Goal: Task Accomplishment & Management: Use online tool/utility

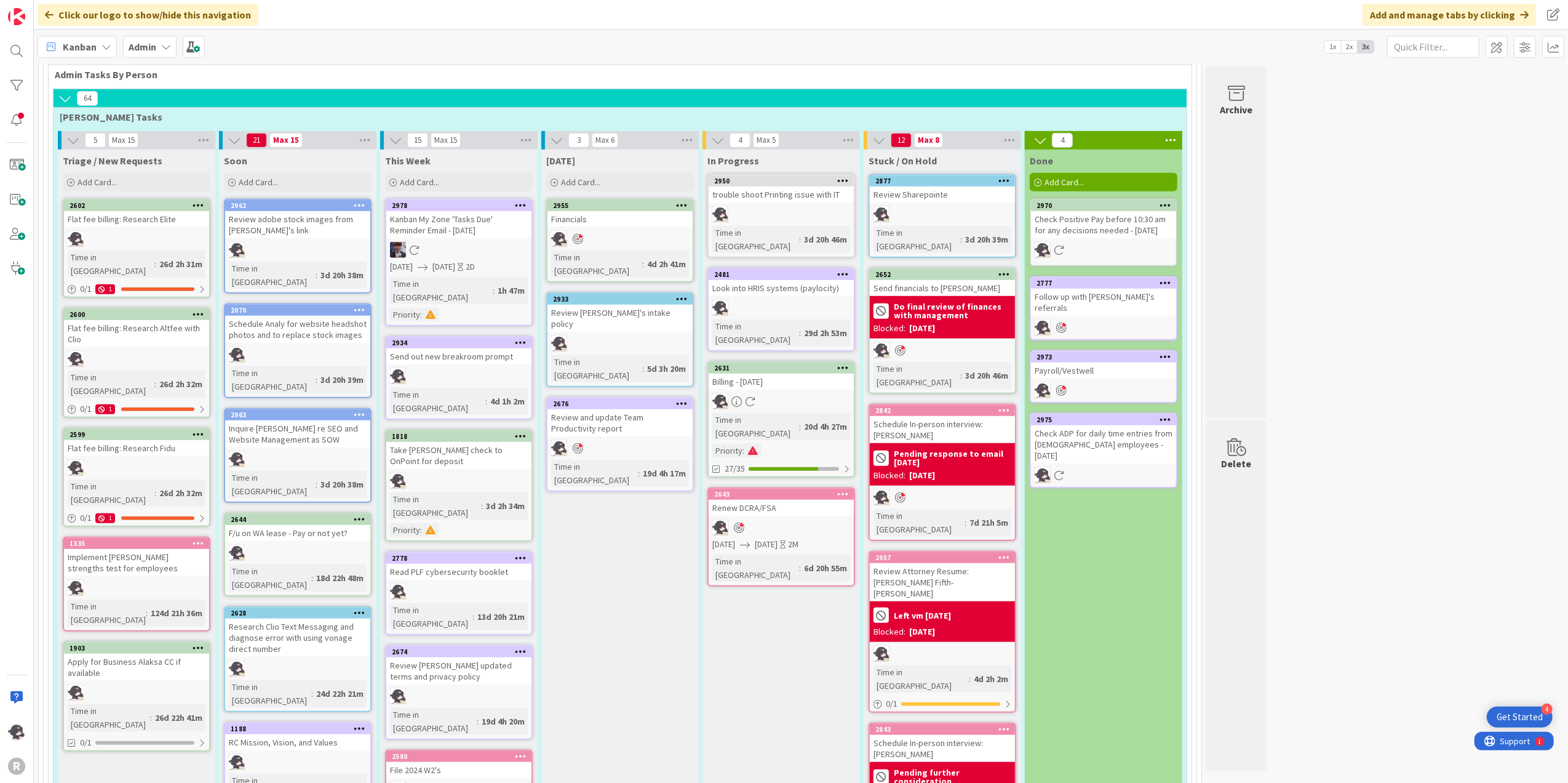
scroll to position [903, 0]
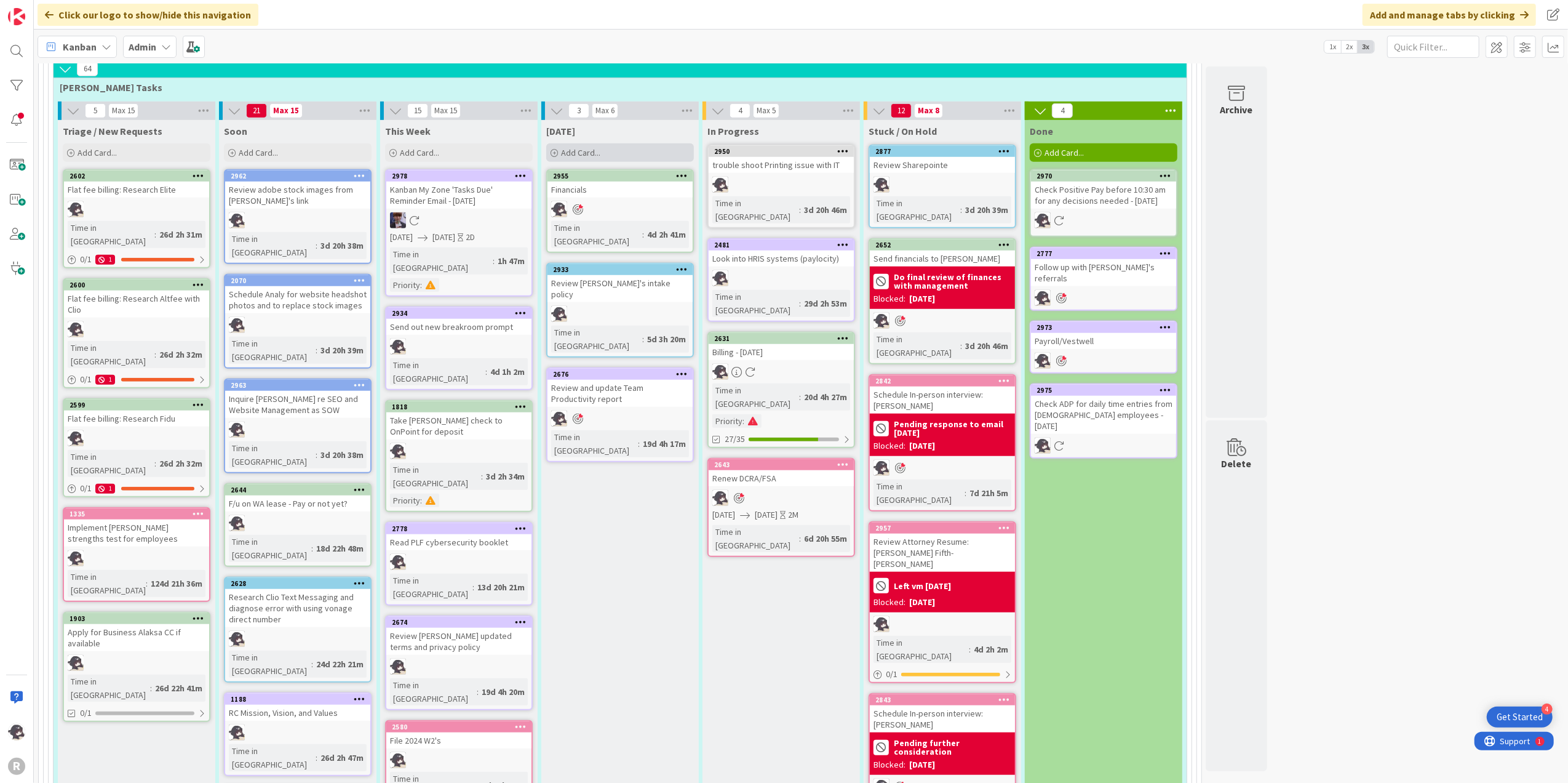
click at [599, 147] on span "Add Card..." at bounding box center [580, 153] width 39 height 11
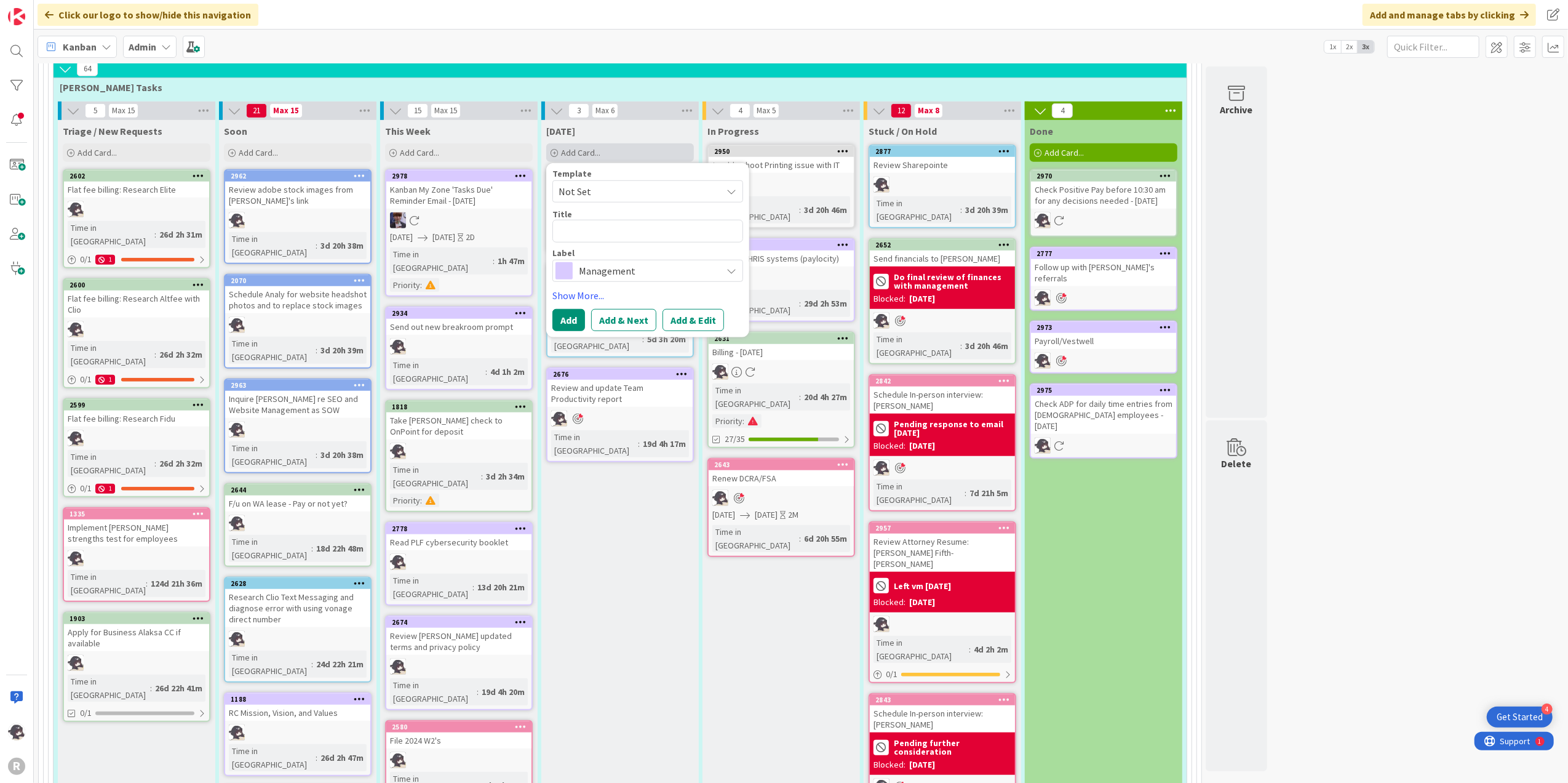
type textarea "S"
type textarea "x"
type textarea "Sc"
type textarea "x"
type textarea "Sch"
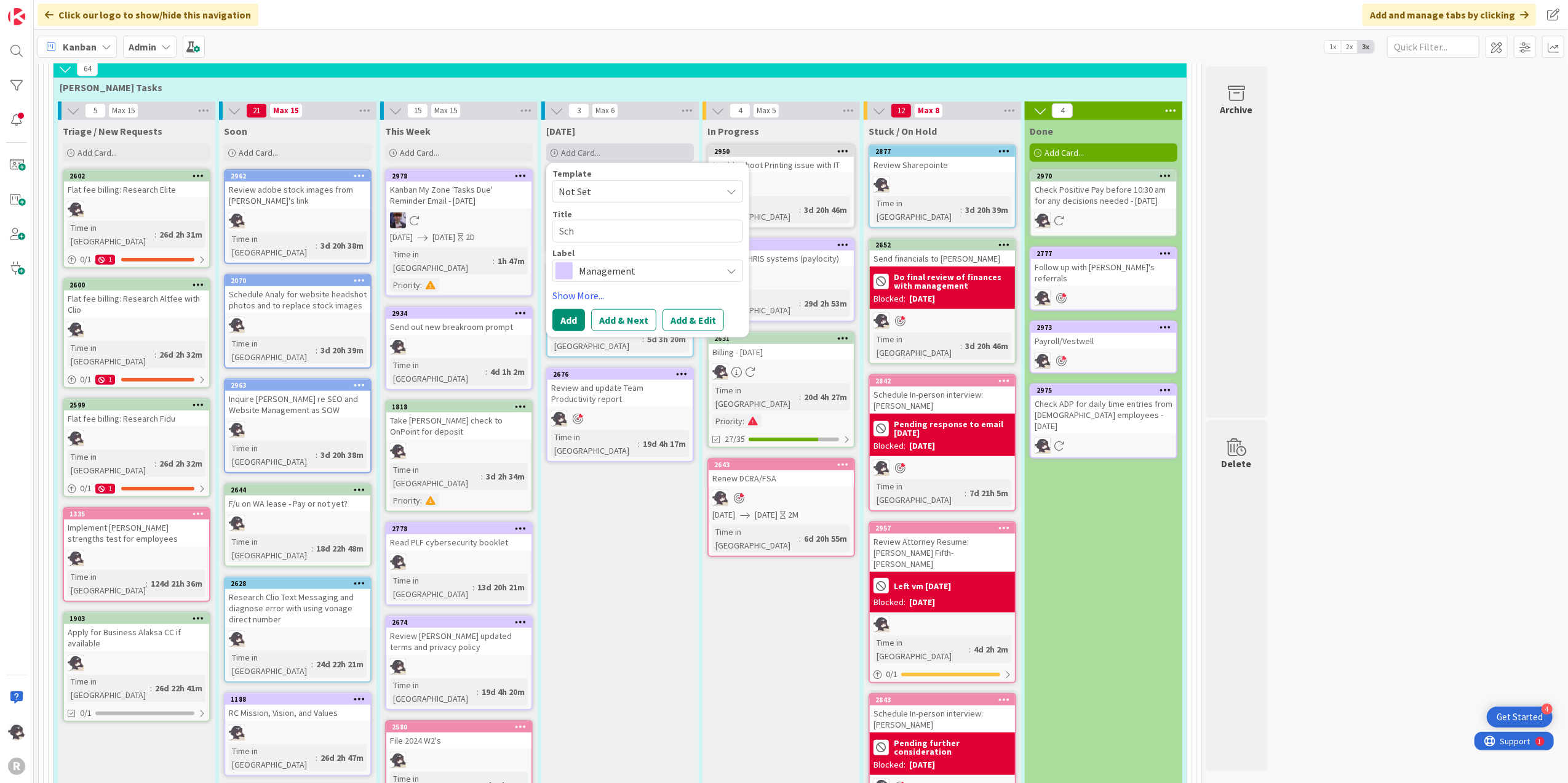
type textarea "x"
type textarea "[PERSON_NAME]"
type textarea "x"
type textarea "Scheud"
type textarea "x"
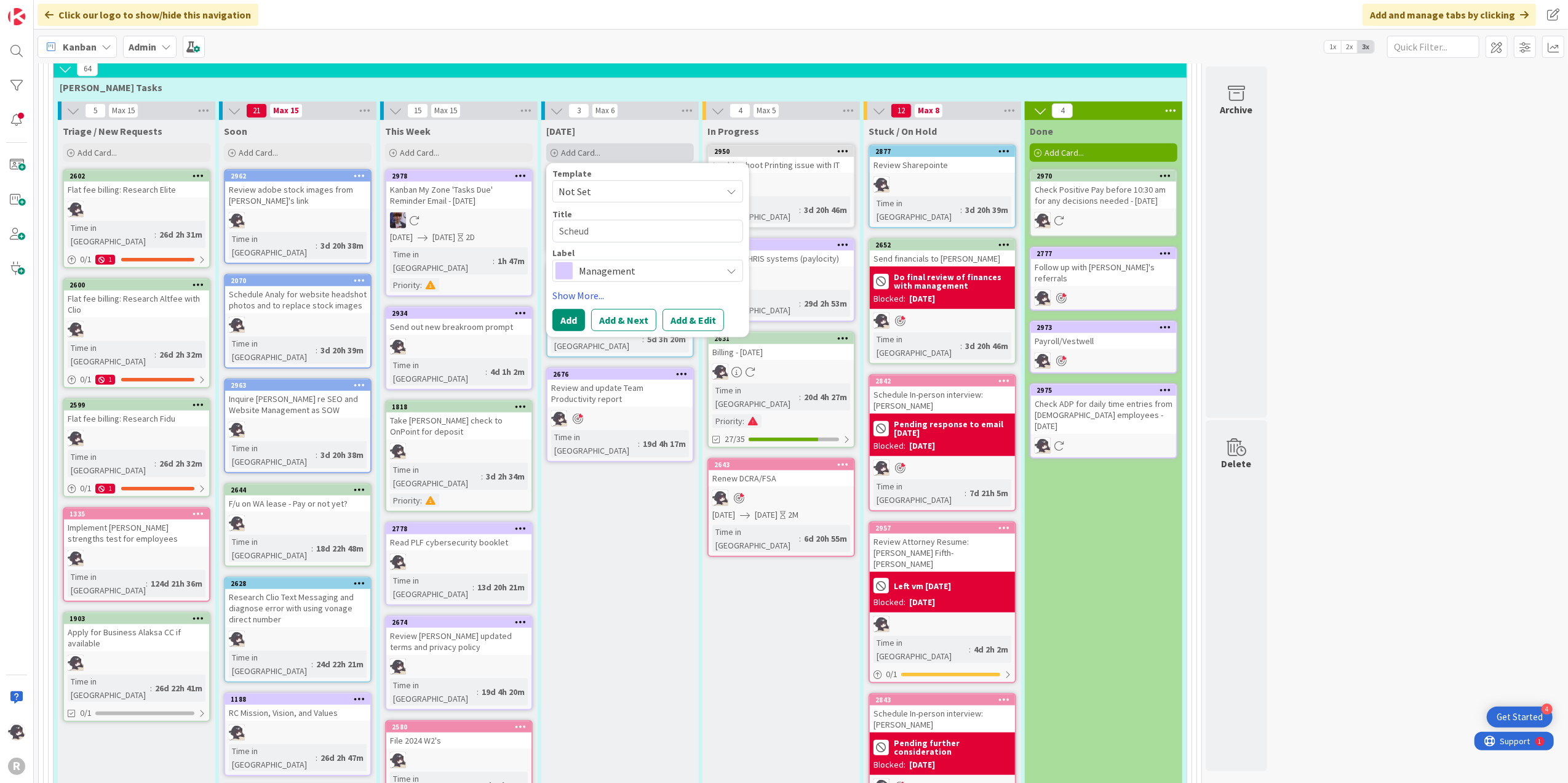
type textarea "[PERSON_NAME]"
type textarea "x"
type textarea "Sche"
type textarea "x"
type textarea "Schedu"
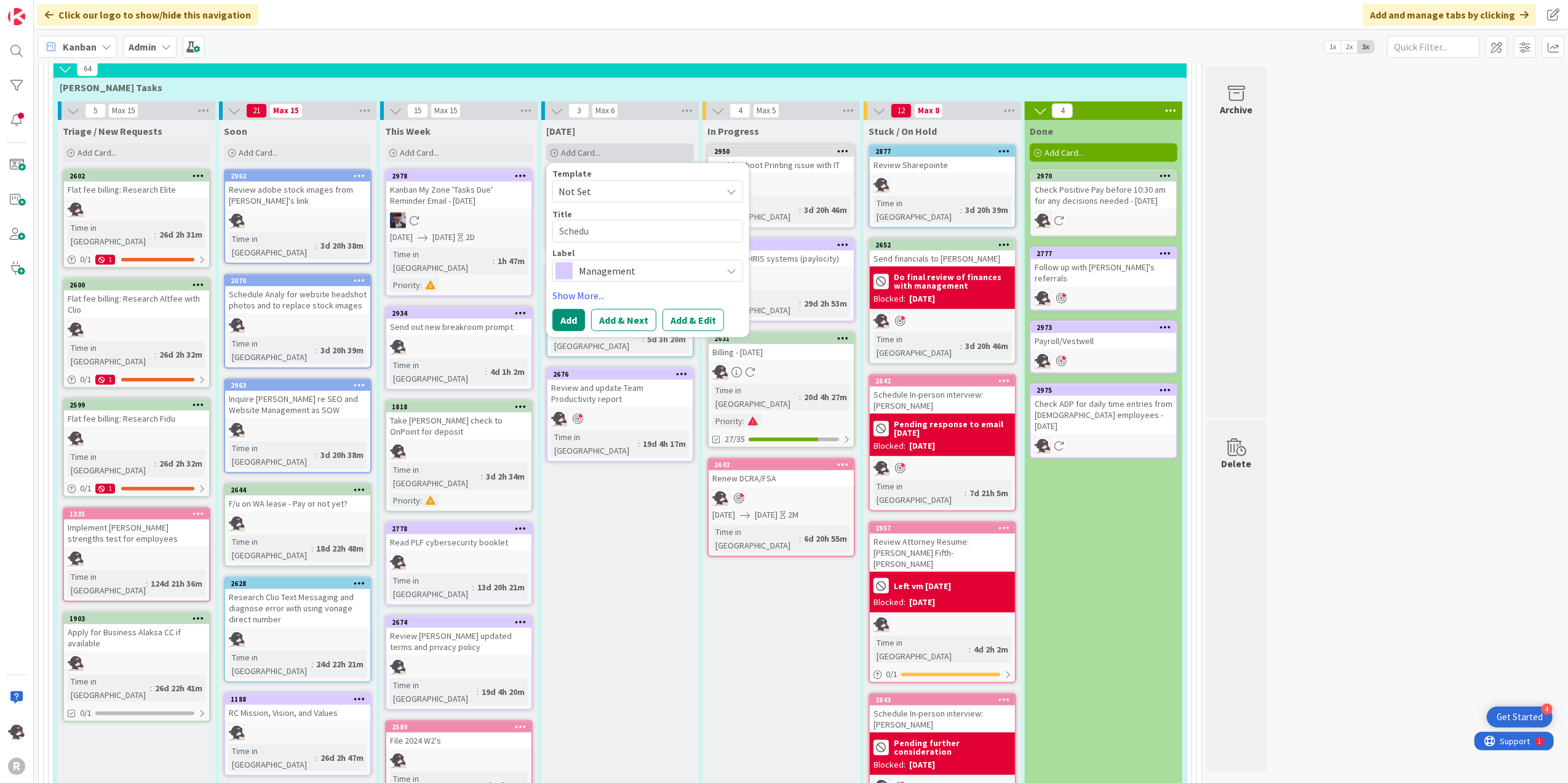
type textarea "x"
type textarea "Scheduo"
type textarea "x"
type textarea "Scheduol"
type textarea "x"
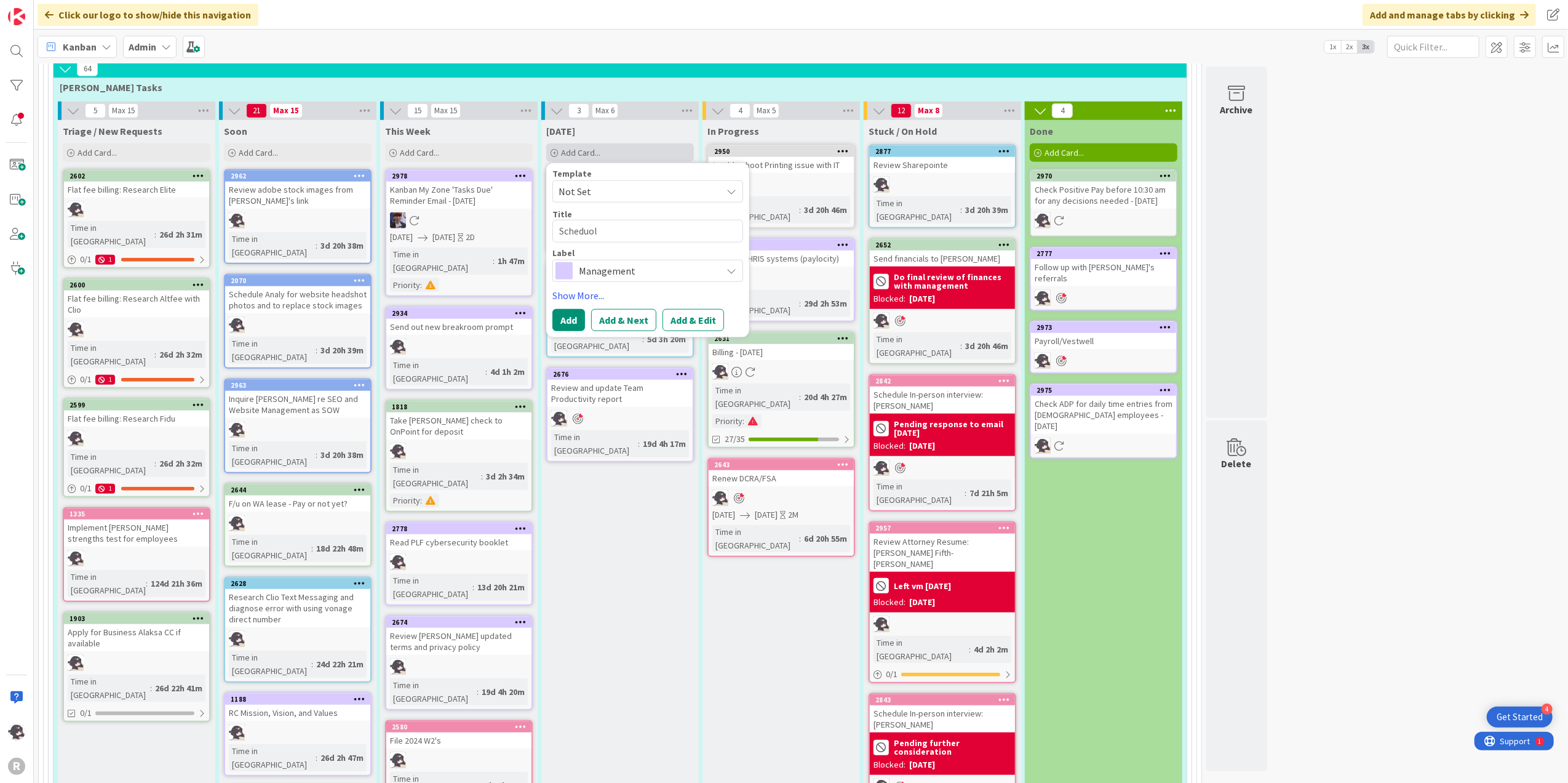
type textarea "Scheduole"
type textarea "x"
type textarea "Scheduole"
type textarea "x"
type textarea "Scheduole L"
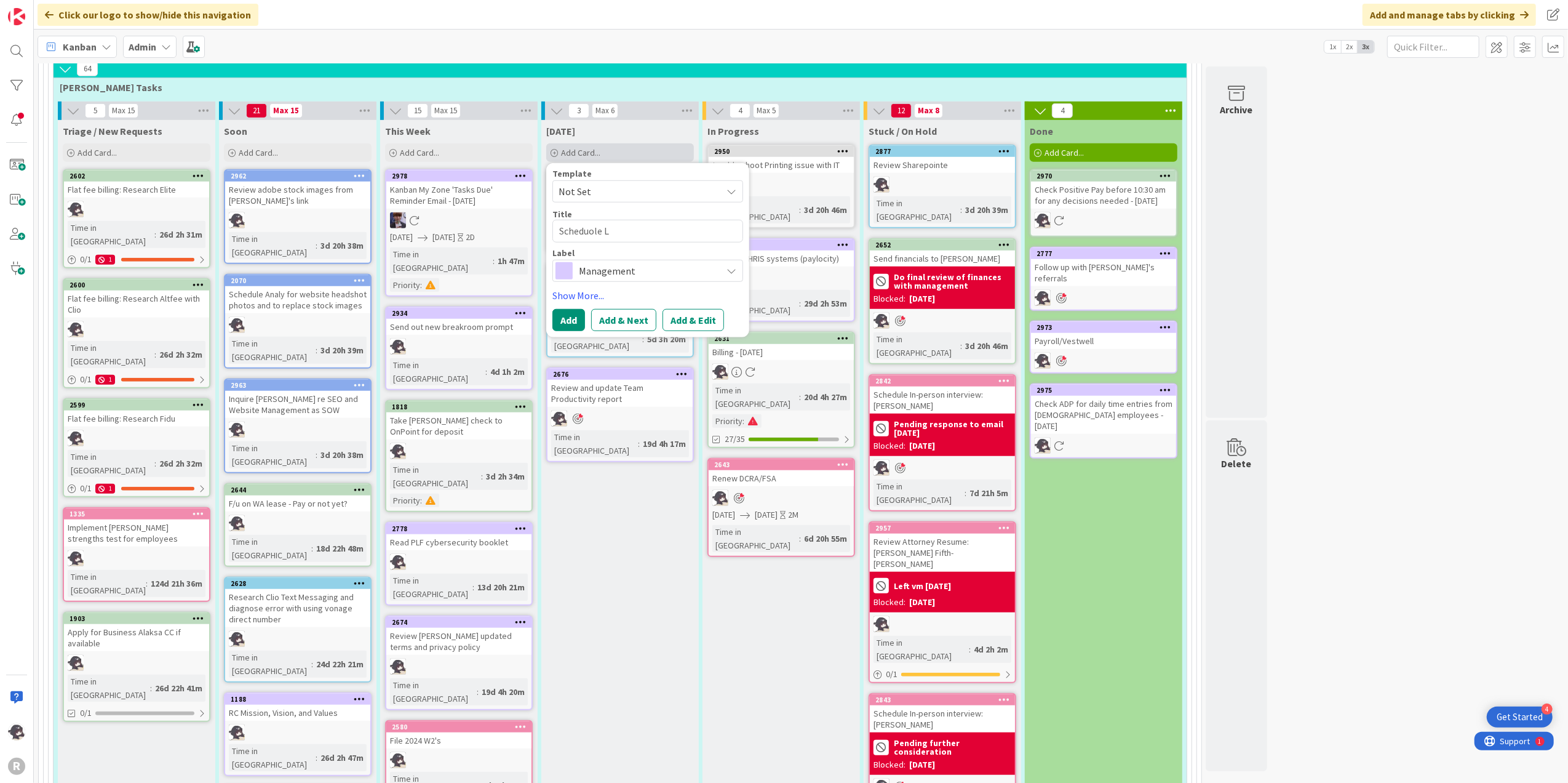
type textarea "x"
type textarea "Scheduole"
type textarea "x"
type textarea "Scheduole"
type textarea "x"
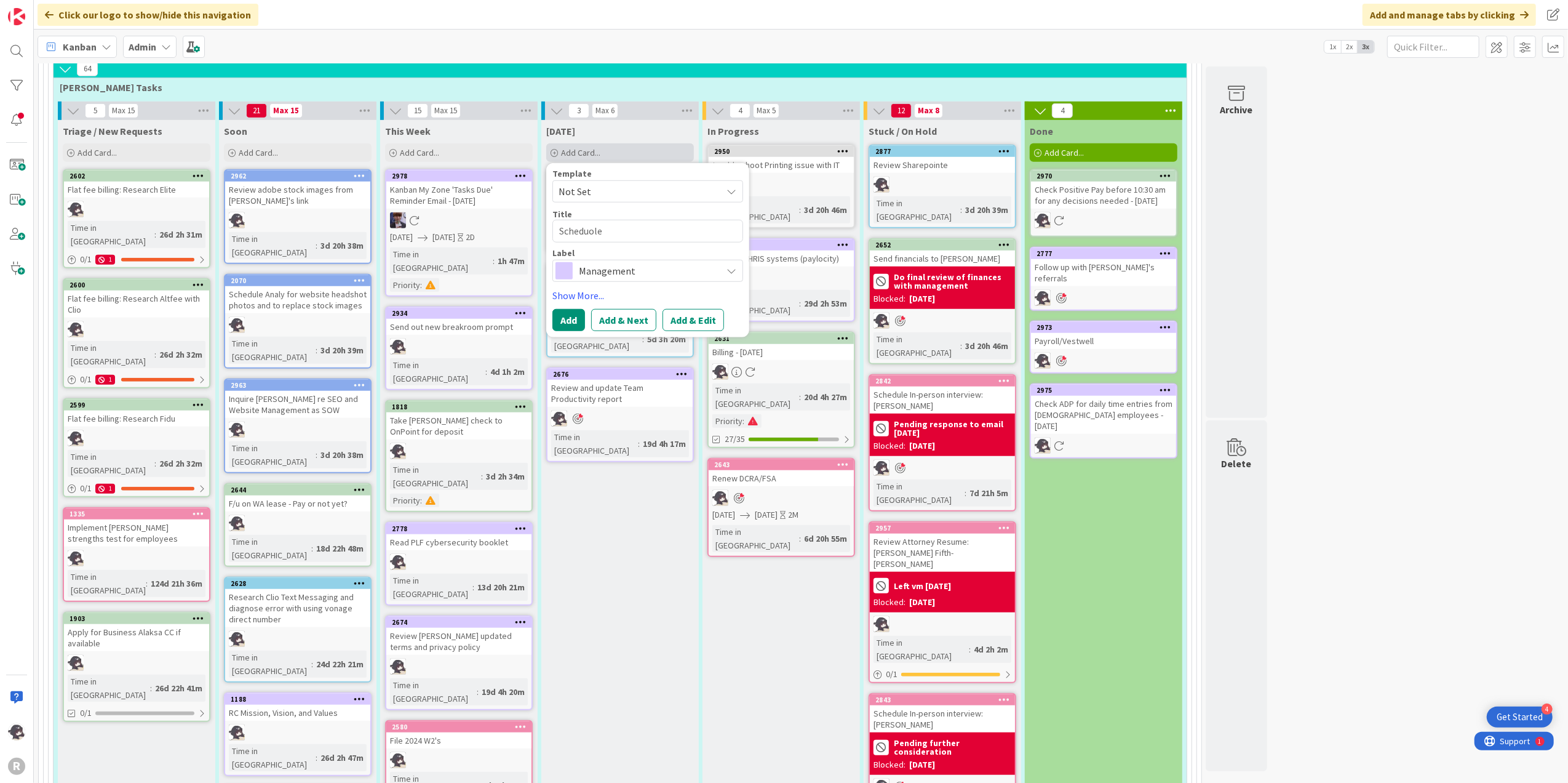
type textarea "Scheduol"
type textarea "x"
type textarea "Scheduo"
type textarea "x"
type textarea "Schedu"
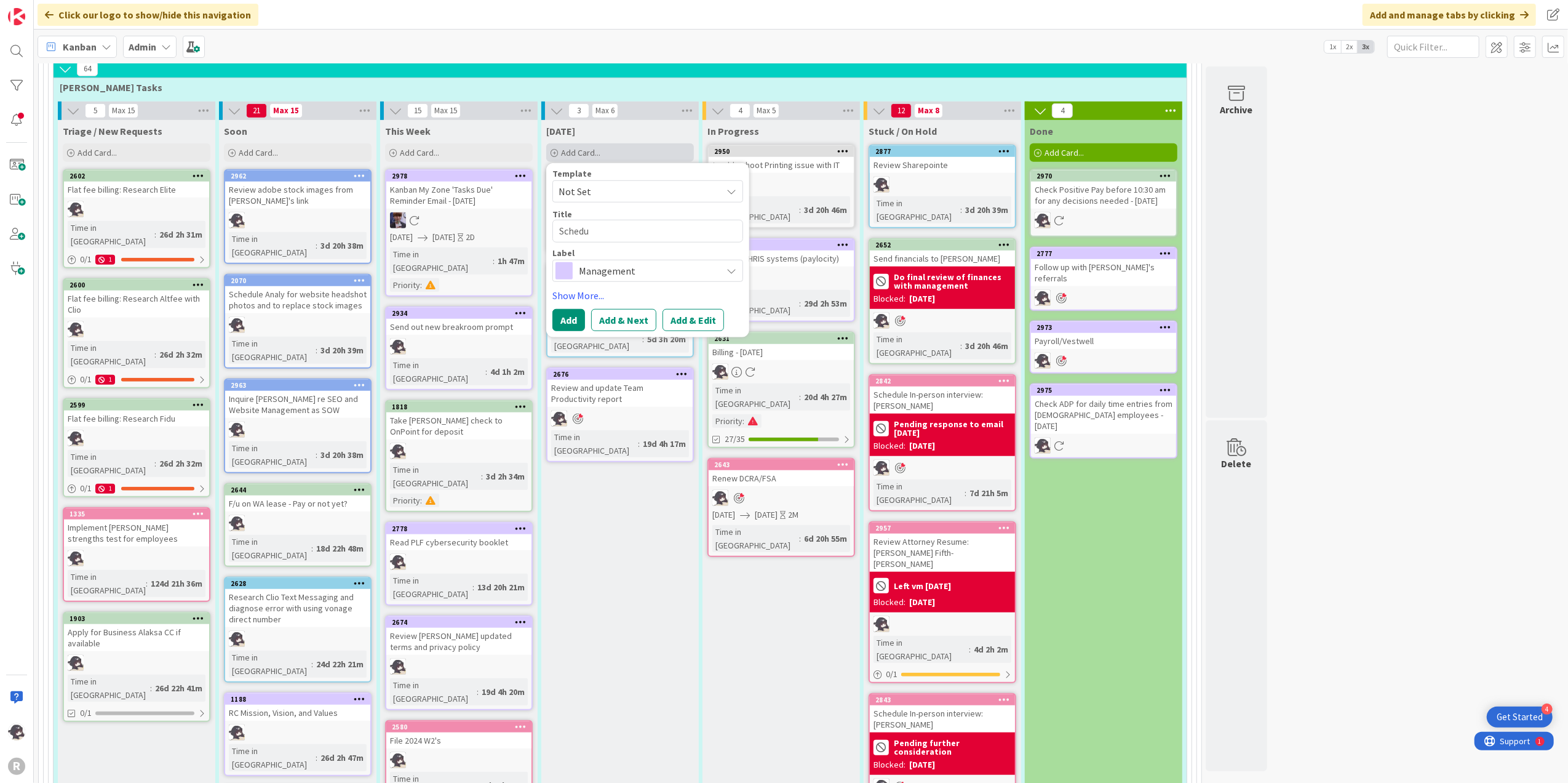
type textarea "x"
type textarea "Schedul"
type textarea "x"
type textarea "Schedule"
type textarea "x"
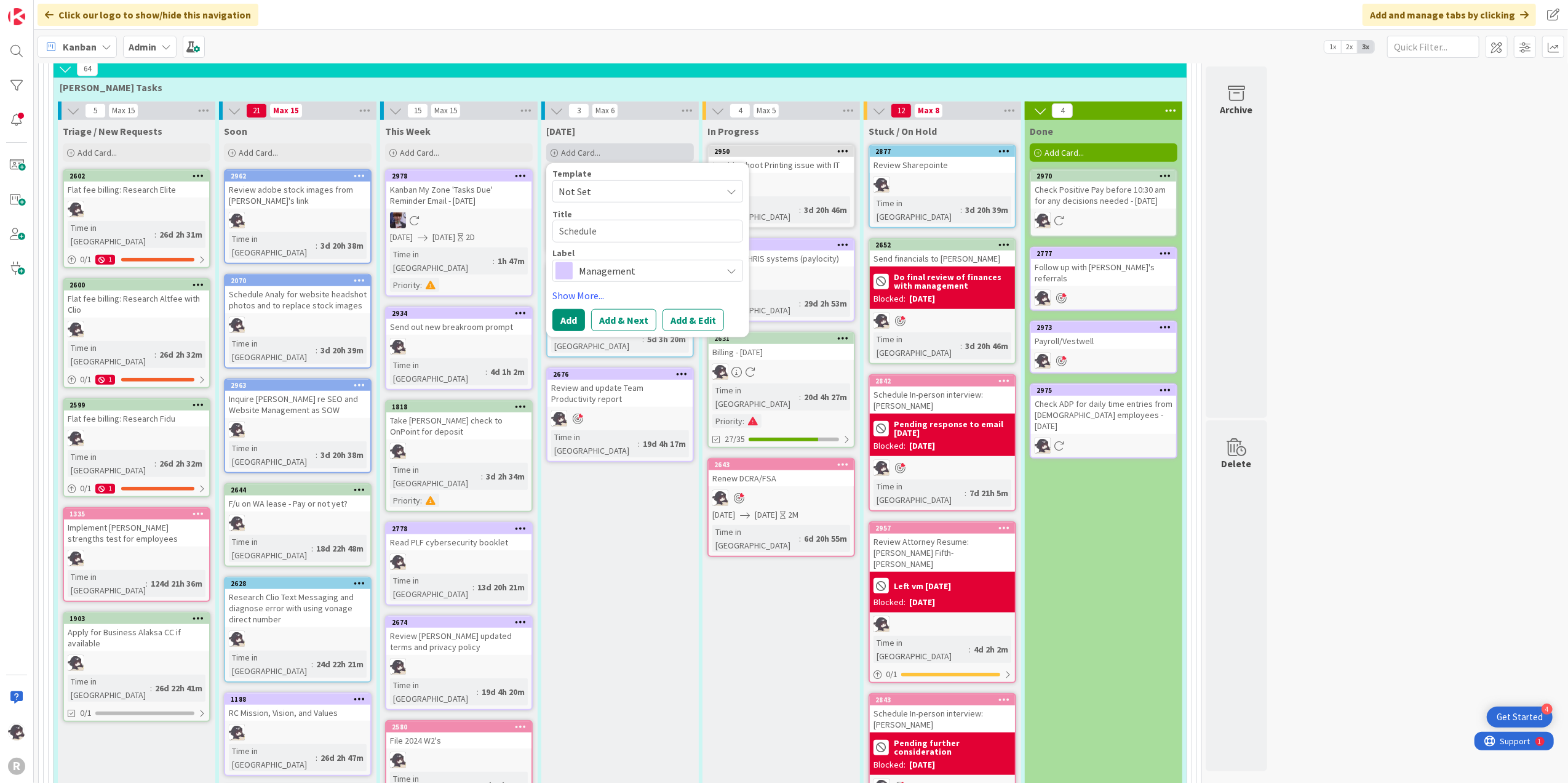
type textarea "Schedule"
type textarea "x"
type textarea "Schedule L"
type textarea "x"
type textarea "Schedule LA"
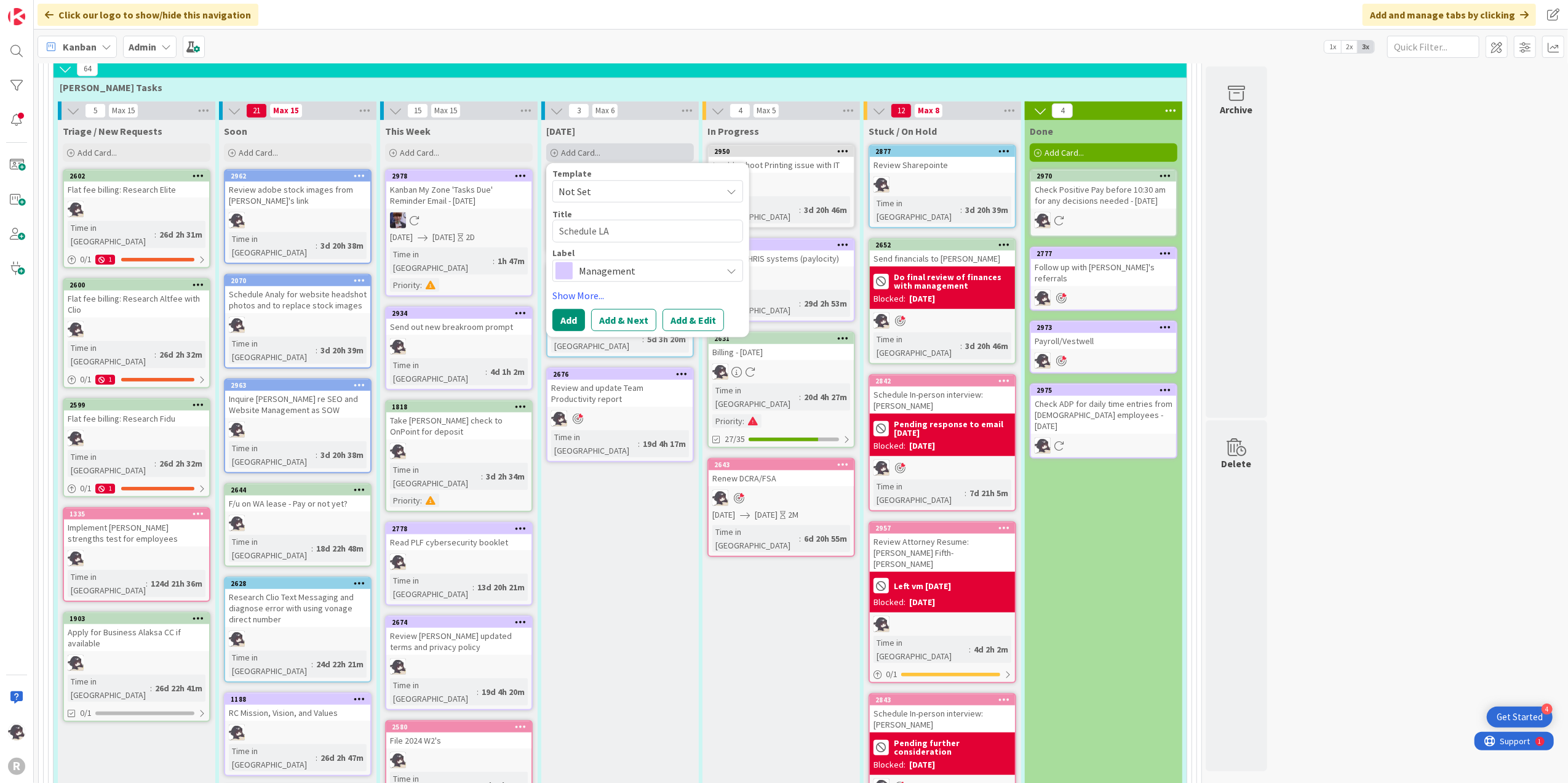
type textarea "x"
type textarea "Schedule LA i"
type textarea "x"
type textarea "Schedule LA in"
type textarea "x"
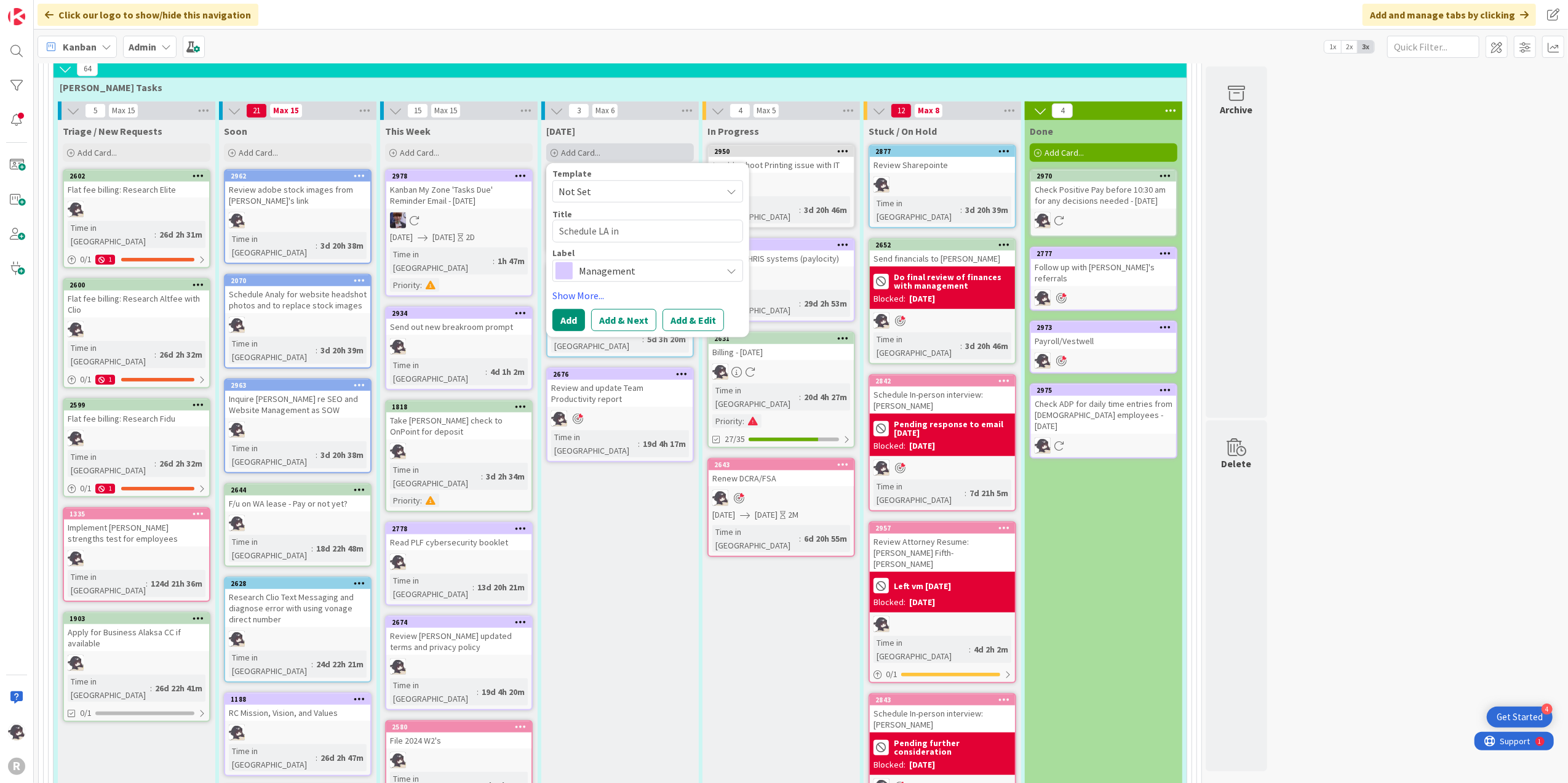
type textarea "Schedule LA int"
type textarea "x"
type textarea "Schedule LA inte"
type textarea "x"
type textarea "Schedule LA inter"
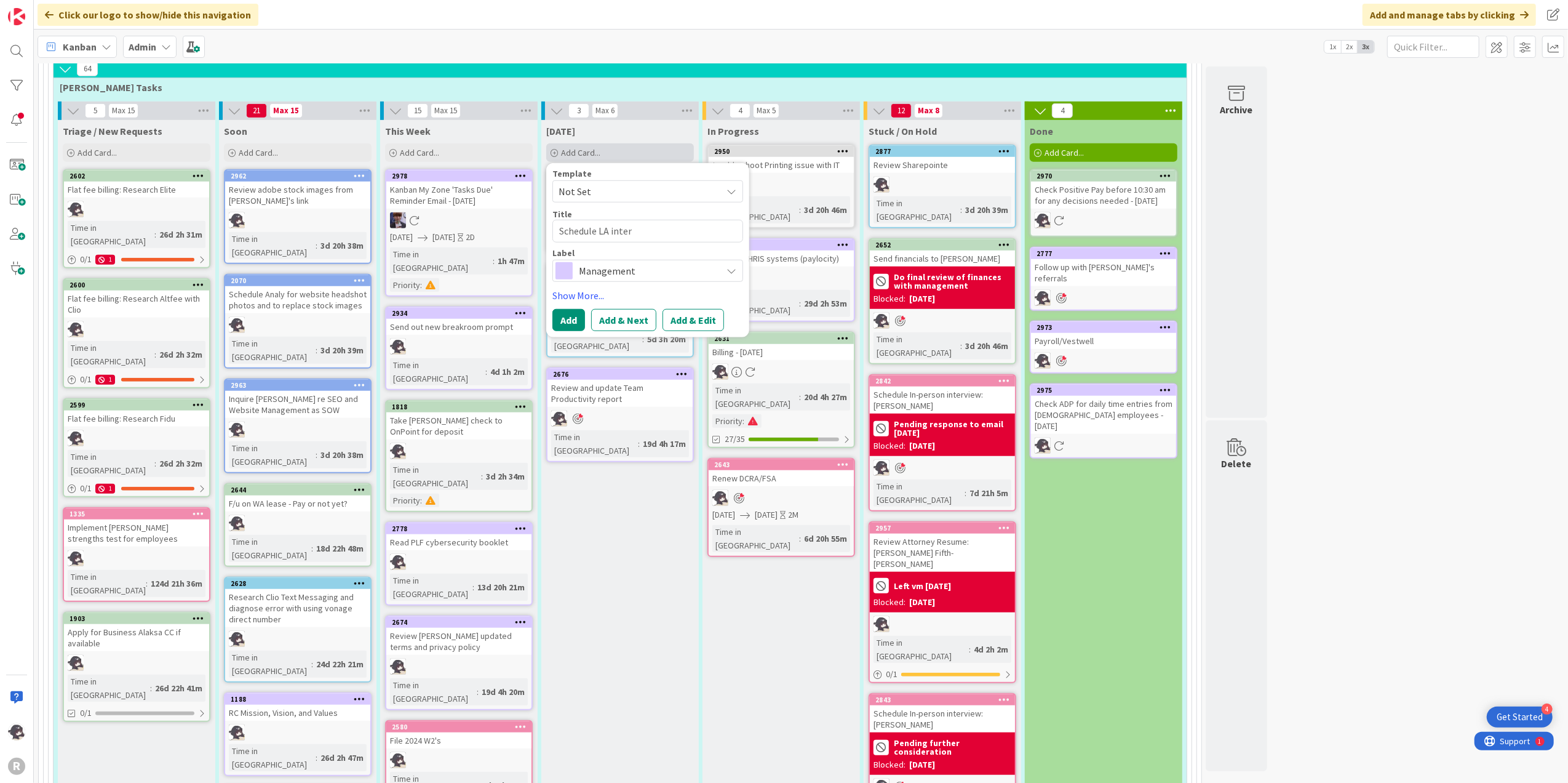
type textarea "x"
type textarea "Schedule LA interv"
type textarea "x"
type textarea "Schedule LA intervi"
type textarea "x"
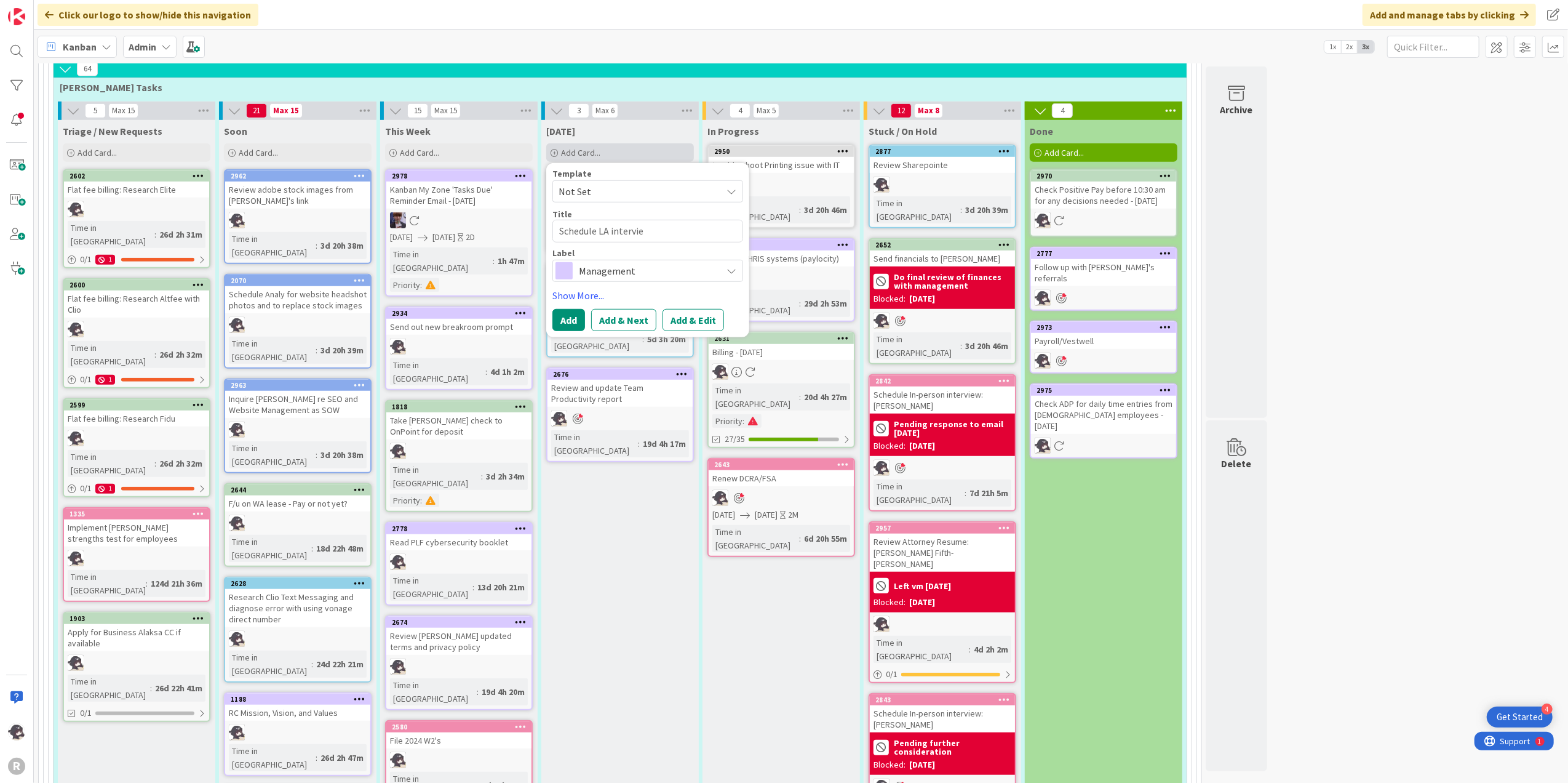
type textarea "Schedule LA interview"
type textarea "x"
type textarea "Schedule LA interview:"
type textarea "x"
type textarea "Schedule LA interview:"
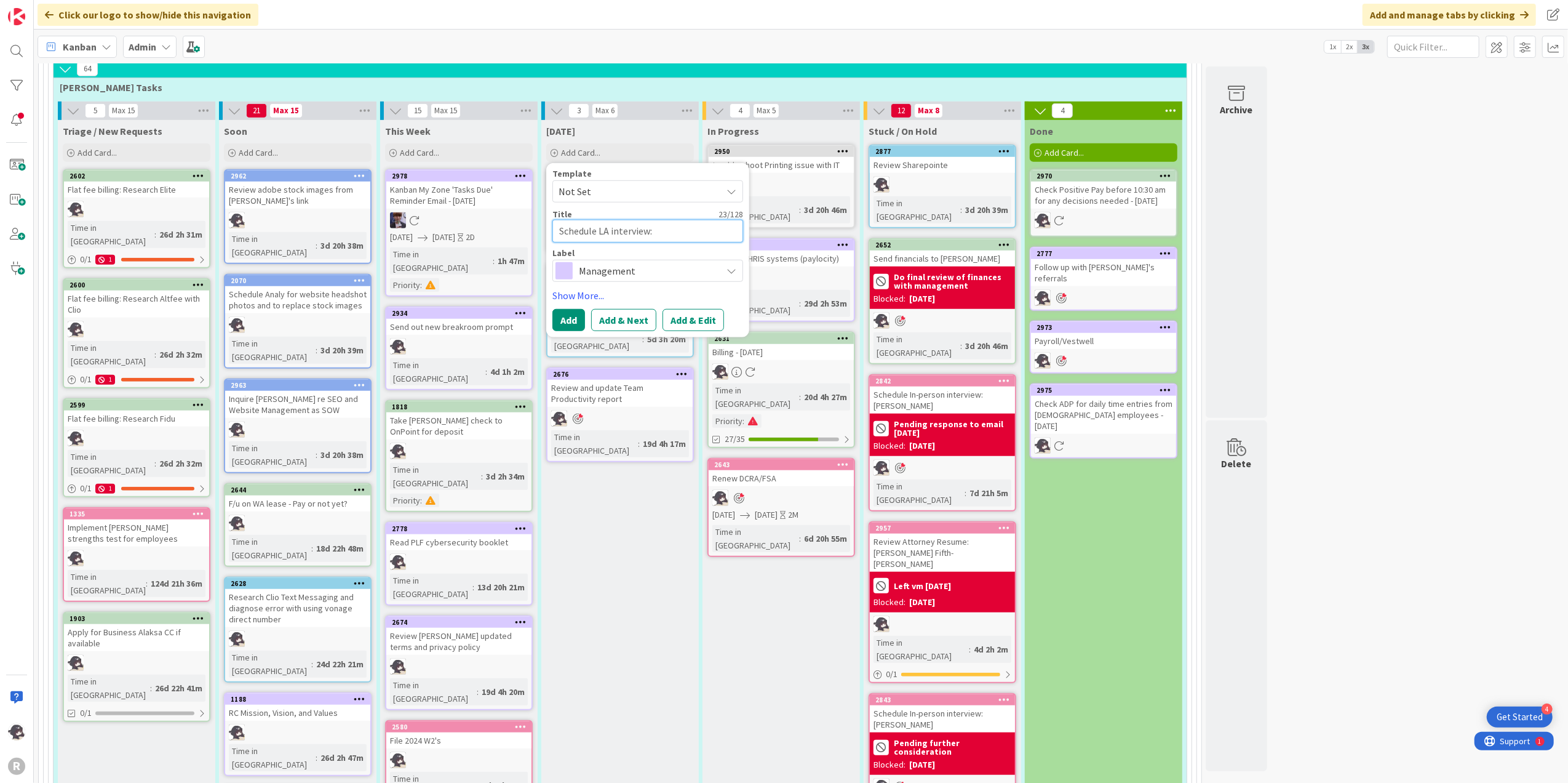
click at [673, 219] on textarea "Schedule LA interview:" at bounding box center [647, 230] width 190 height 23
type textarea "x"
type textarea "Schedule LA interview: B"
type textarea "x"
type textarea "Schedule LA interview: Br"
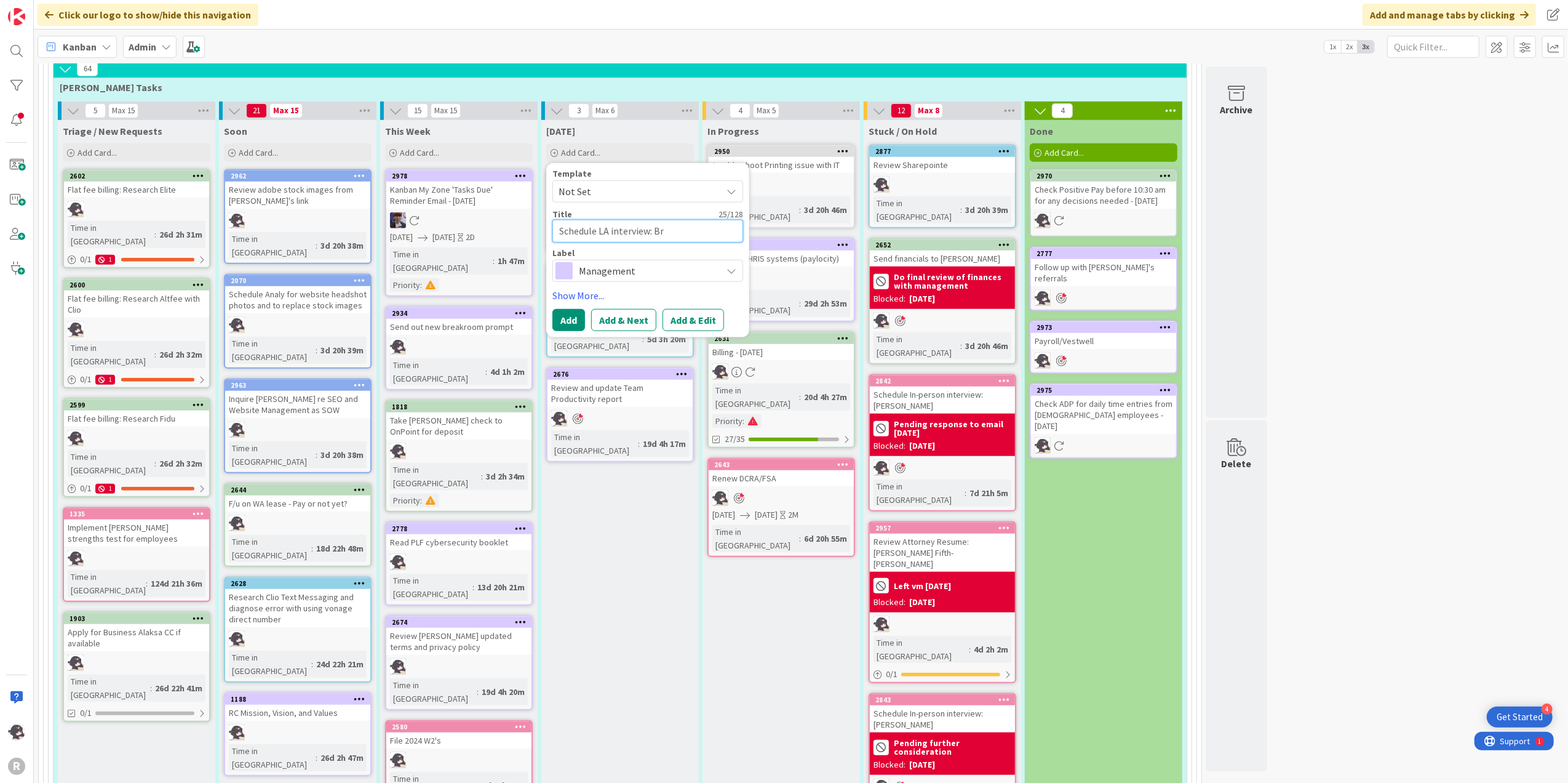
type textarea "x"
type textarea "Schedule LA interview: Bri"
type textarea "x"
type textarea "Schedule LA interview: [PERSON_NAME]"
type textarea "x"
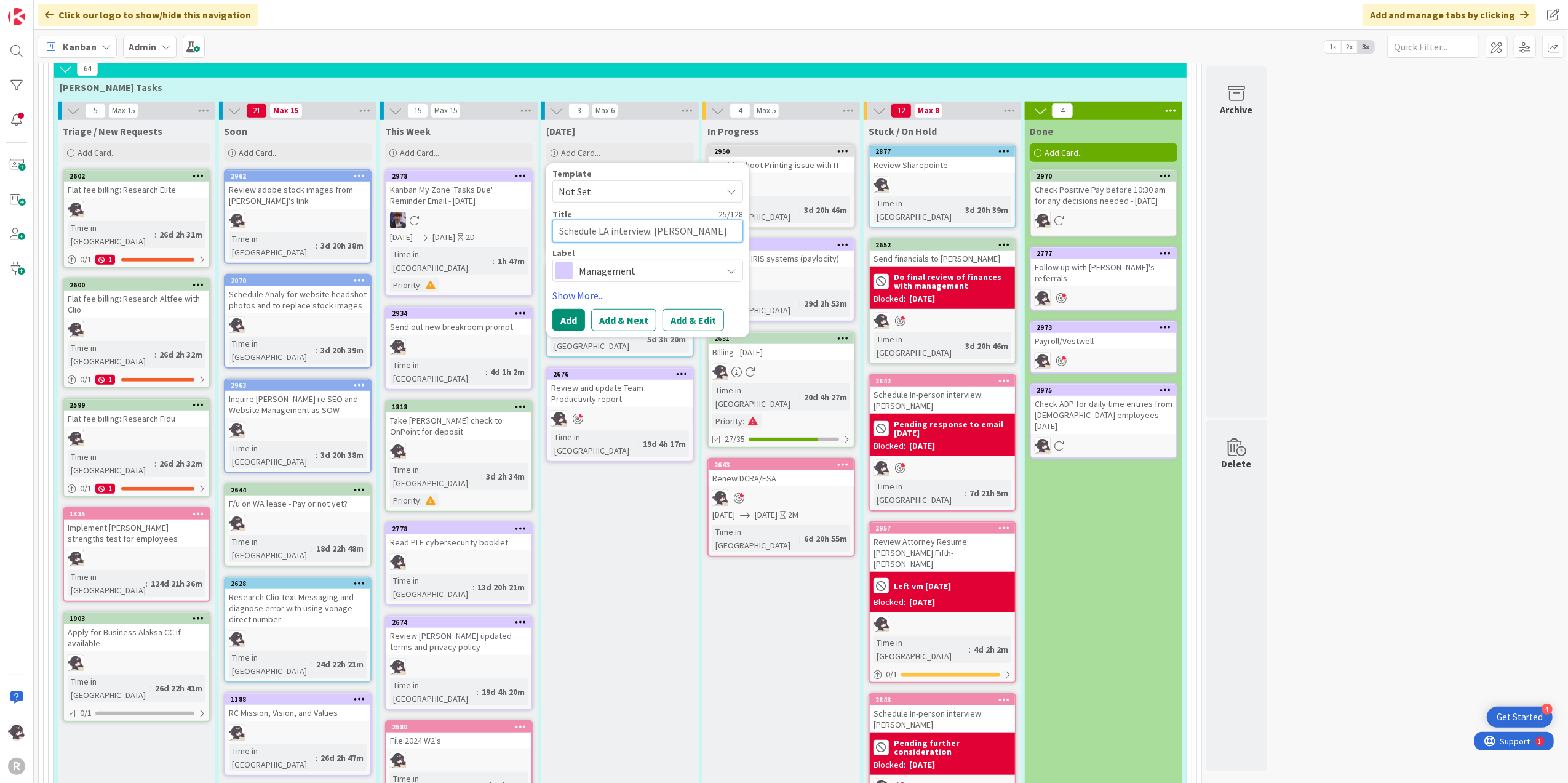
type textarea "Schedule LA interview: [PERSON_NAME]"
type textarea "x"
type textarea "Schedule LA interview: [PERSON_NAME]"
type textarea "x"
type textarea "Schedule LA interview: [PERSON_NAME]"
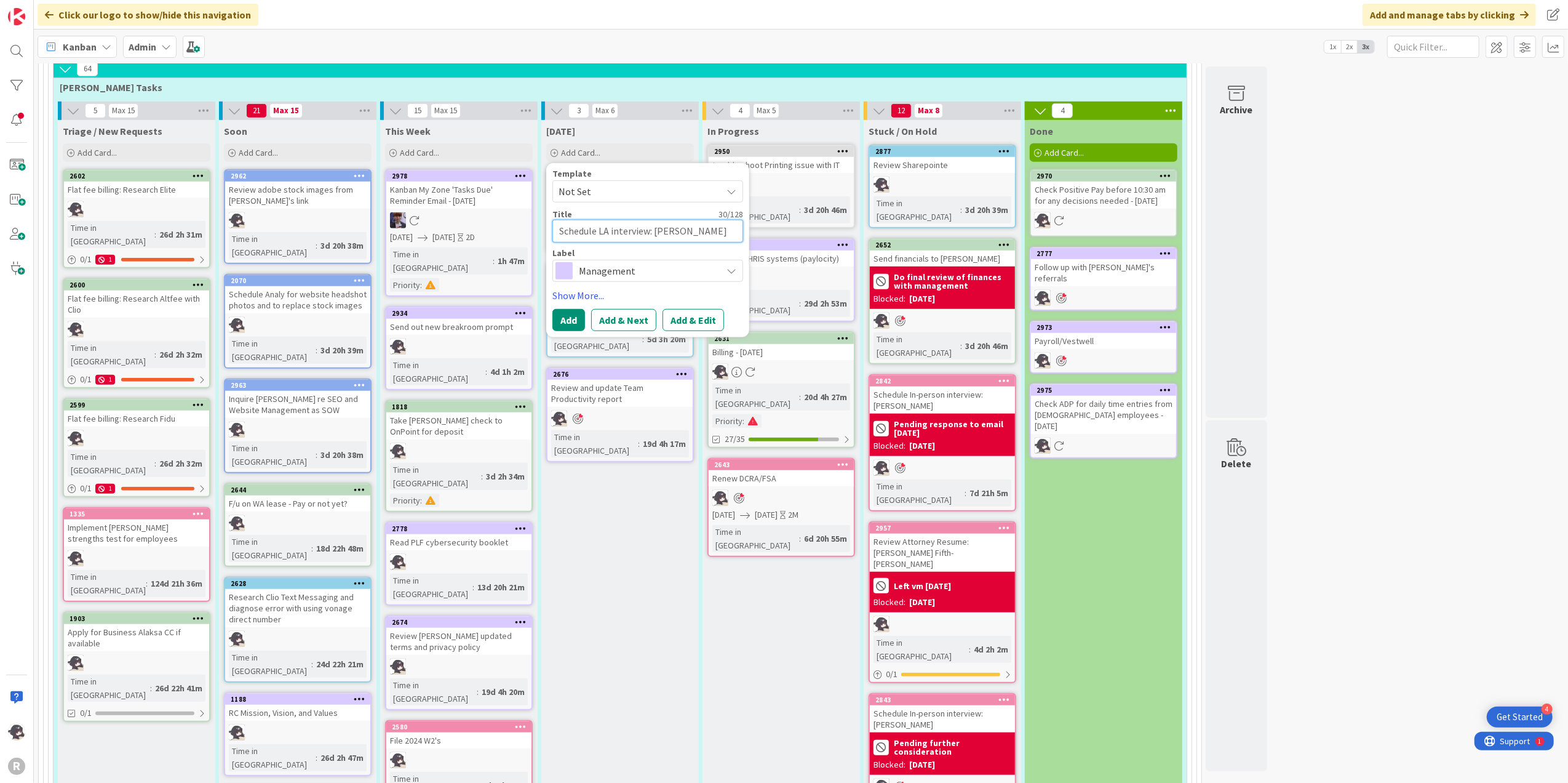
type textarea "x"
type textarea "Schedule LA interview: [PERSON_NAME]"
type textarea "x"
type textarea "Schedule LA interview: [PERSON_NAME]"
type textarea "x"
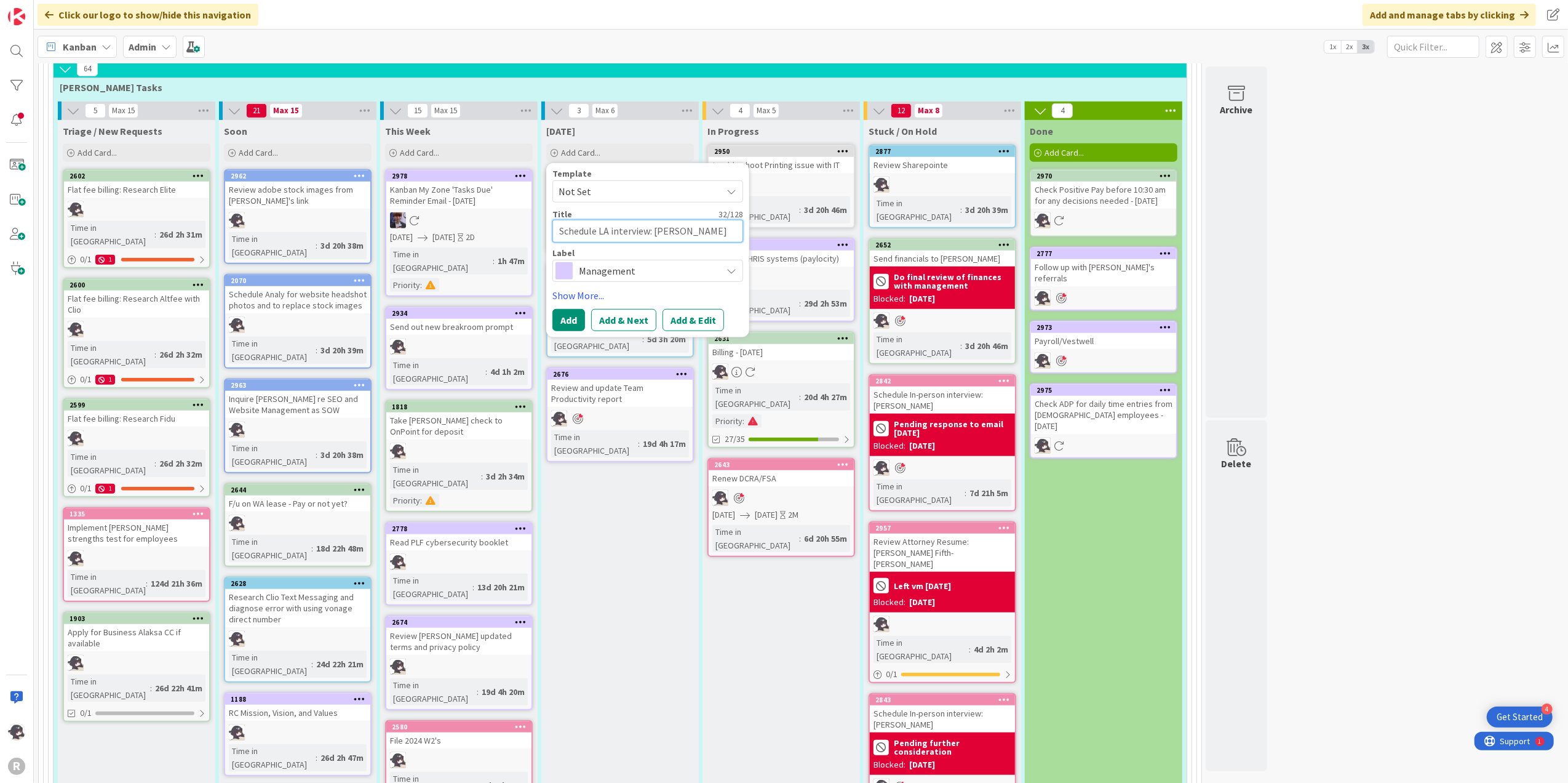
type textarea "Schedule LA interview: [PERSON_NAME]"
type textarea "x"
type textarea "Schedule LA interview: [PERSON_NAME]"
type textarea "x"
type textarea "Schedule LA interview: [PERSON_NAME]"
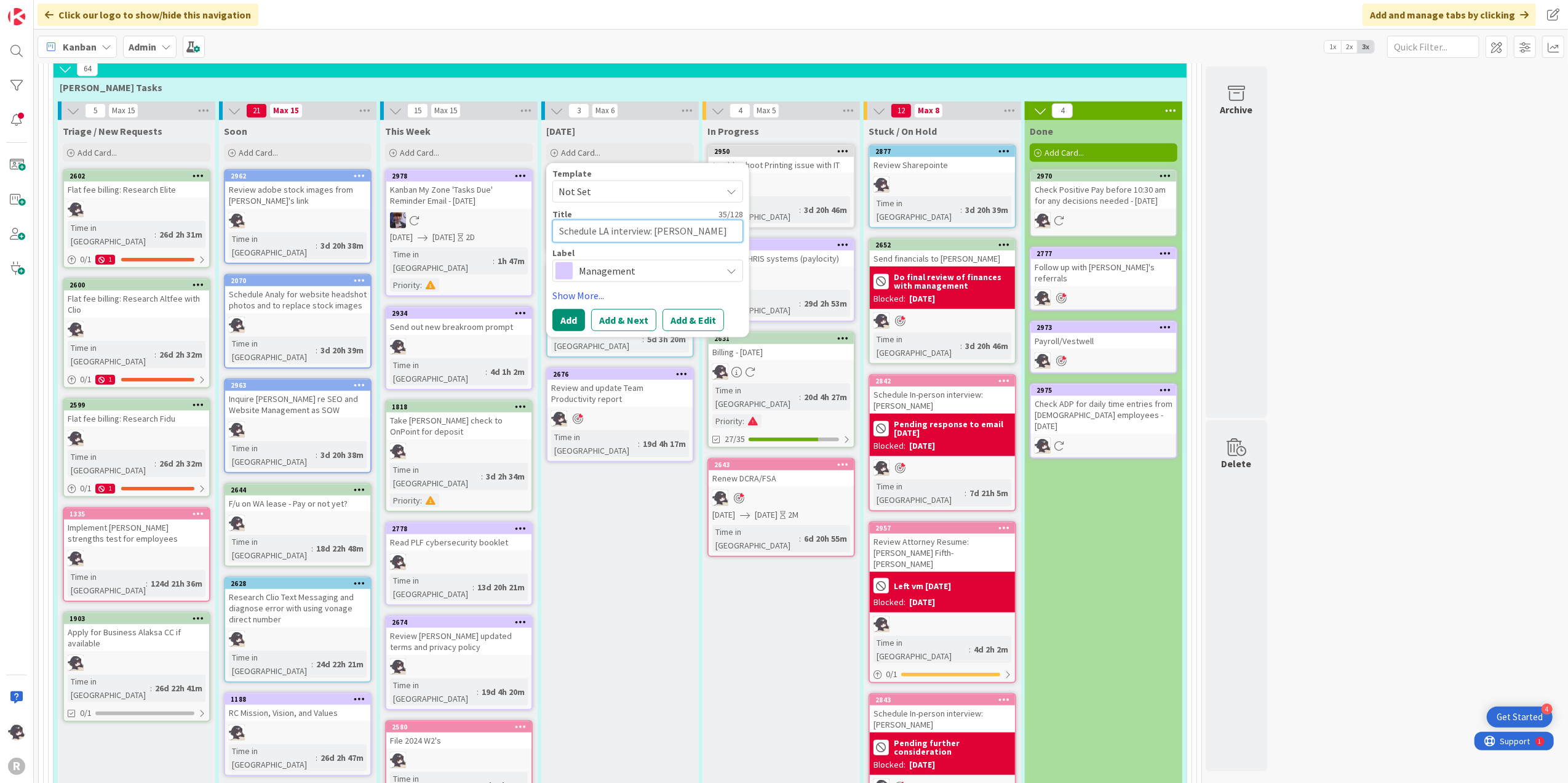
type textarea "x"
type textarea "Schedule LA interview: [PERSON_NAME]"
click at [640, 262] on span "Management" at bounding box center [647, 270] width 137 height 17
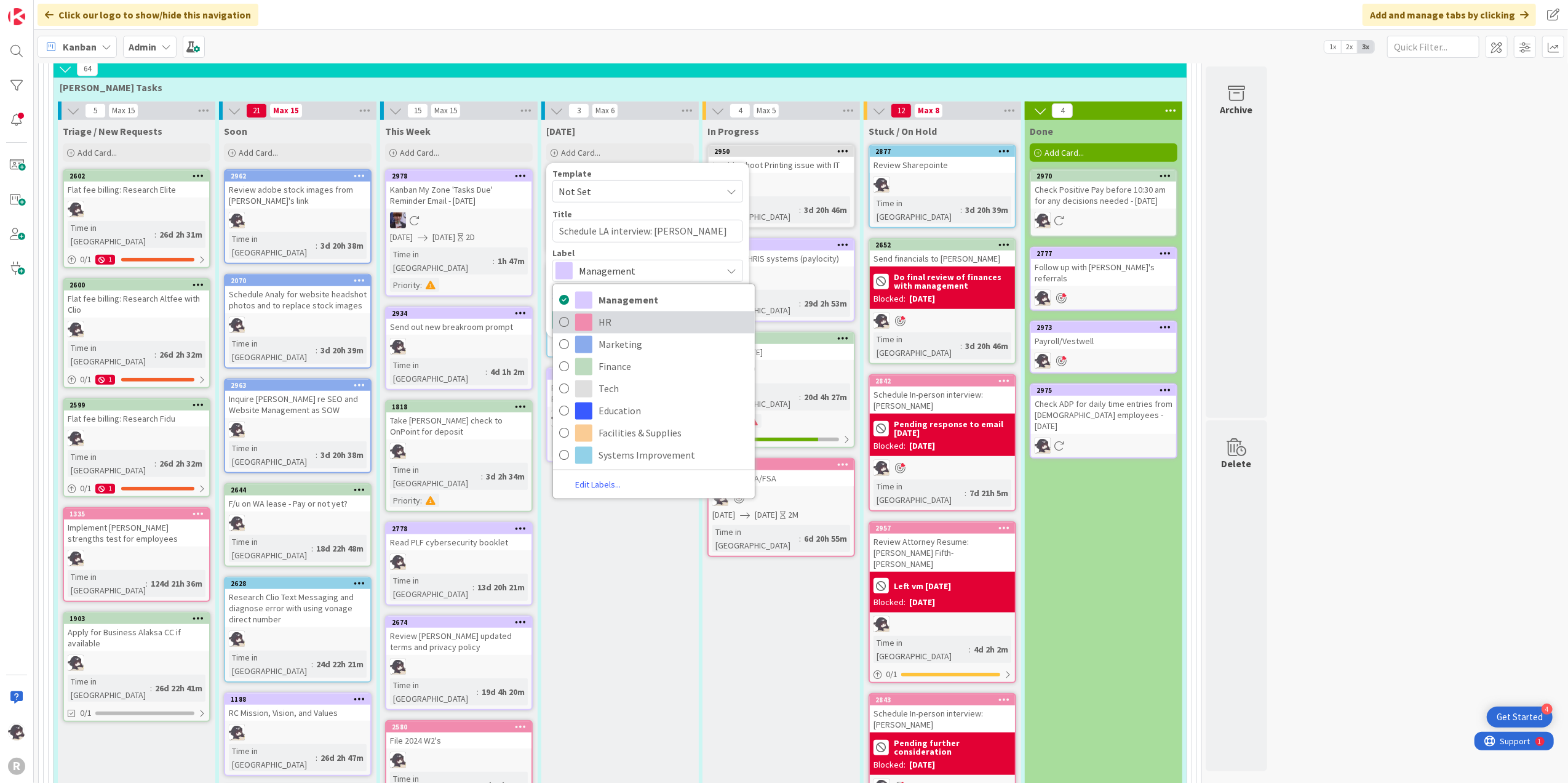
click at [608, 312] on span "HR" at bounding box center [674, 321] width 150 height 19
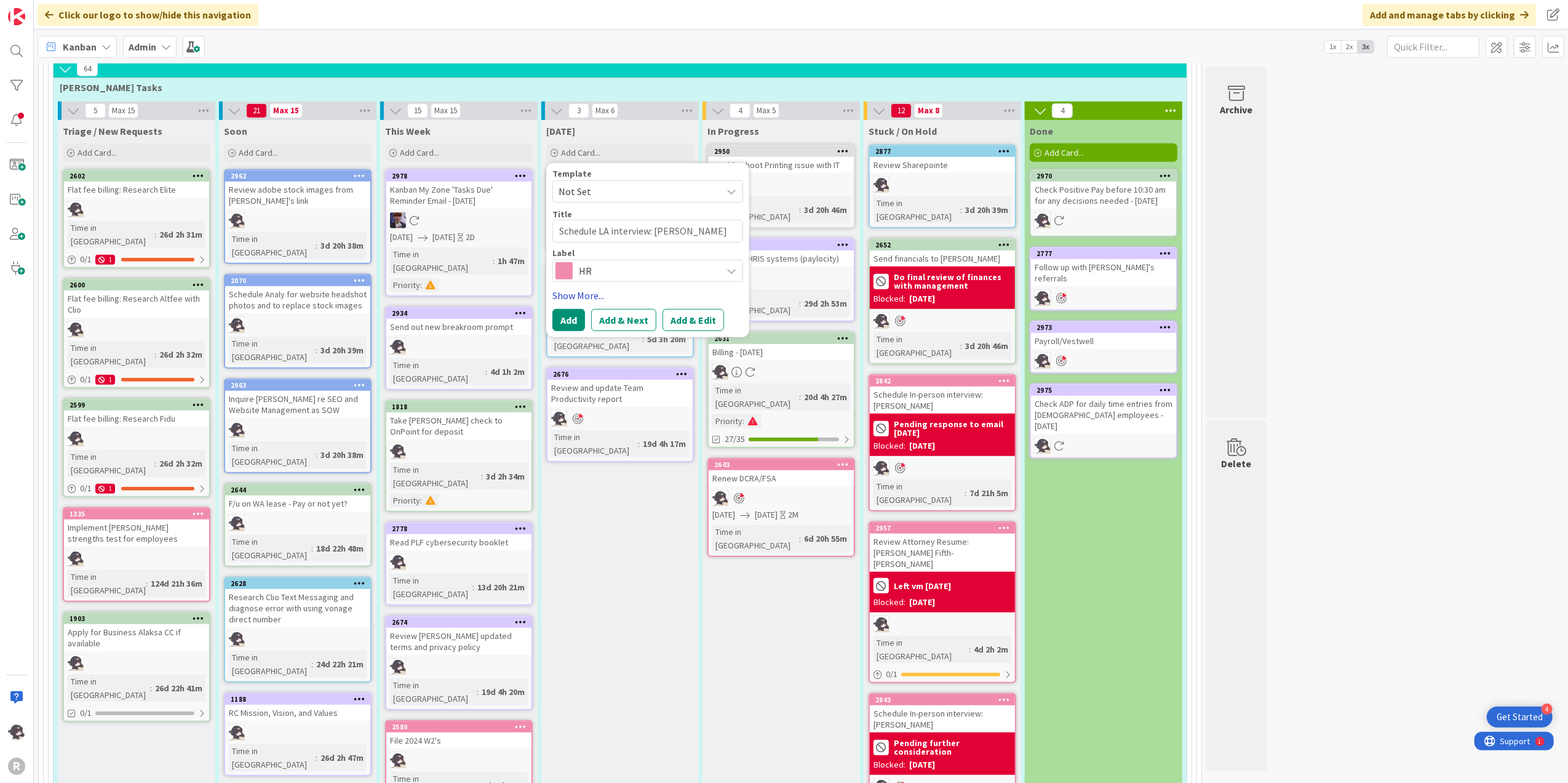
click at [564, 288] on link "Show More..." at bounding box center [647, 295] width 190 height 14
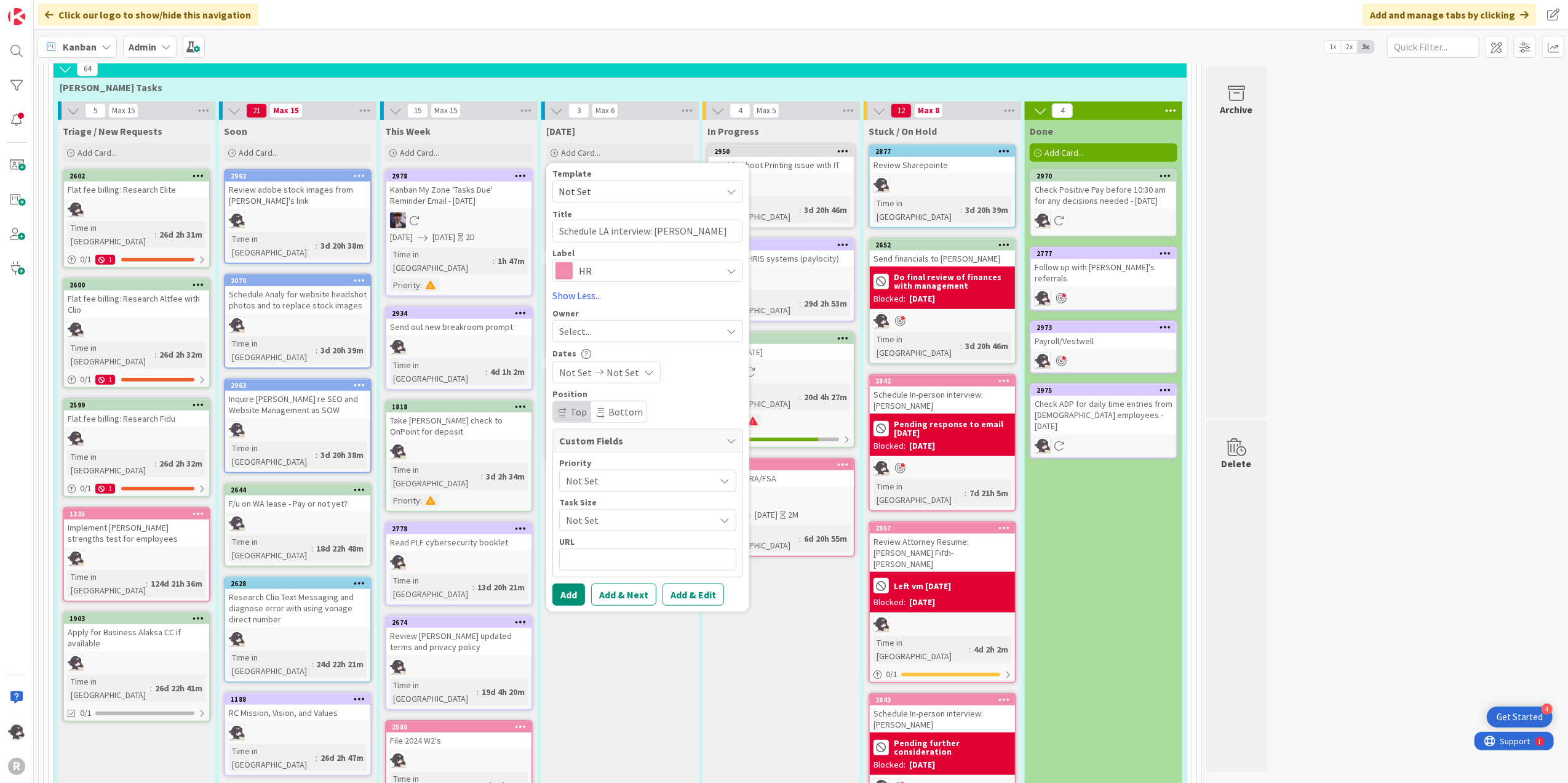
click at [597, 324] on div "Select..." at bounding box center [640, 331] width 162 height 14
click at [614, 402] on span "[PERSON_NAME]" at bounding box center [629, 411] width 60 height 19
type textarea "x"
click at [572, 568] on div "Template Not Set Title 36 / 128 Schedule LA interview: [PERSON_NAME] Label HR M…" at bounding box center [647, 387] width 190 height 436
click at [574, 583] on button "Add" at bounding box center [568, 594] width 32 height 22
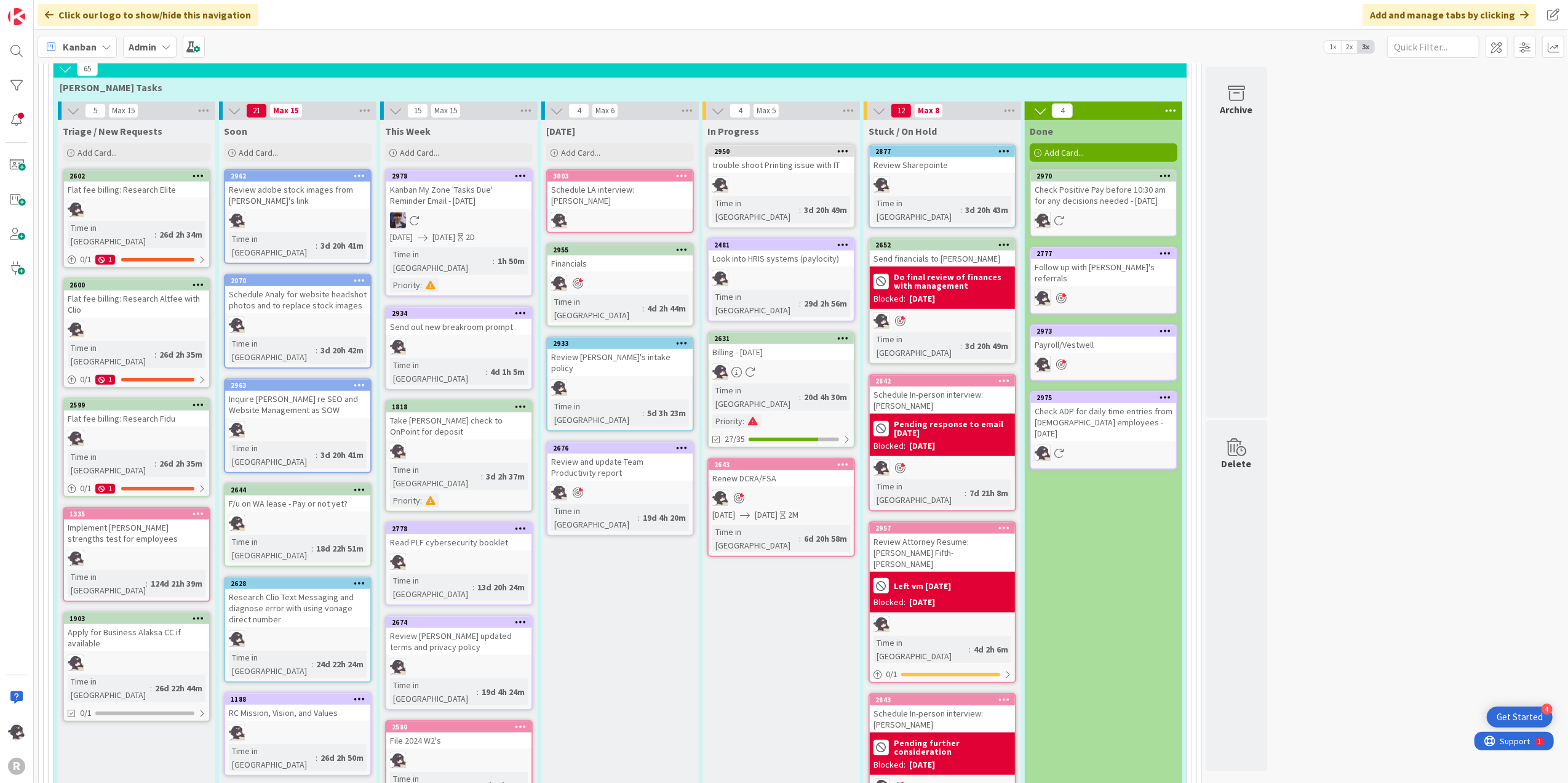
click at [689, 172] on div at bounding box center [682, 176] width 22 height 9
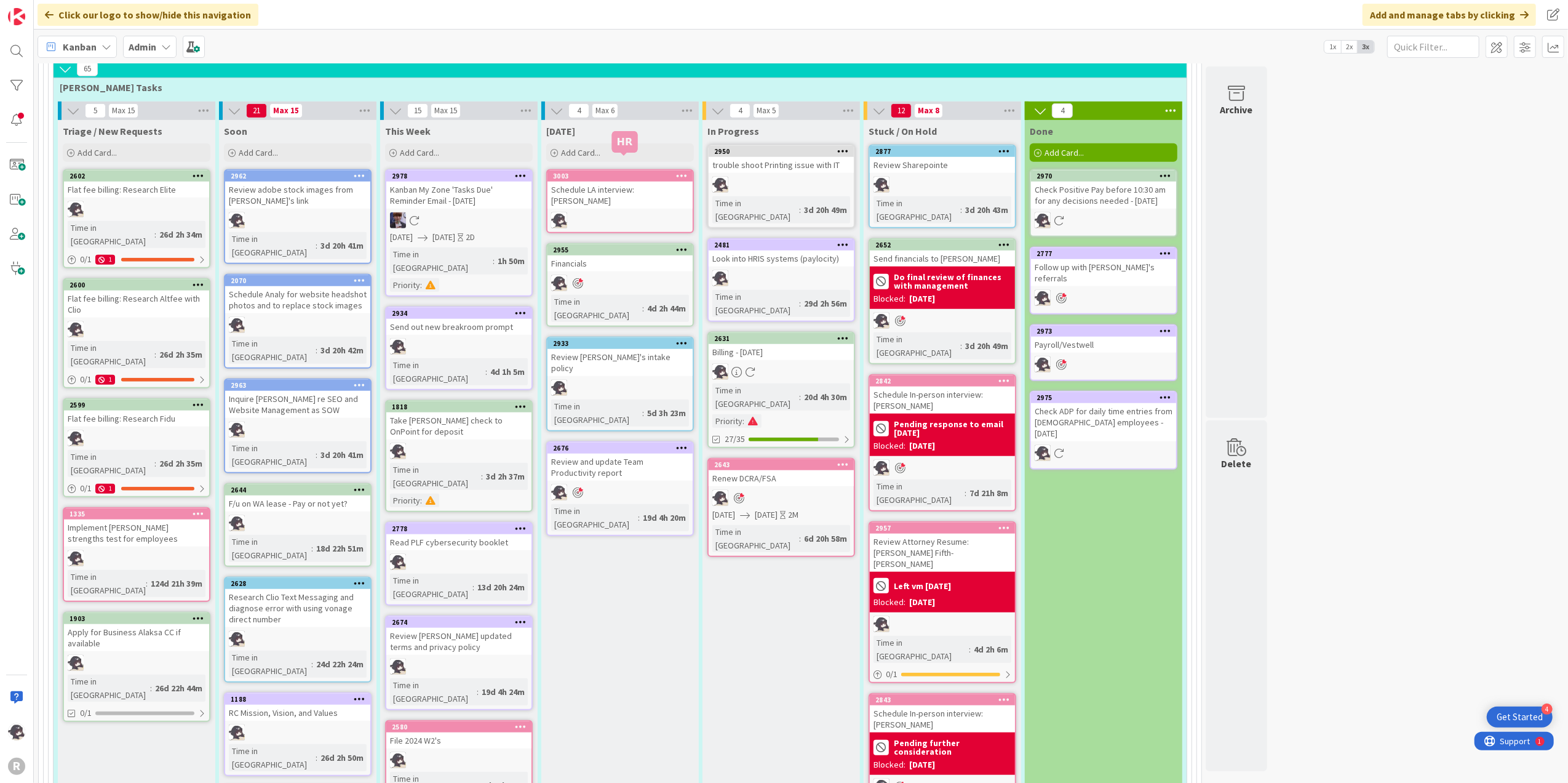
click at [627, 172] on div "3003" at bounding box center [622, 176] width 140 height 9
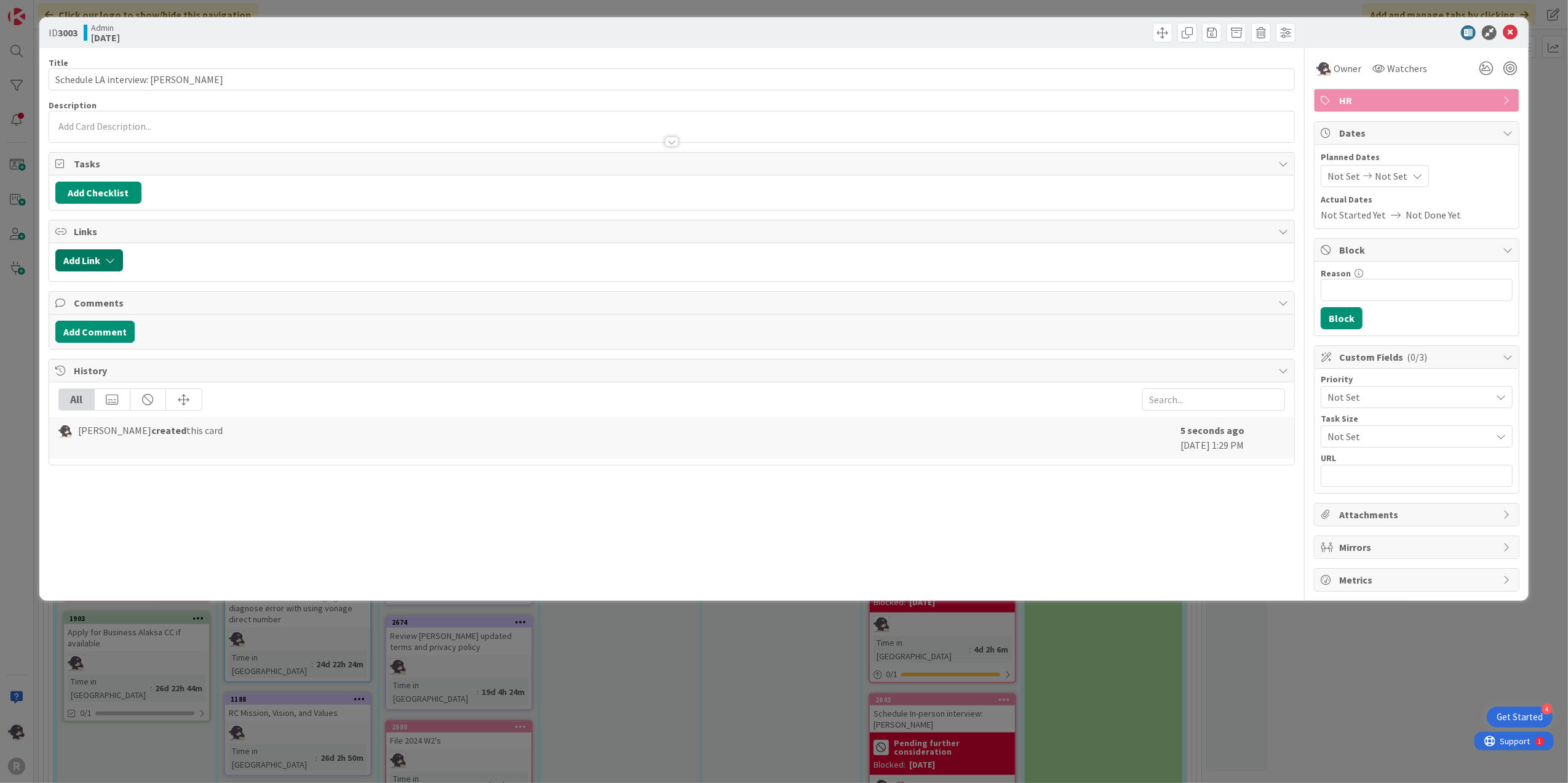
click at [85, 262] on button "Add Link" at bounding box center [89, 260] width 67 height 22
click at [136, 367] on input "text" at bounding box center [147, 365] width 173 height 22
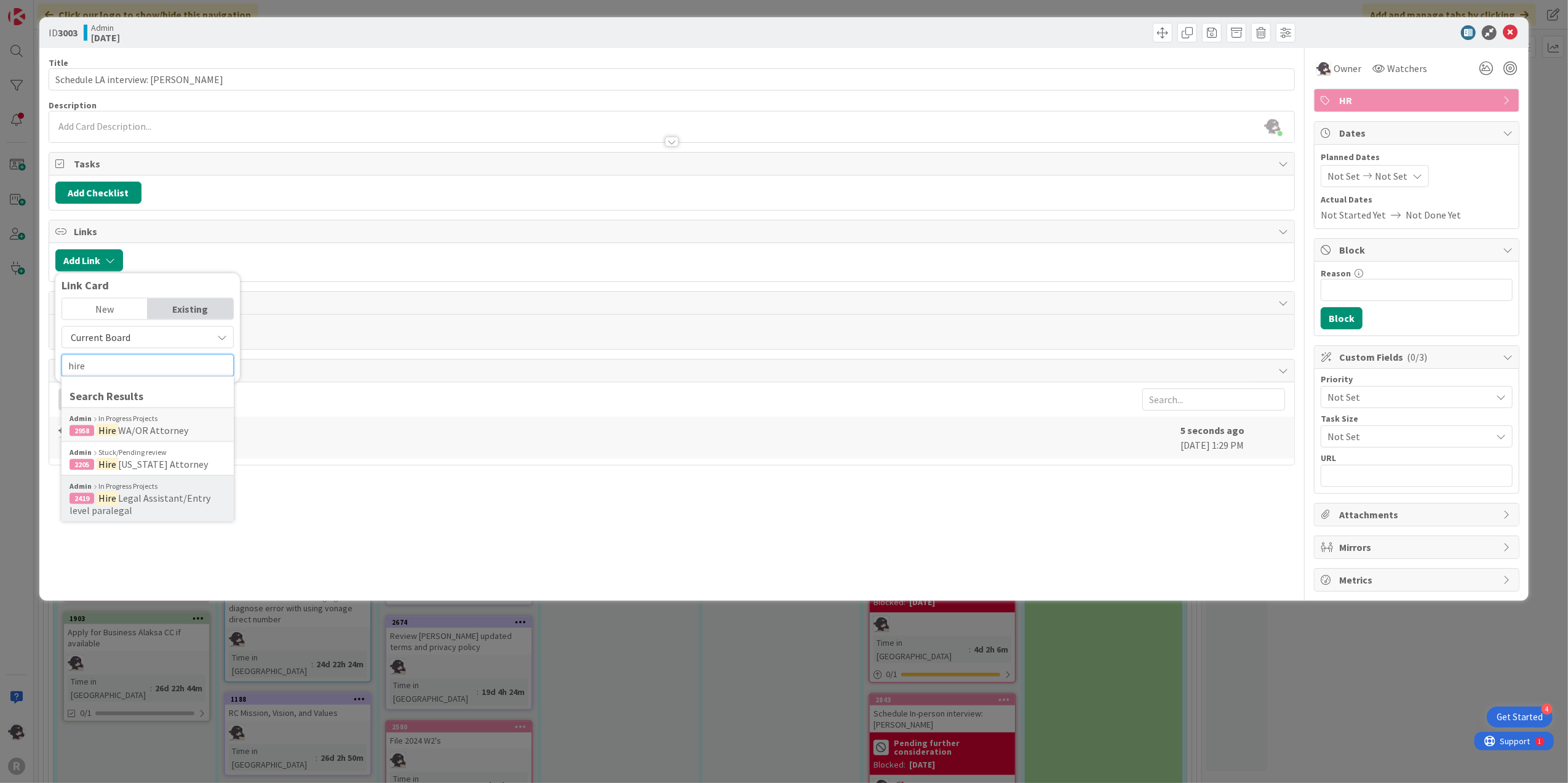
type input "hire"
click at [153, 508] on span "2419 Hire Legal Assistant/Entry level paralegal" at bounding box center [147, 504] width 156 height 25
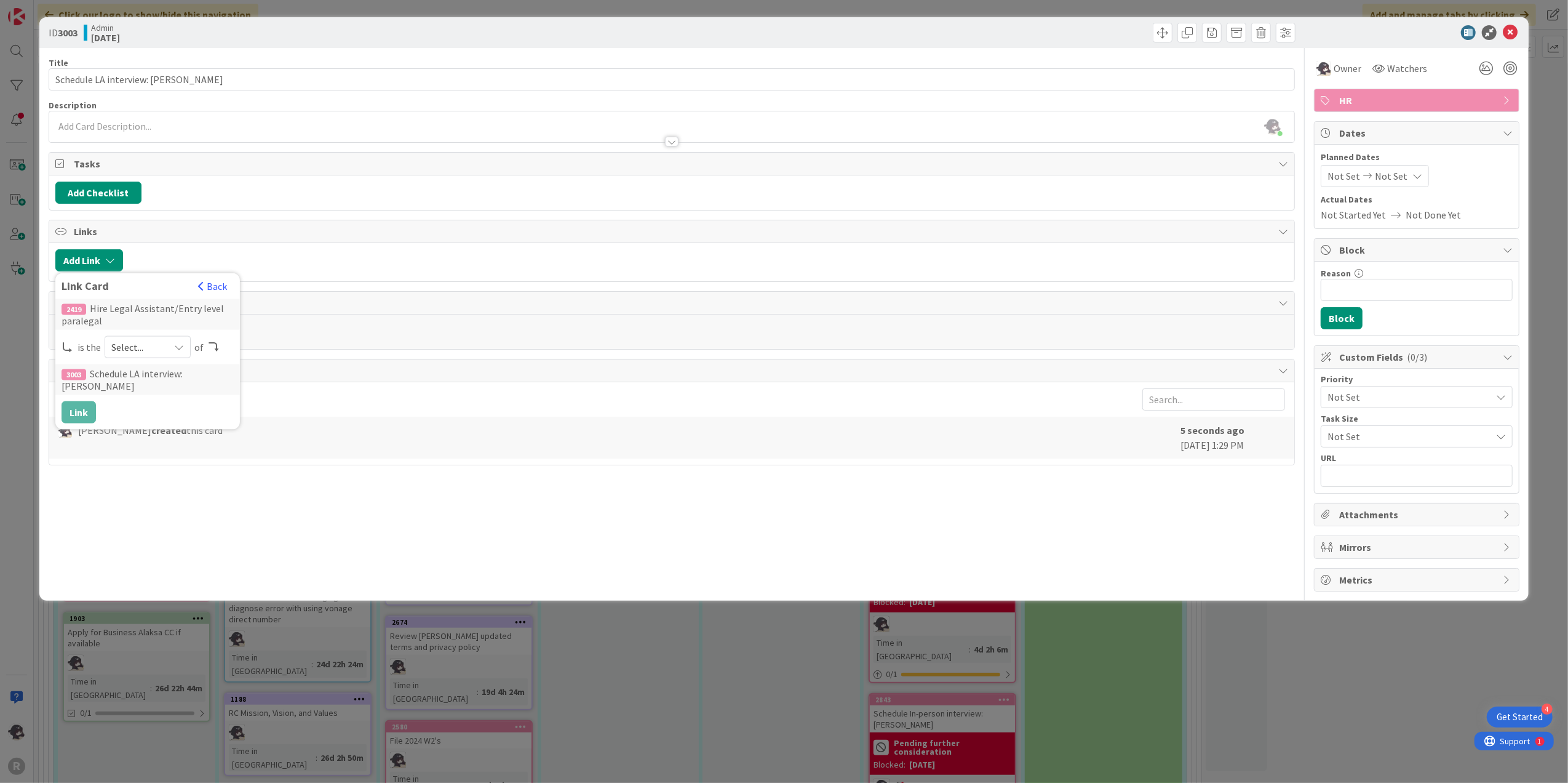
click at [146, 353] on span "Select..." at bounding box center [137, 347] width 52 height 17
click at [193, 383] on span "parent" at bounding box center [213, 376] width 139 height 19
click at [92, 414] on button "Link" at bounding box center [78, 412] width 34 height 22
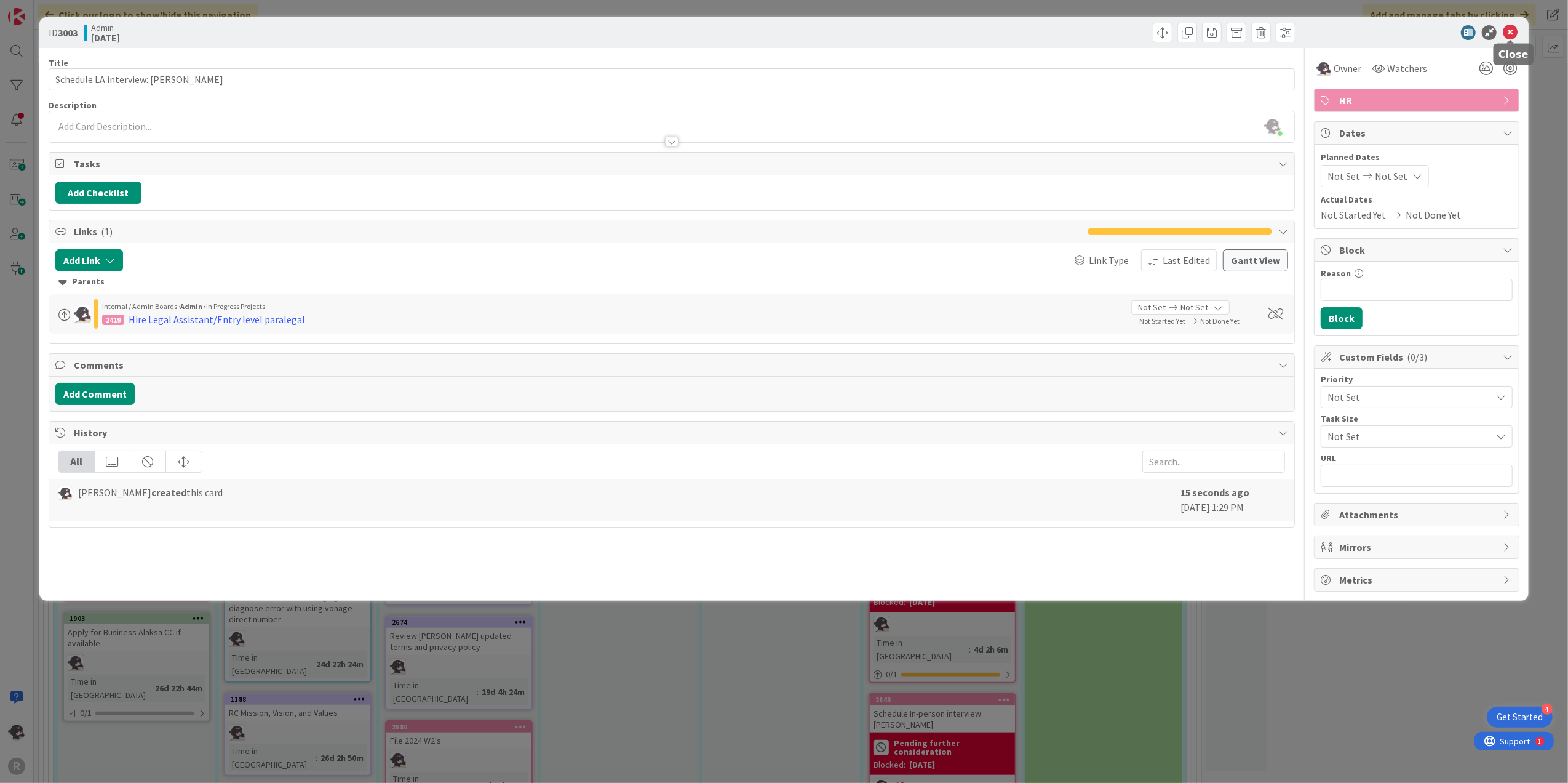
click at [1510, 32] on icon at bounding box center [1510, 32] width 14 height 14
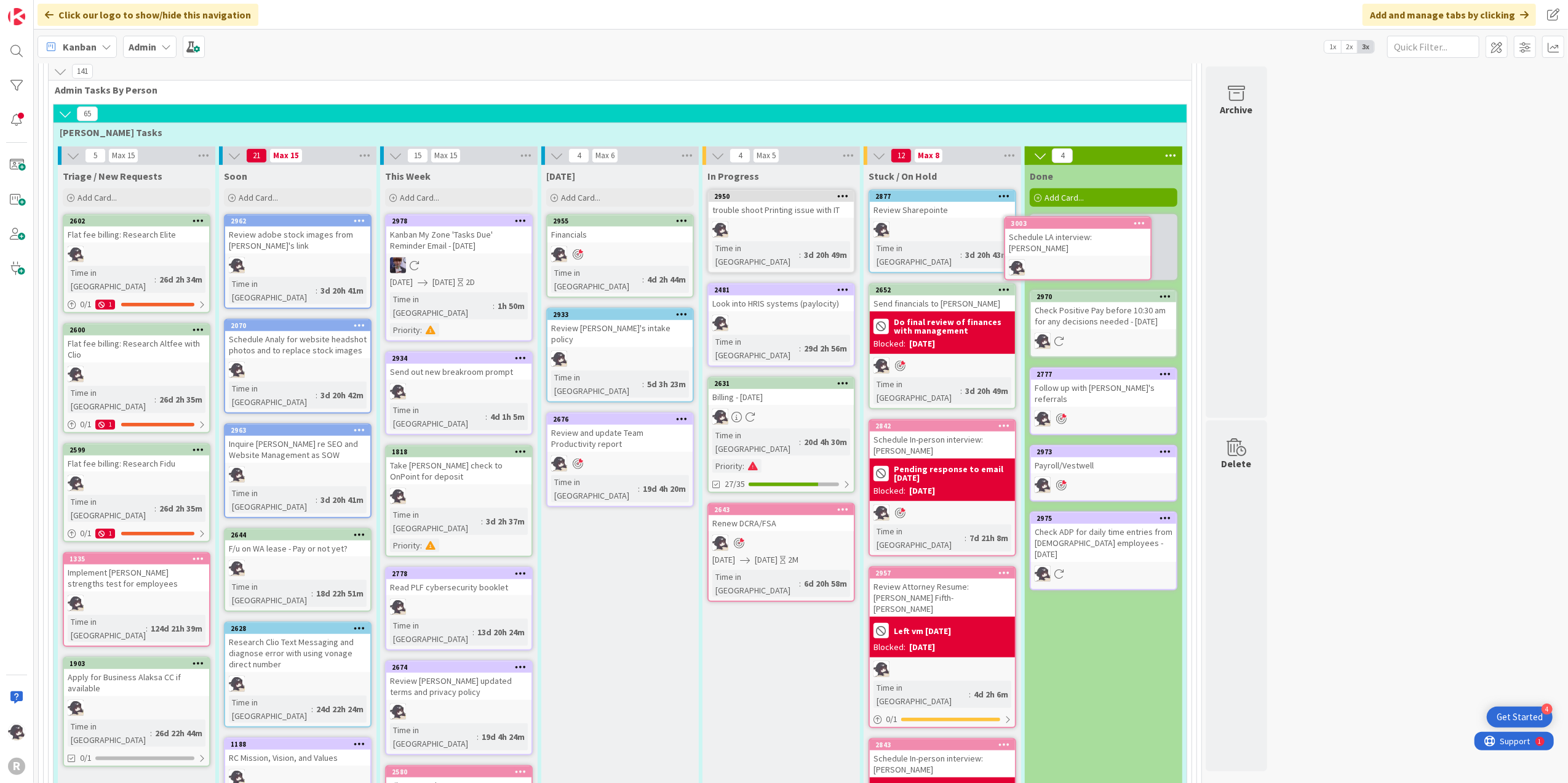
scroll to position [857, 0]
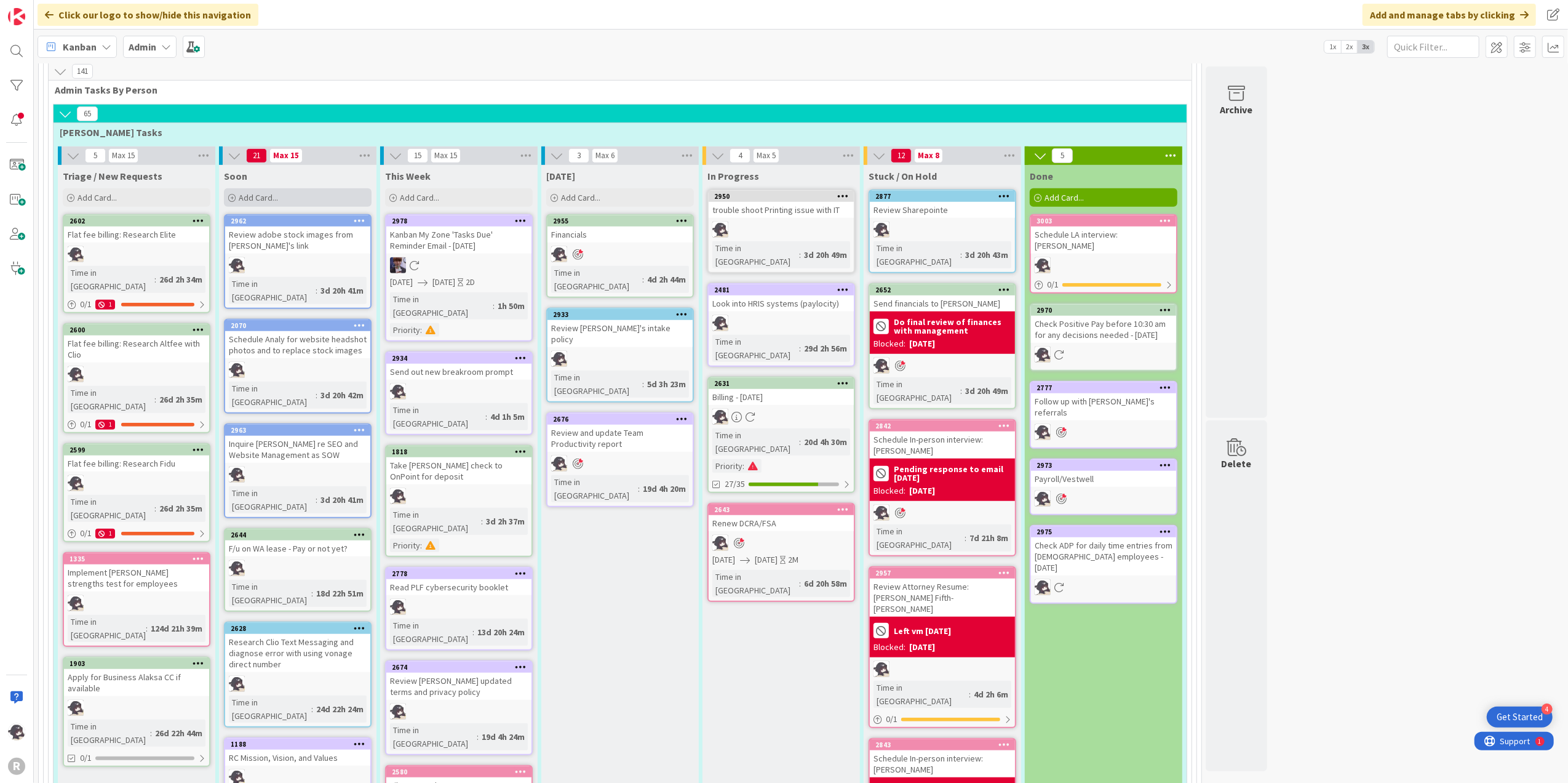
click at [331, 189] on div "Add Card..." at bounding box center [298, 197] width 148 height 19
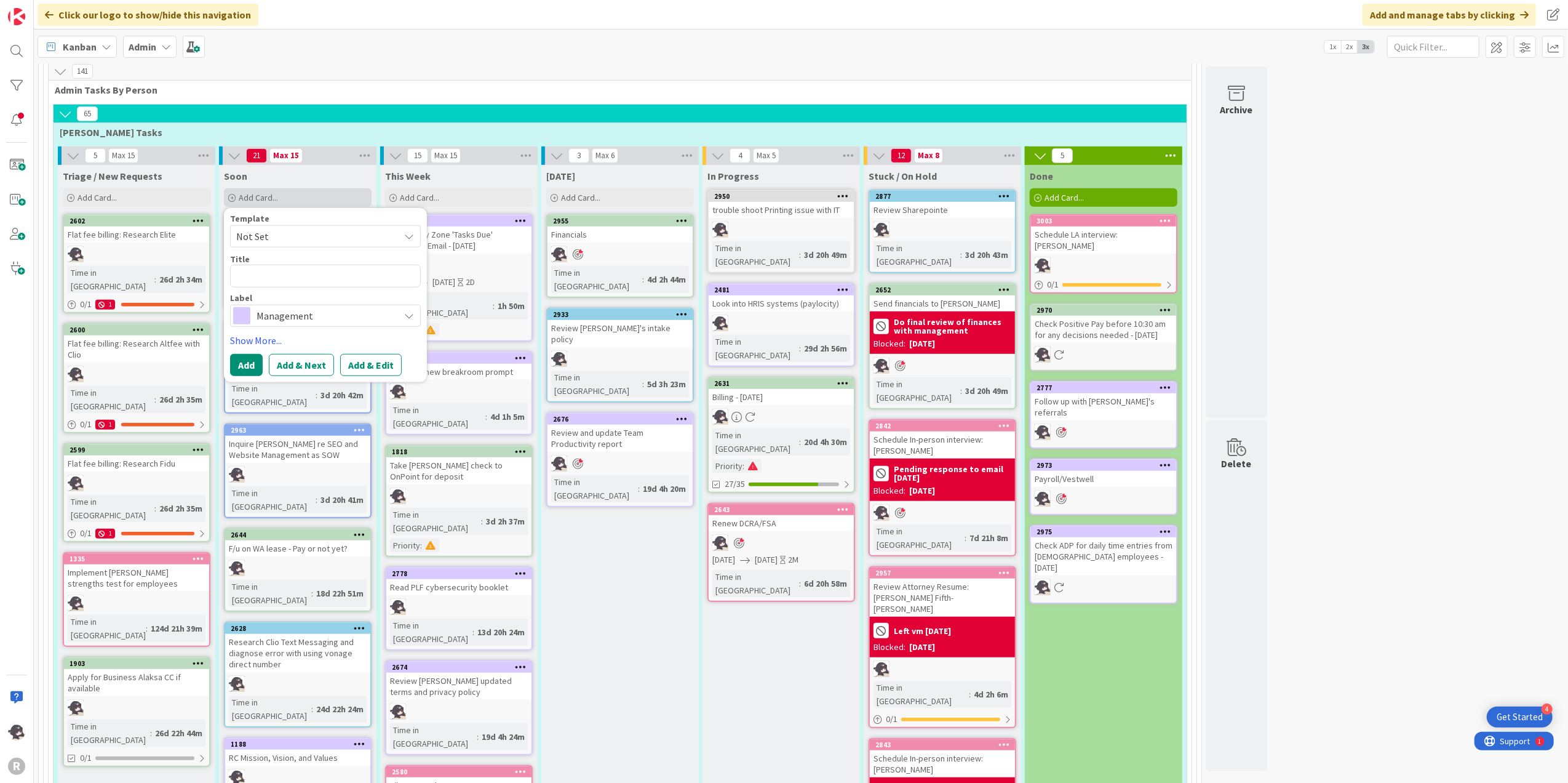
type textarea "x"
type textarea "S"
type textarea "x"
type textarea "Se"
type textarea "x"
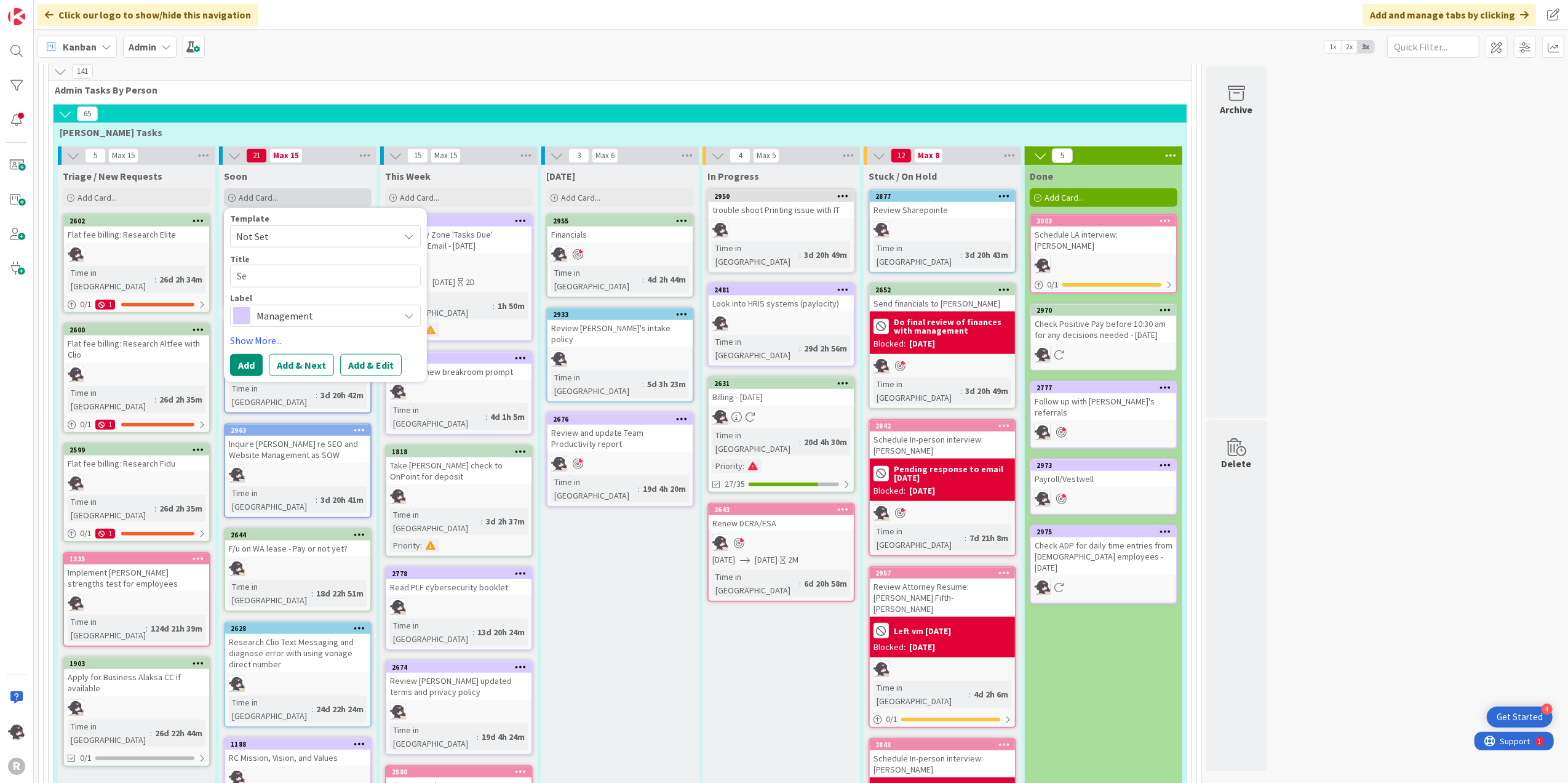
type textarea "Sen"
type textarea "x"
type textarea "Send"
type textarea "x"
type textarea "Send d"
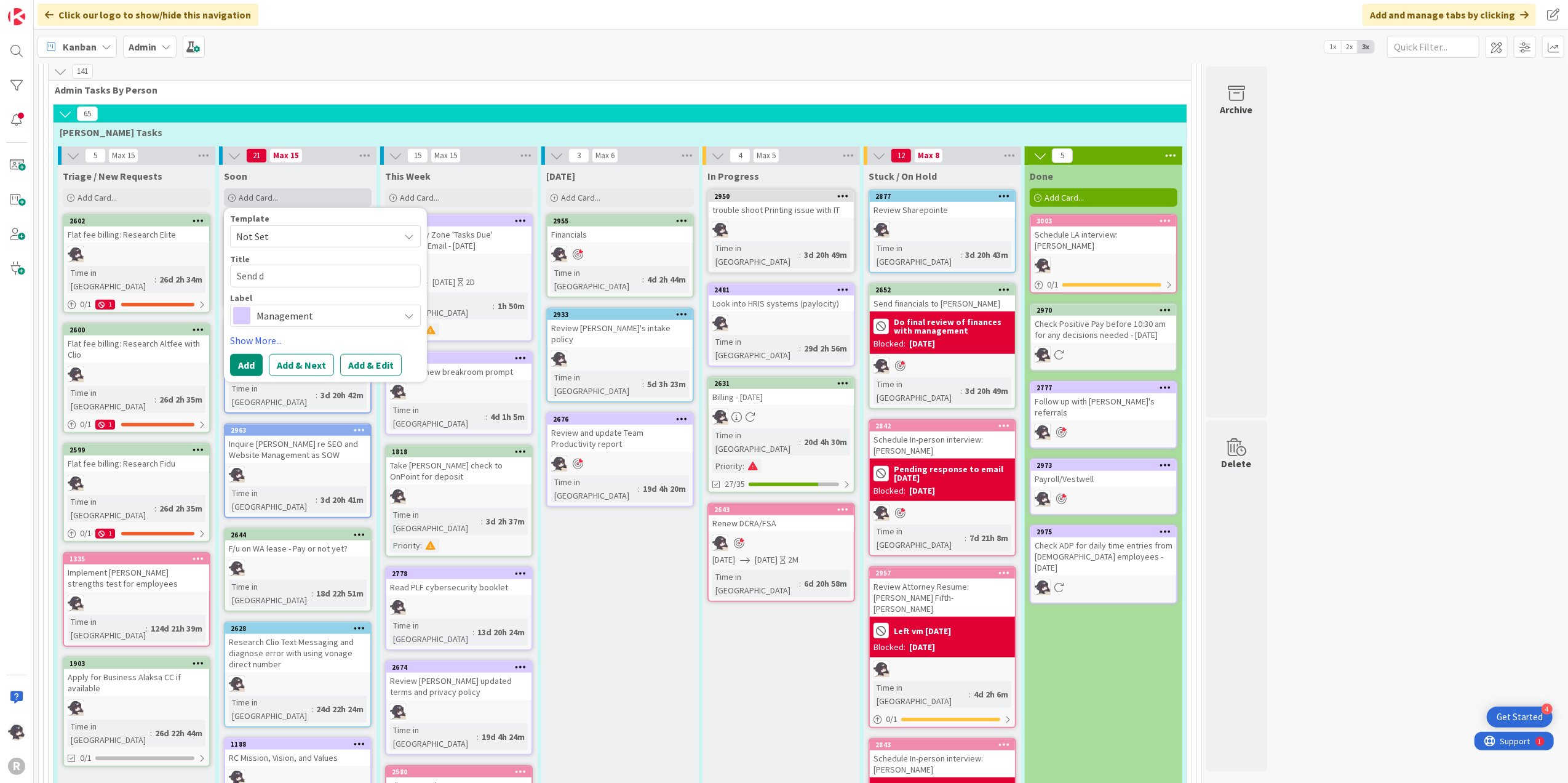
type textarea "x"
type textarea "Send de"
type textarea "x"
type textarea "Send den"
type textarea "x"
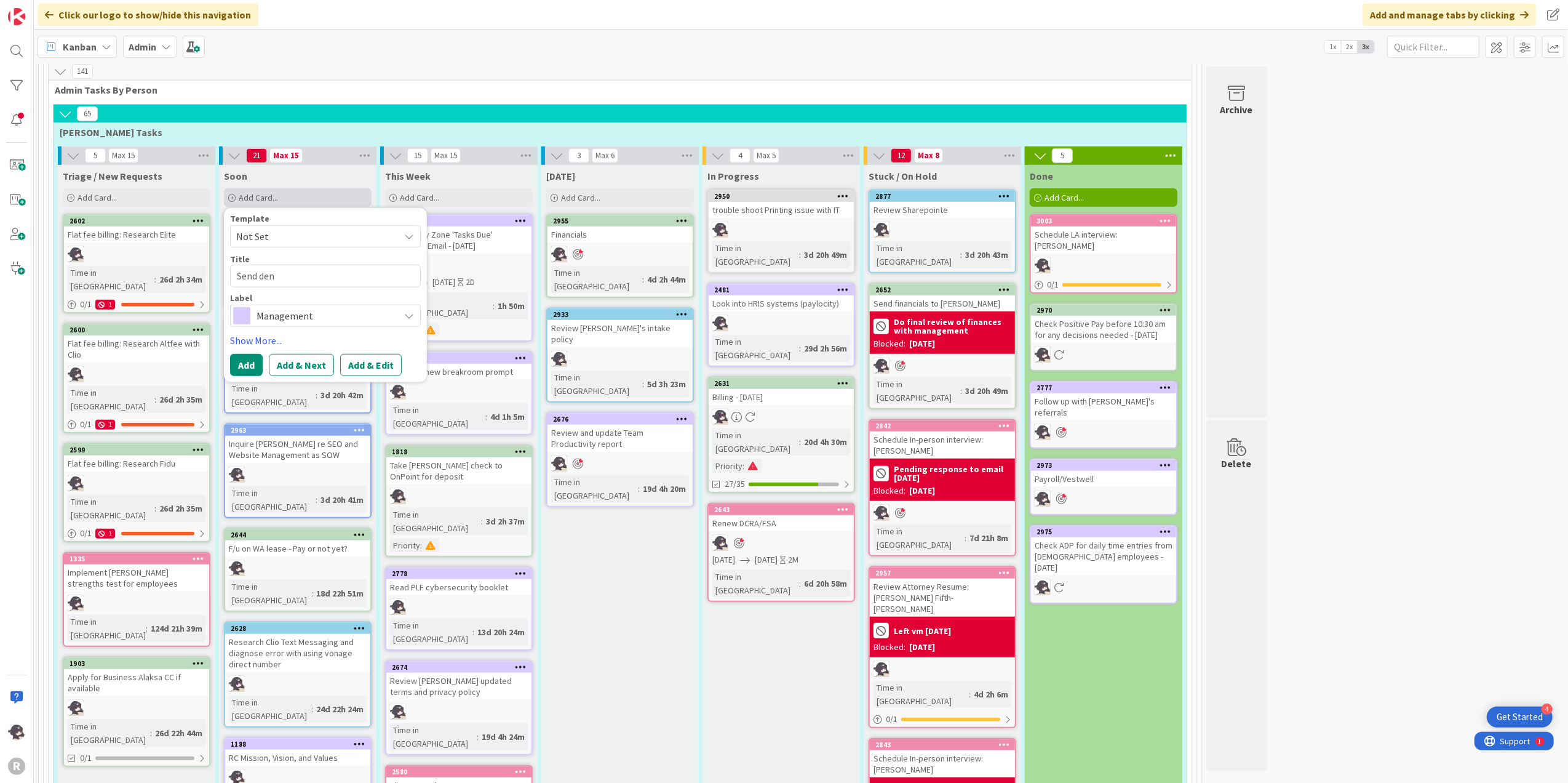
type textarea "Send [PERSON_NAME]"
type textarea "x"
type textarea "Send denai"
type textarea "x"
type textarea "Send denail"
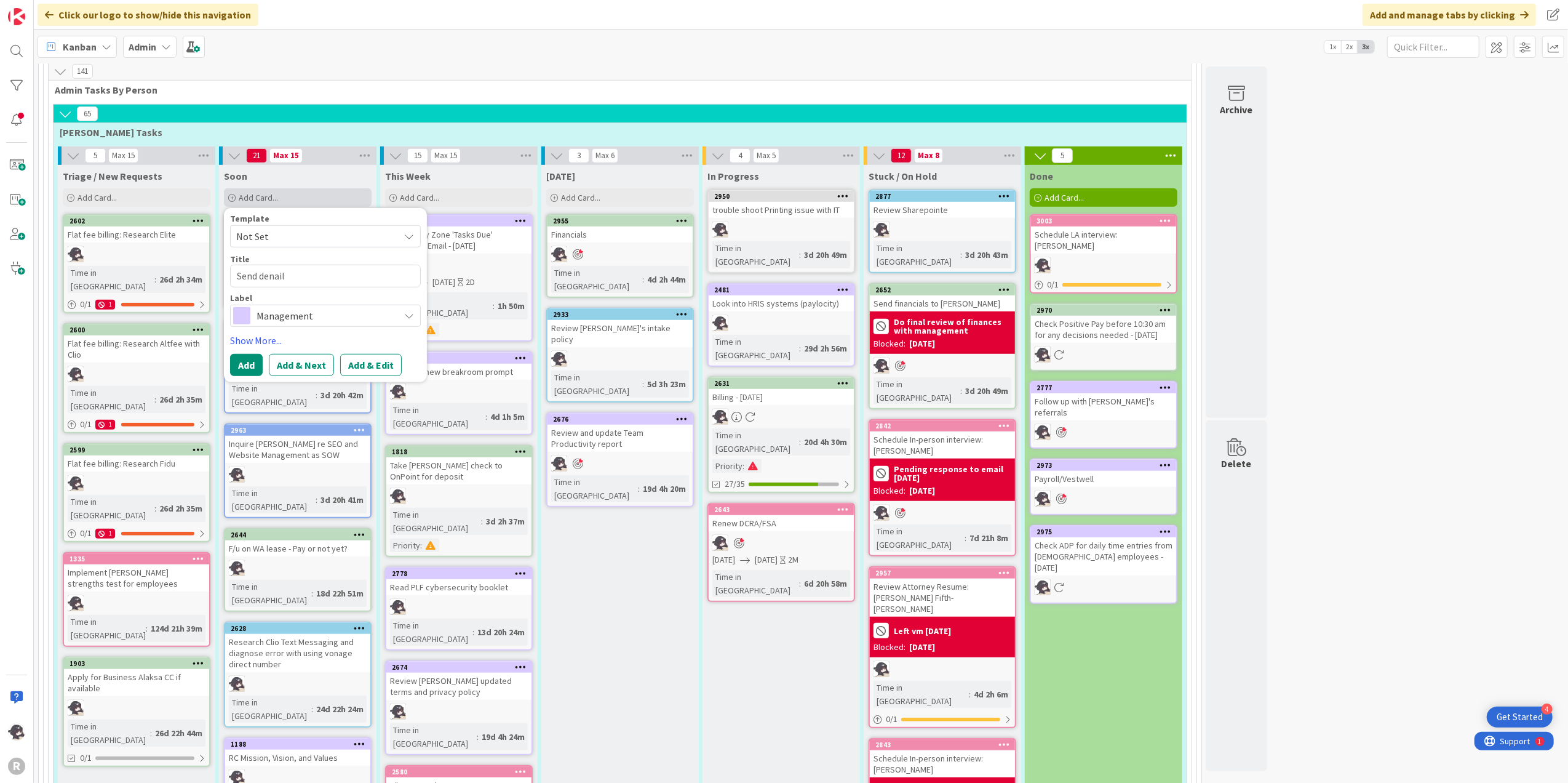
type textarea "x"
type textarea "Send denail"
type textarea "x"
type textarea "Send denail"
type textarea "x"
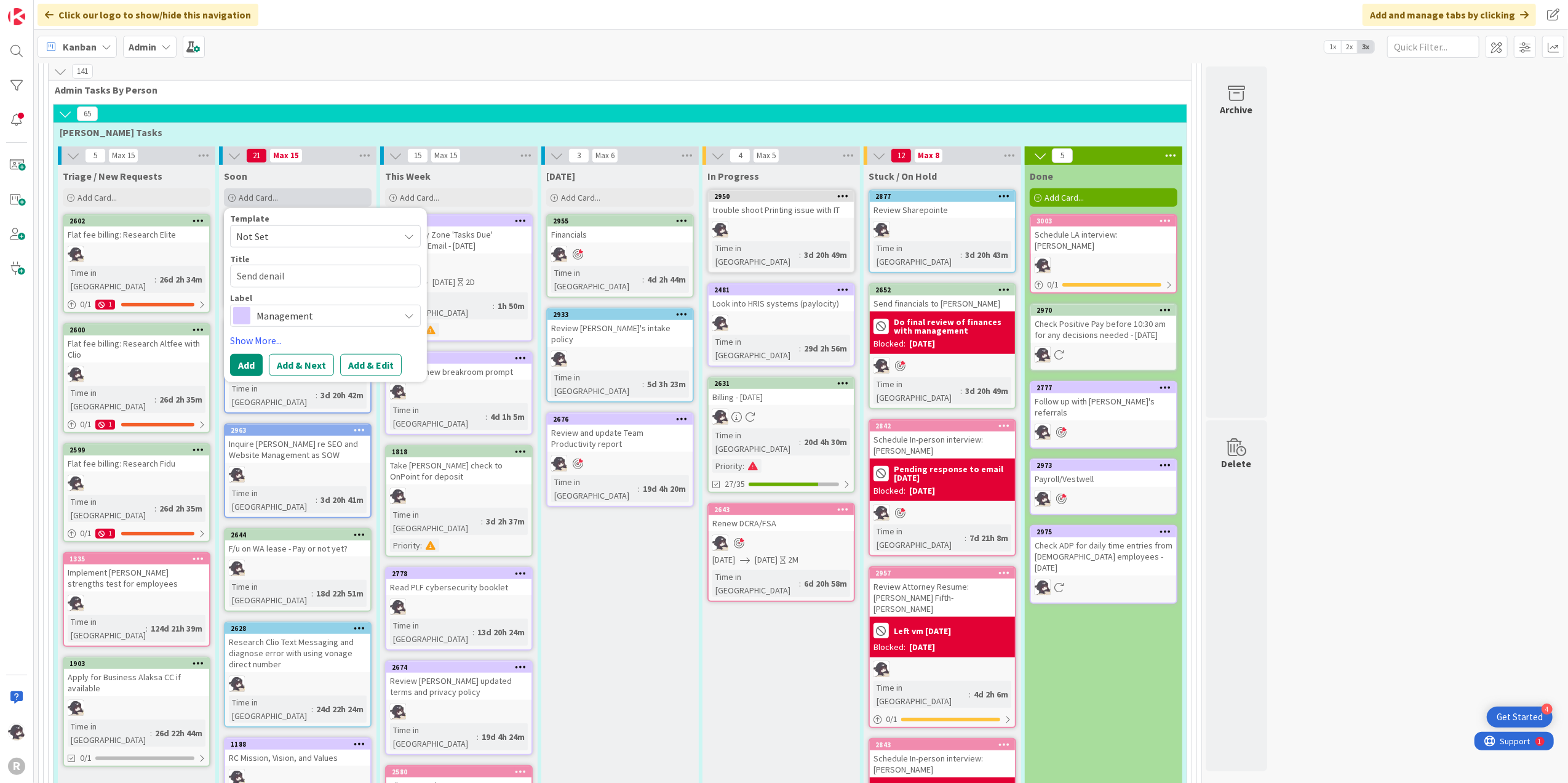
type textarea "Send denai"
type textarea "x"
type textarea "Send [PERSON_NAME]"
type textarea "x"
type textarea "Send den"
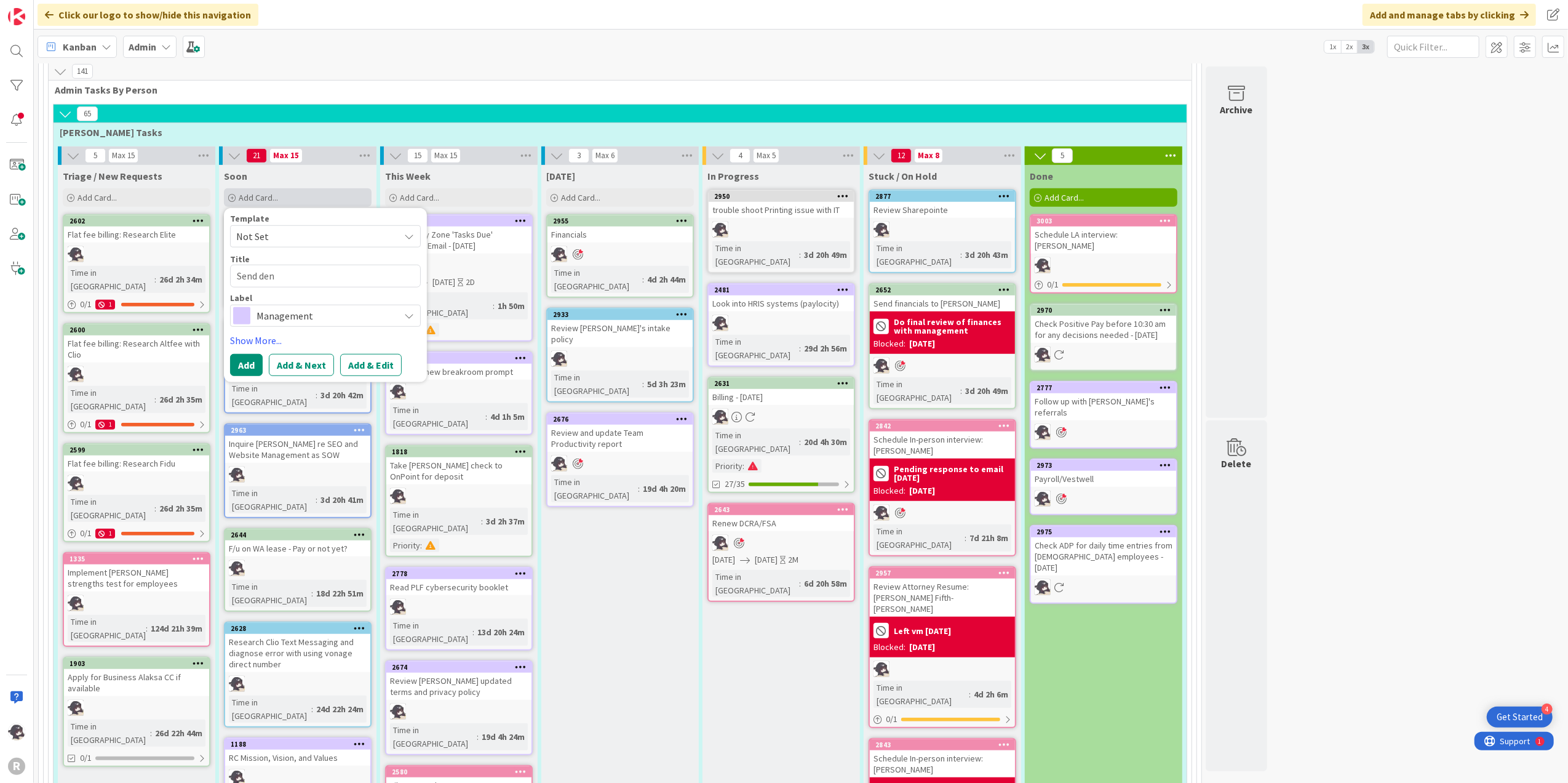
type textarea "x"
type textarea "Send deni"
type textarea "x"
type textarea "Send denia"
type textarea "x"
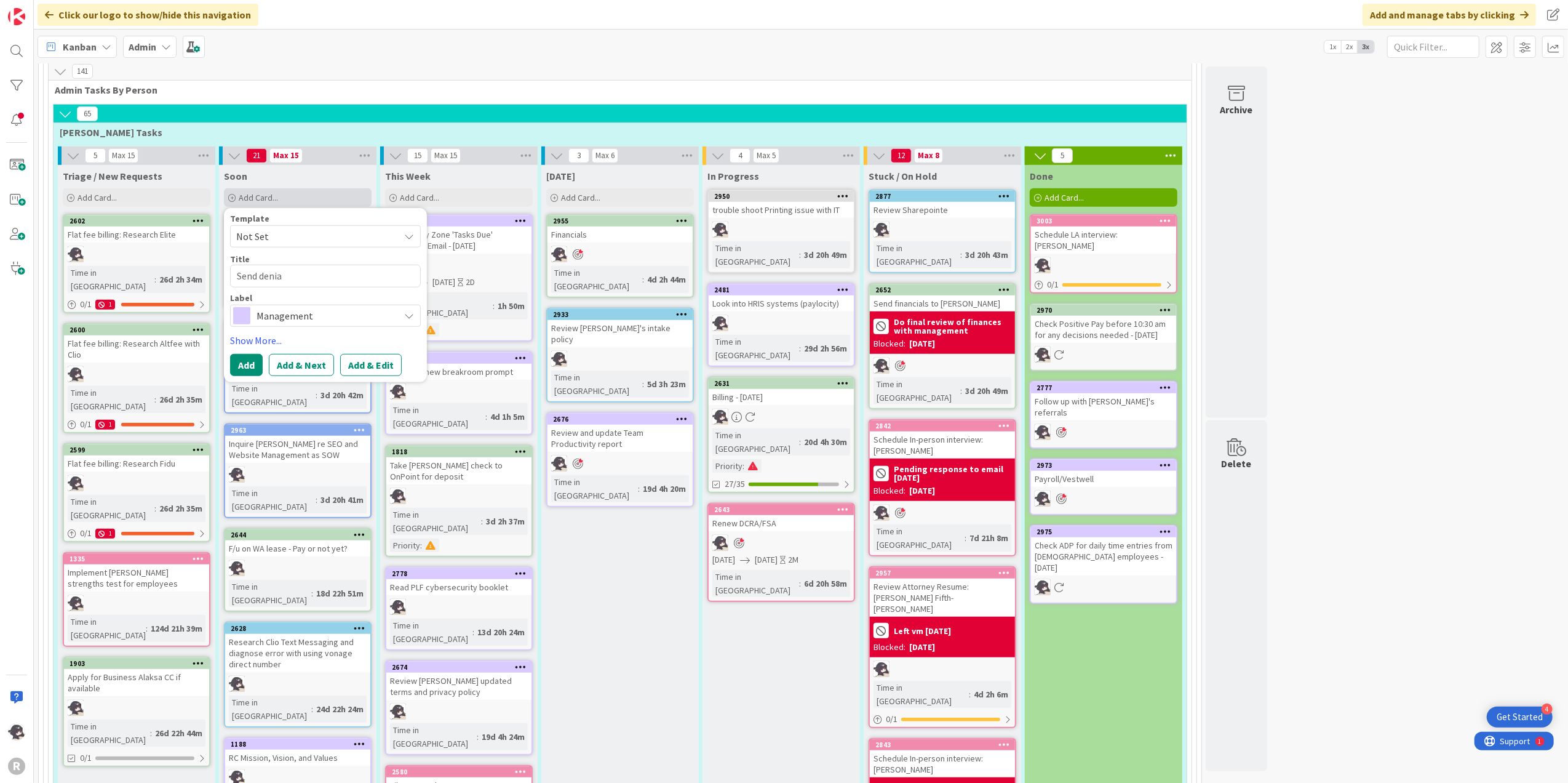
type textarea "Send denial"
type textarea "x"
type textarea "Send denial"
type textarea "x"
type textarea "Send denial e"
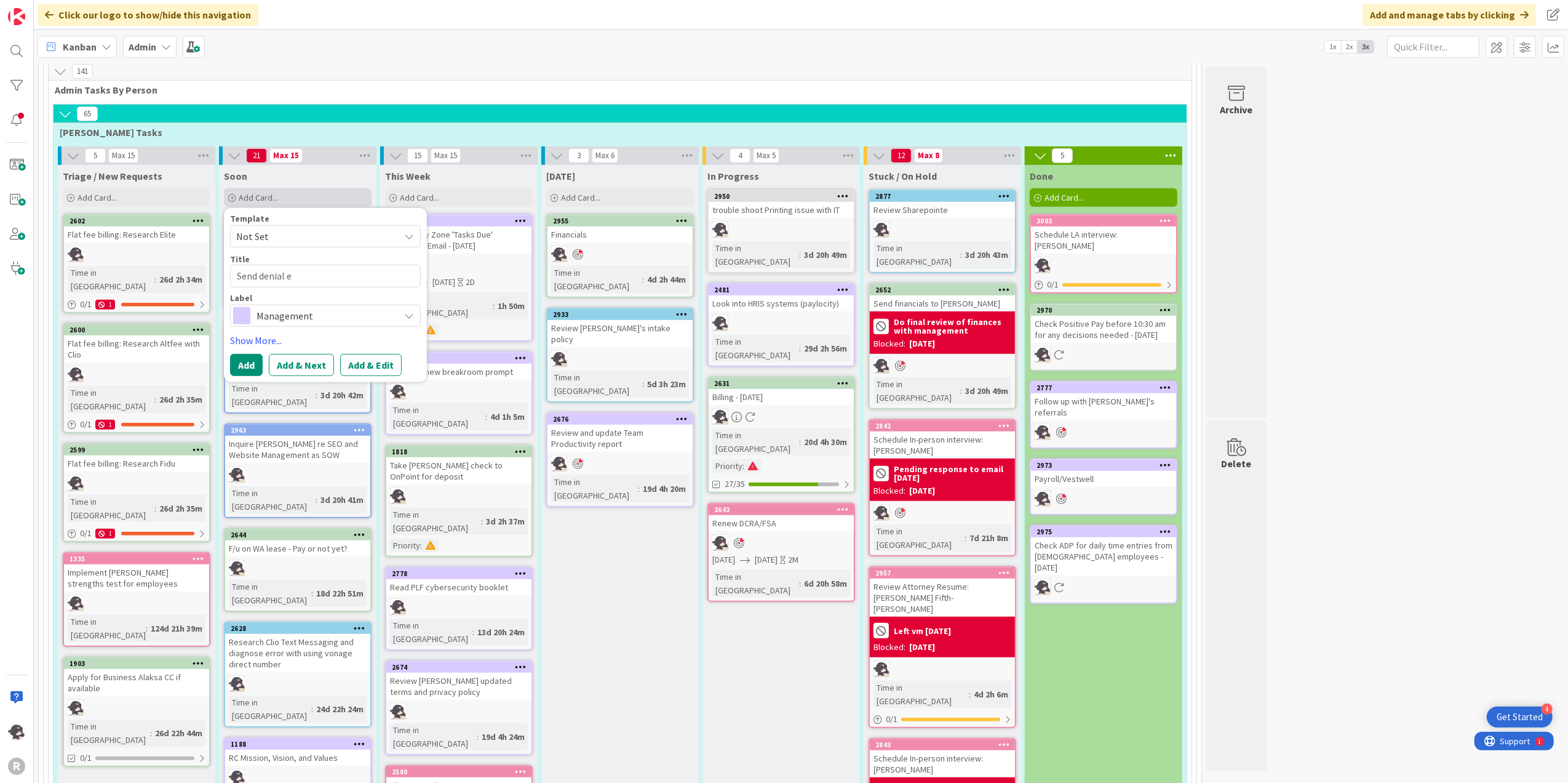
type textarea "x"
type textarea "Send denial em"
type textarea "x"
type textarea "Send denial ema"
type textarea "x"
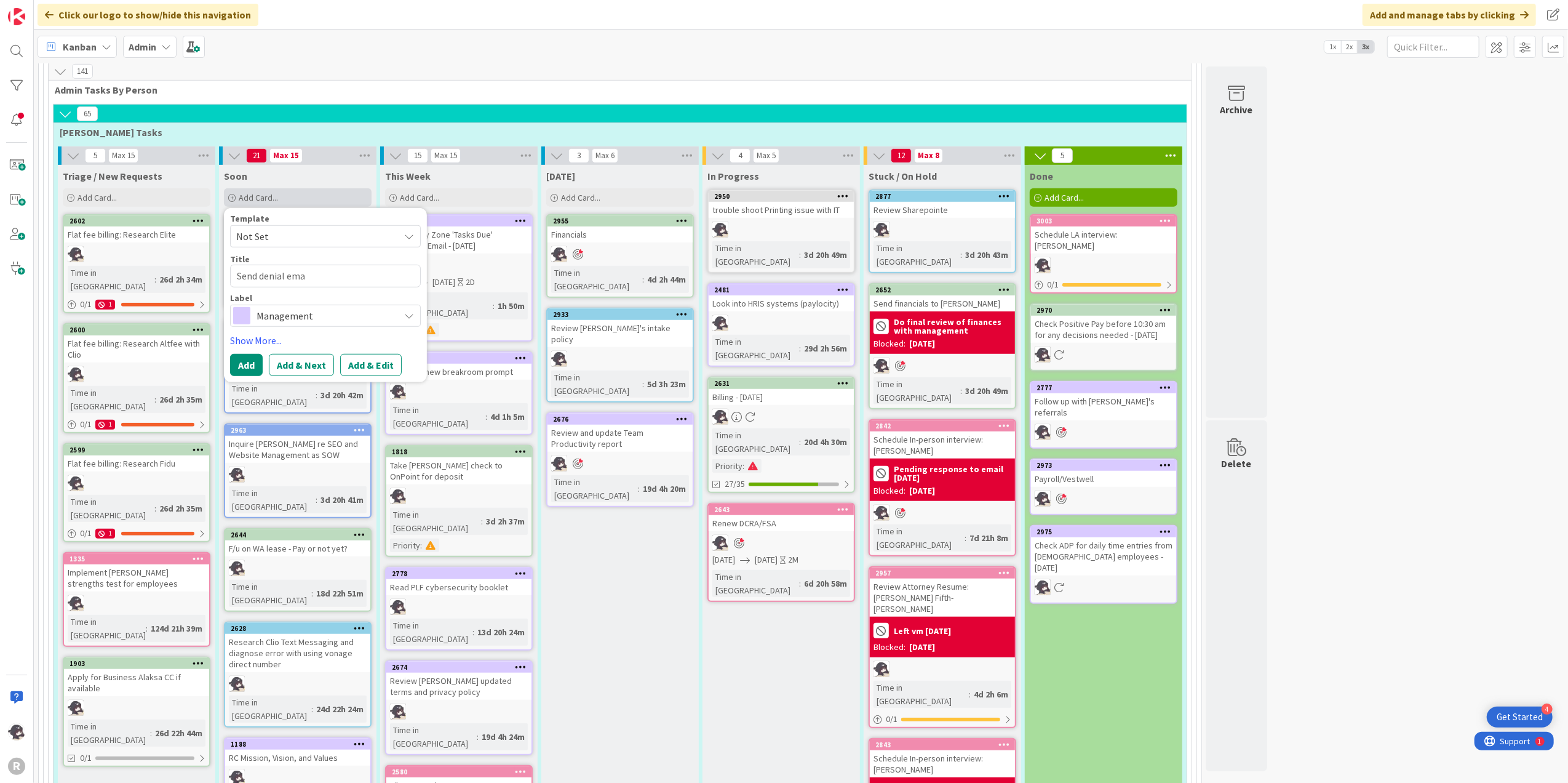
type textarea "Send denial emai"
type textarea "x"
type textarea "Send denial email"
type textarea "x"
type textarea "Send denial email"
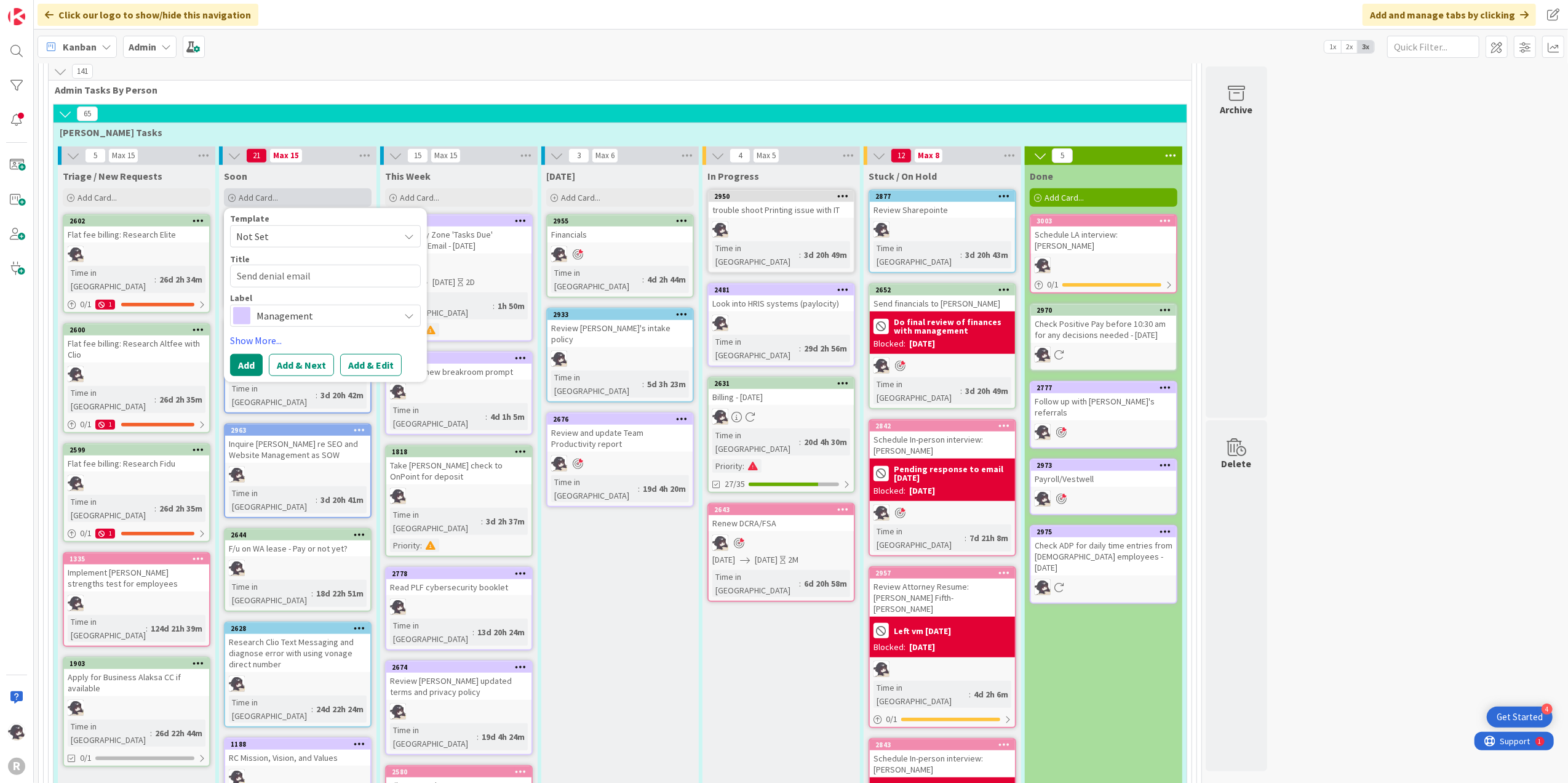
type textarea "x"
type textarea "Send denial email to"
type textarea "x"
type textarea "Send denial email to G"
type textarea "x"
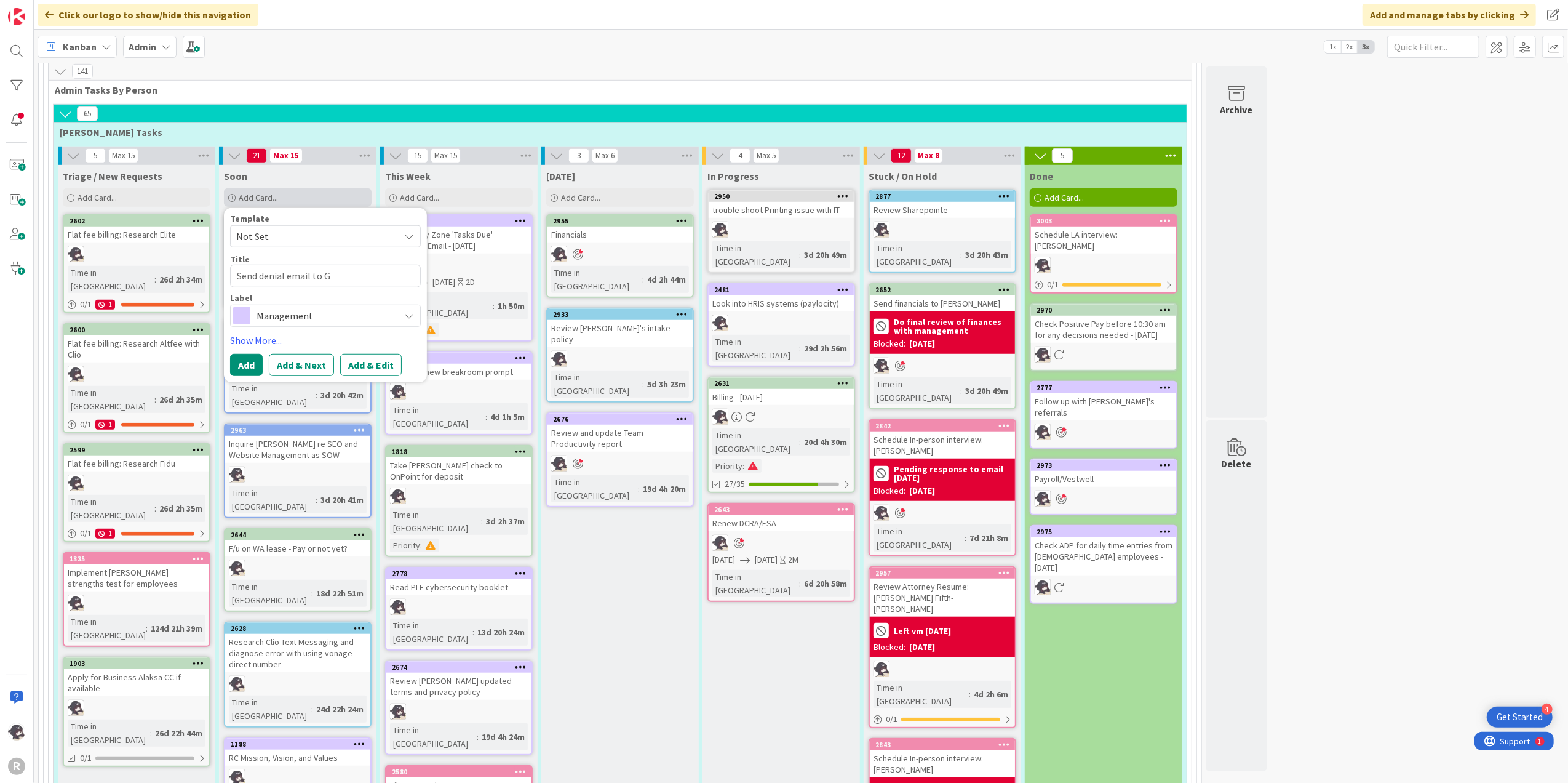
type textarea "Send denial email to Ga"
type textarea "x"
type textarea "Send denial email to Gab"
type textarea "x"
type textarea "Send denial email to Gabr"
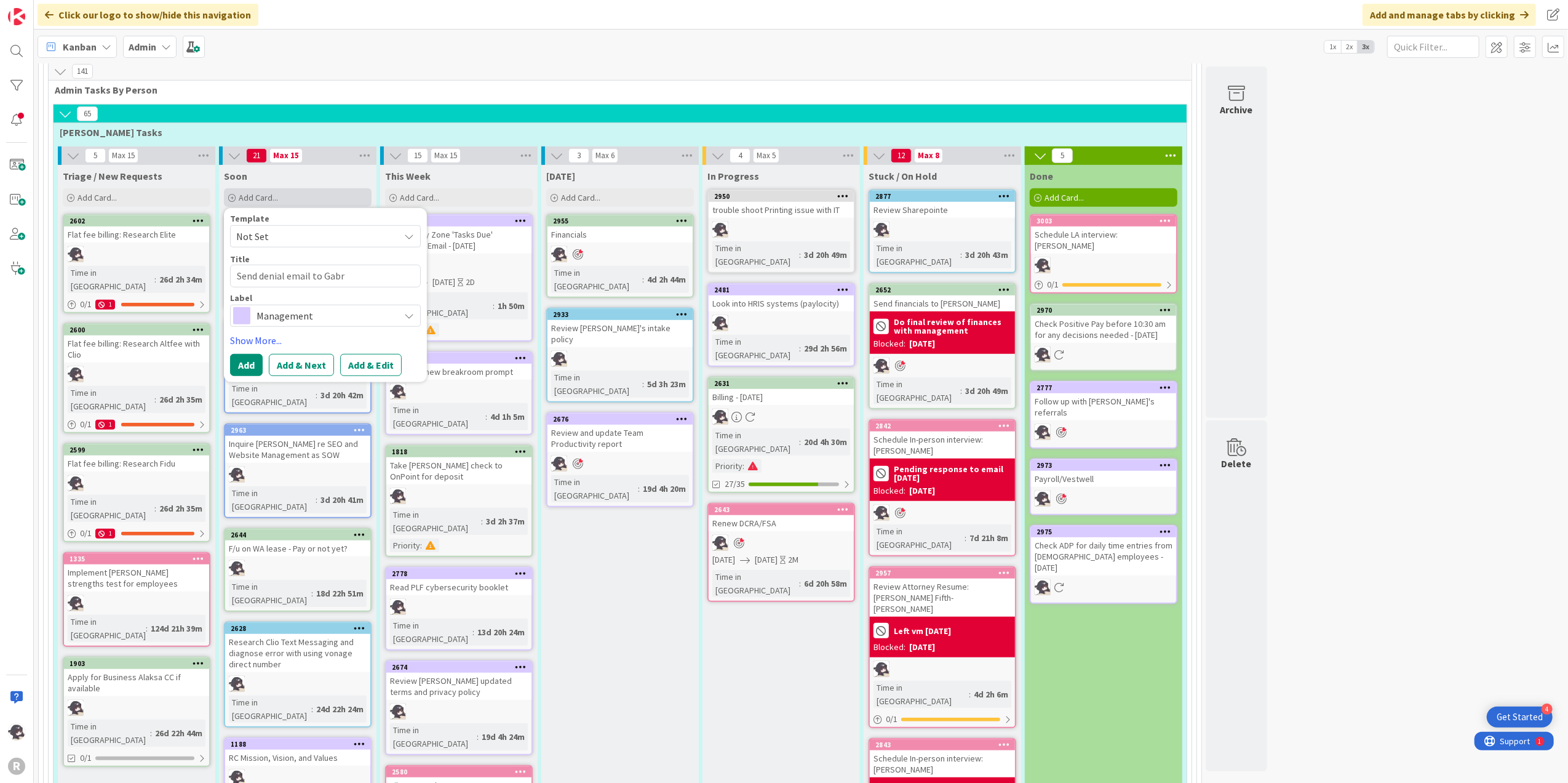
type textarea "x"
type textarea "Send denial email to Gabri"
type textarea "x"
type textarea "Send denial email to Gabrie"
type textarea "x"
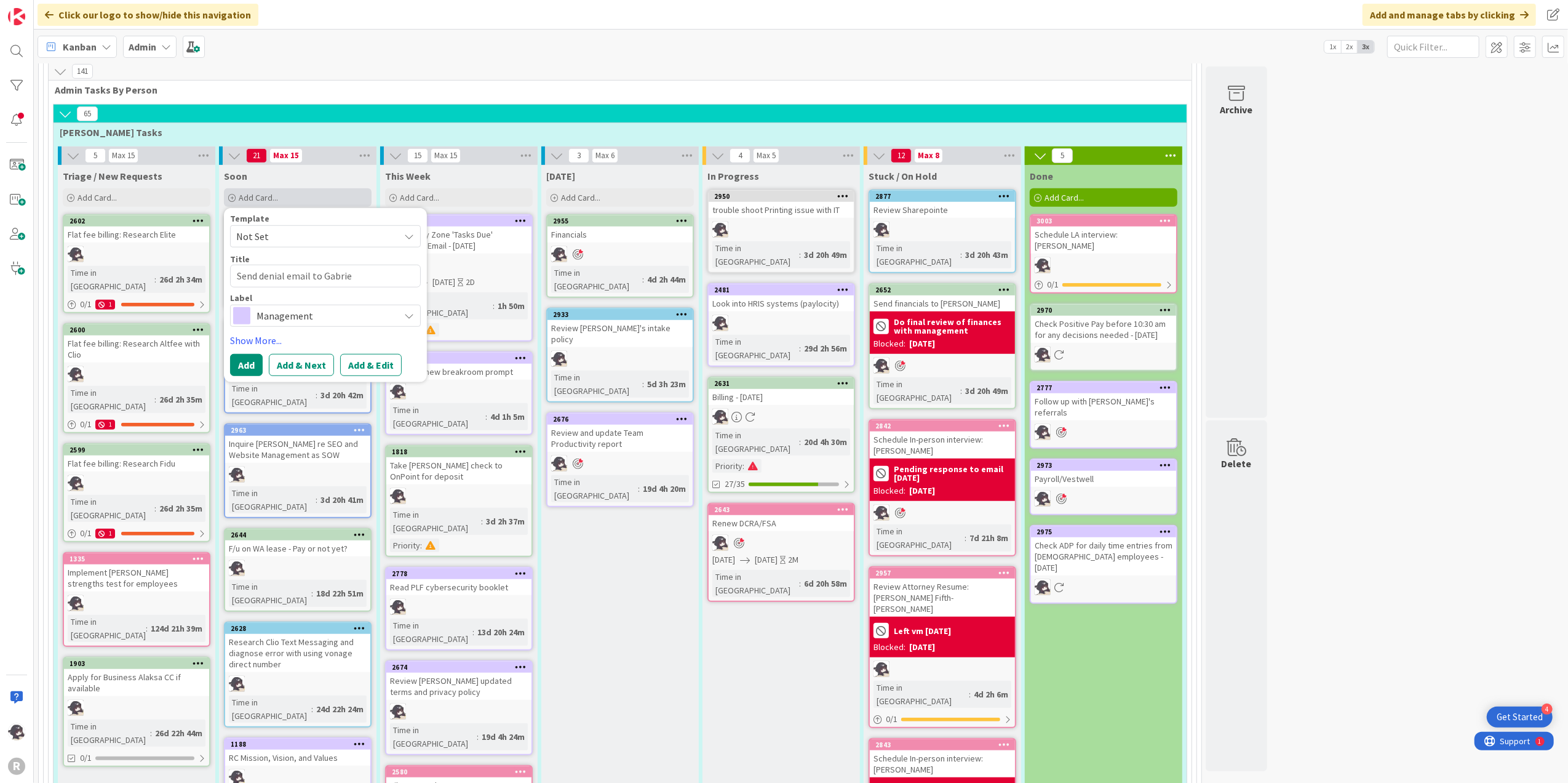
type textarea "Send denial email to [PERSON_NAME]"
type textarea "x"
type textarea "Send denial email to [PERSON_NAME]"
type textarea "x"
type textarea "Send denial email to [PERSON_NAME]"
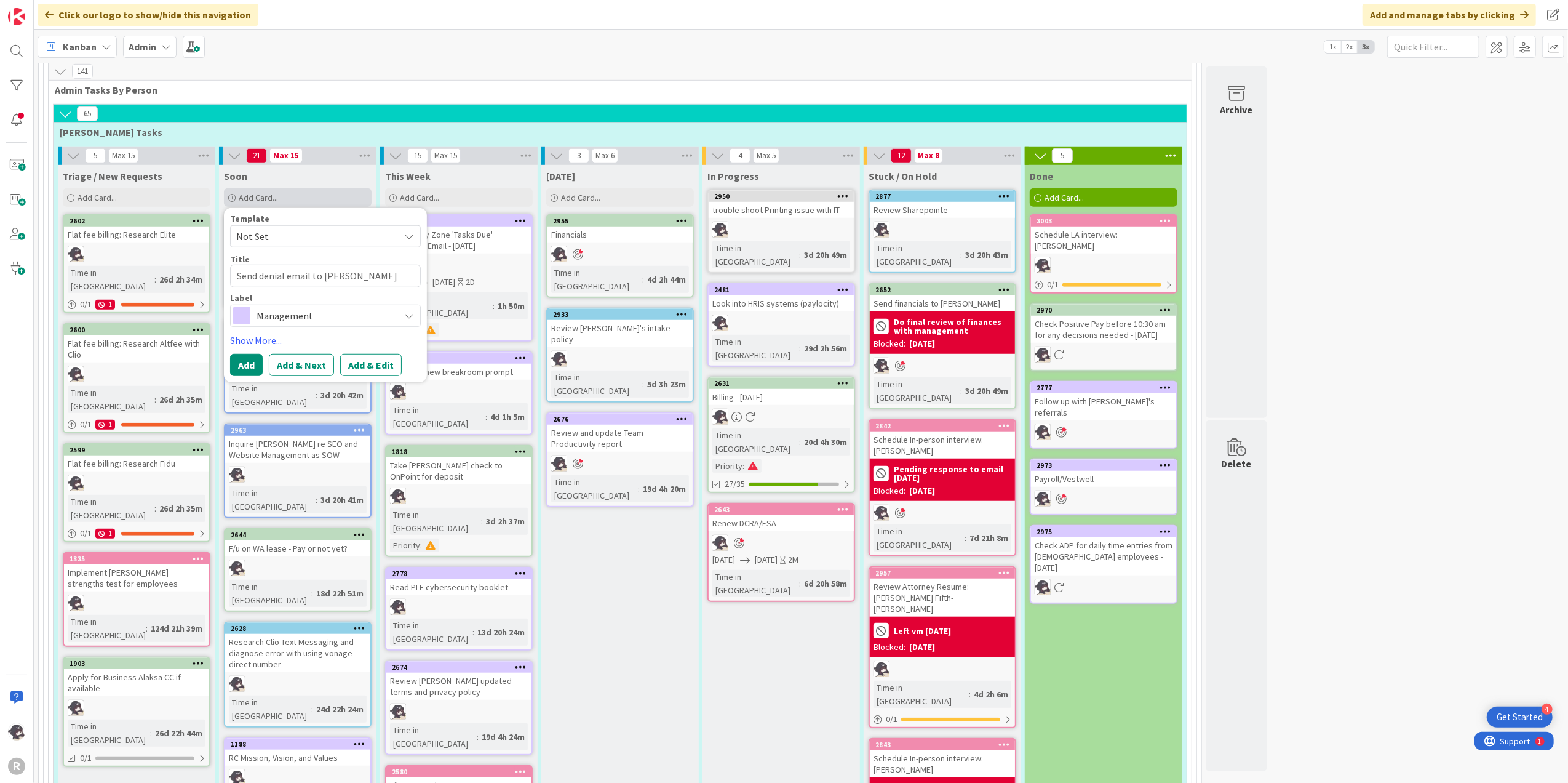
type textarea "x"
type textarea "Send denial email to [PERSON_NAME]"
type textarea "x"
type textarea "Send denial email to [PERSON_NAME]"
type textarea "x"
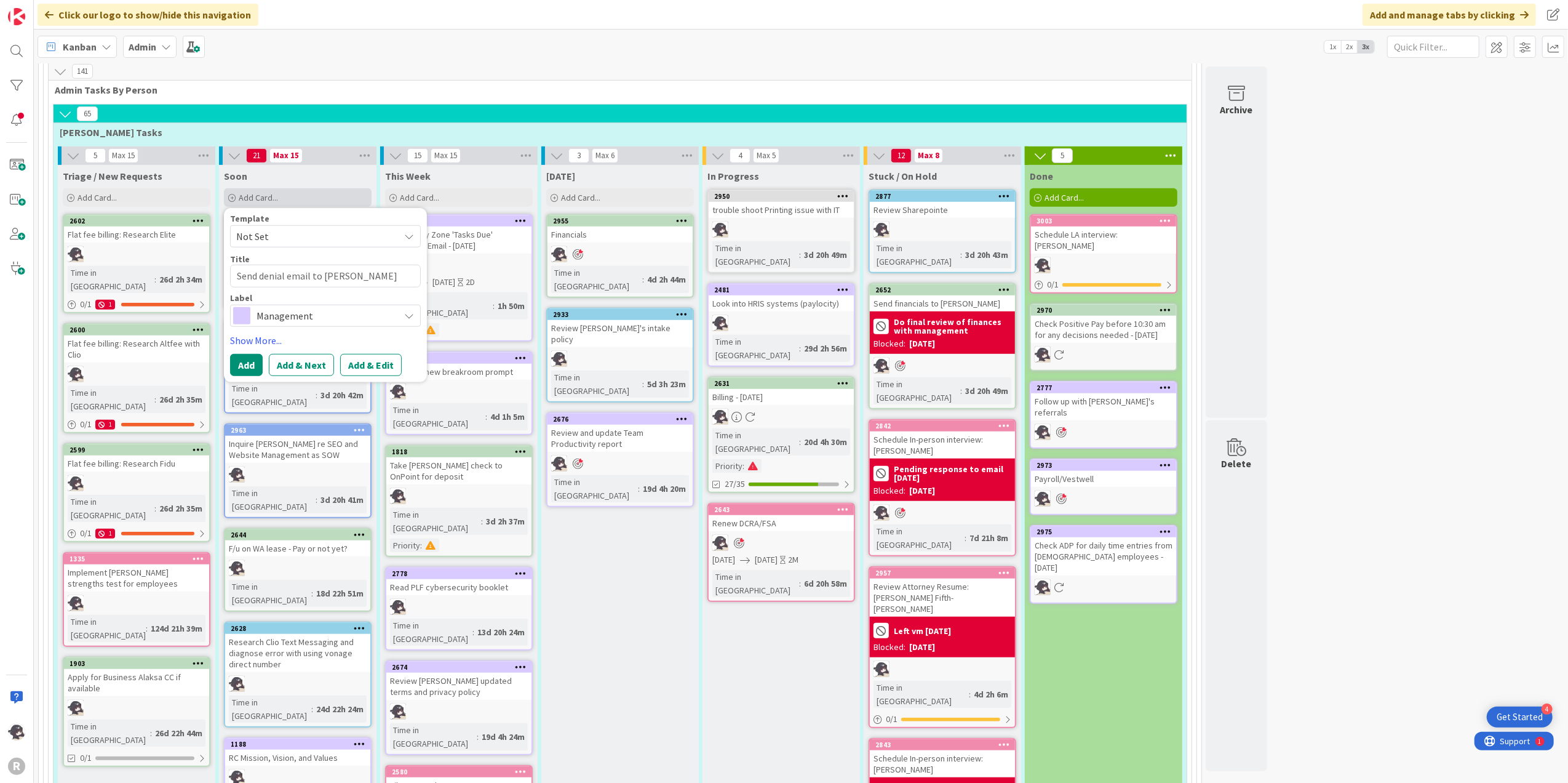
type textarea "Send denial email to [PERSON_NAME]"
type textarea "x"
type textarea "Send denial email to [PERSON_NAME]"
type textarea "x"
type textarea "Send denial email to [PERSON_NAME]"
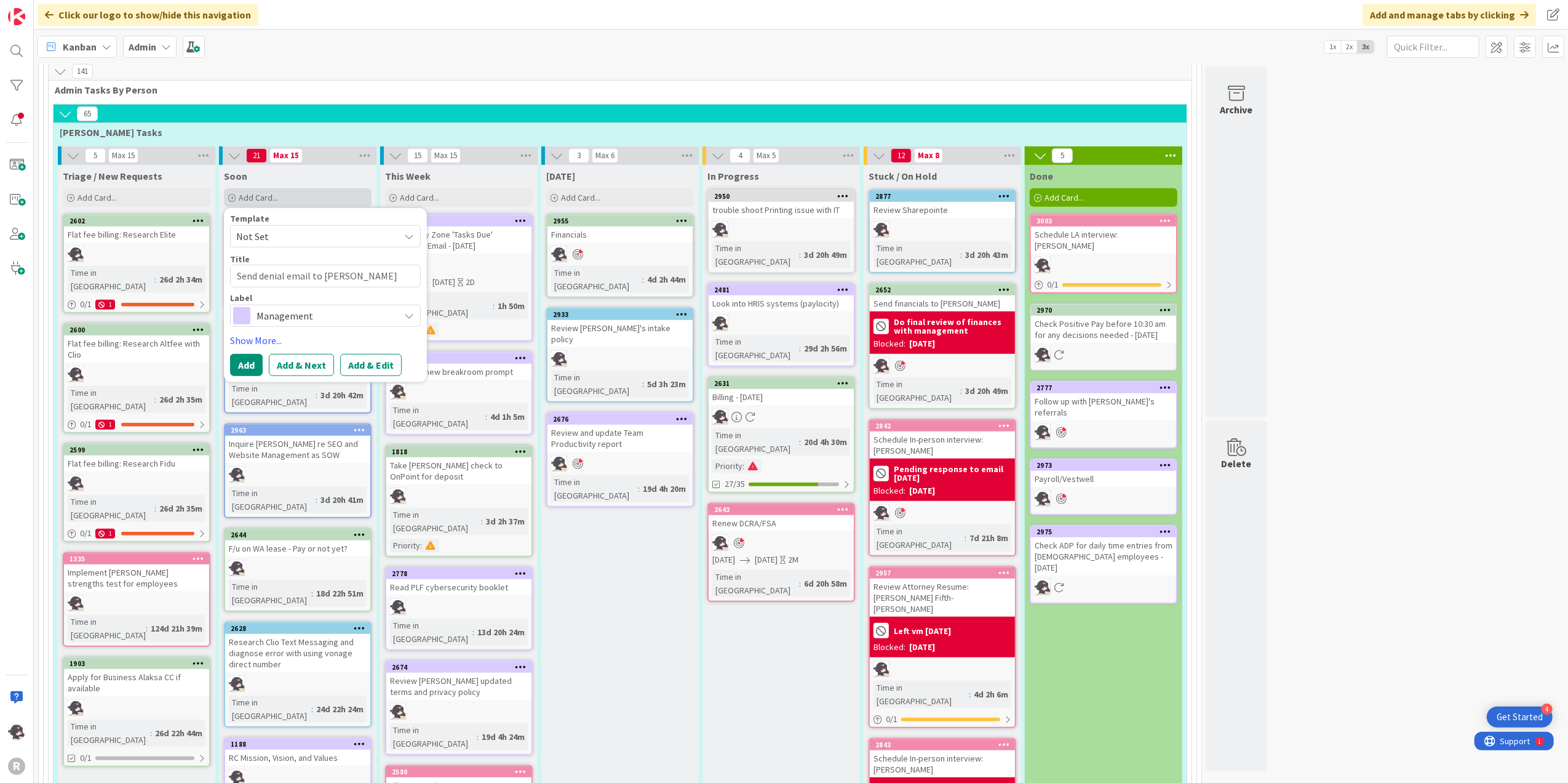
type textarea "x"
type textarea "Send denial email to [PERSON_NAME]"
type textarea "x"
type textarea "Send denial email to [PERSON_NAME]"
click at [259, 265] on textarea "Send denial email to [PERSON_NAME]" at bounding box center [325, 276] width 190 height 23
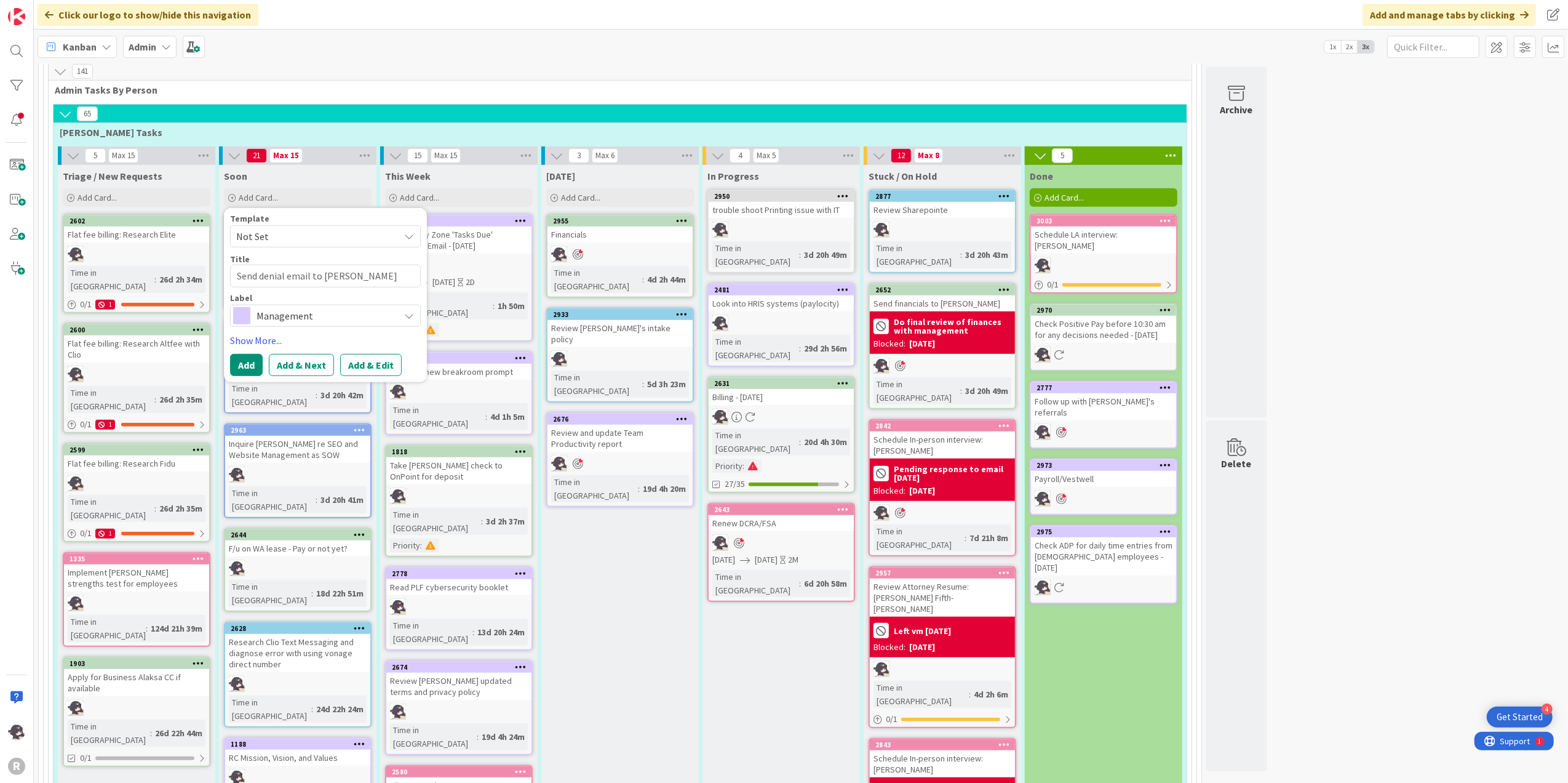
type textarea "x"
type textarea "Send denial email to [PERSON_NAME]"
type textarea "x"
type textarea "Send L denial email to [PERSON_NAME]"
type textarea "x"
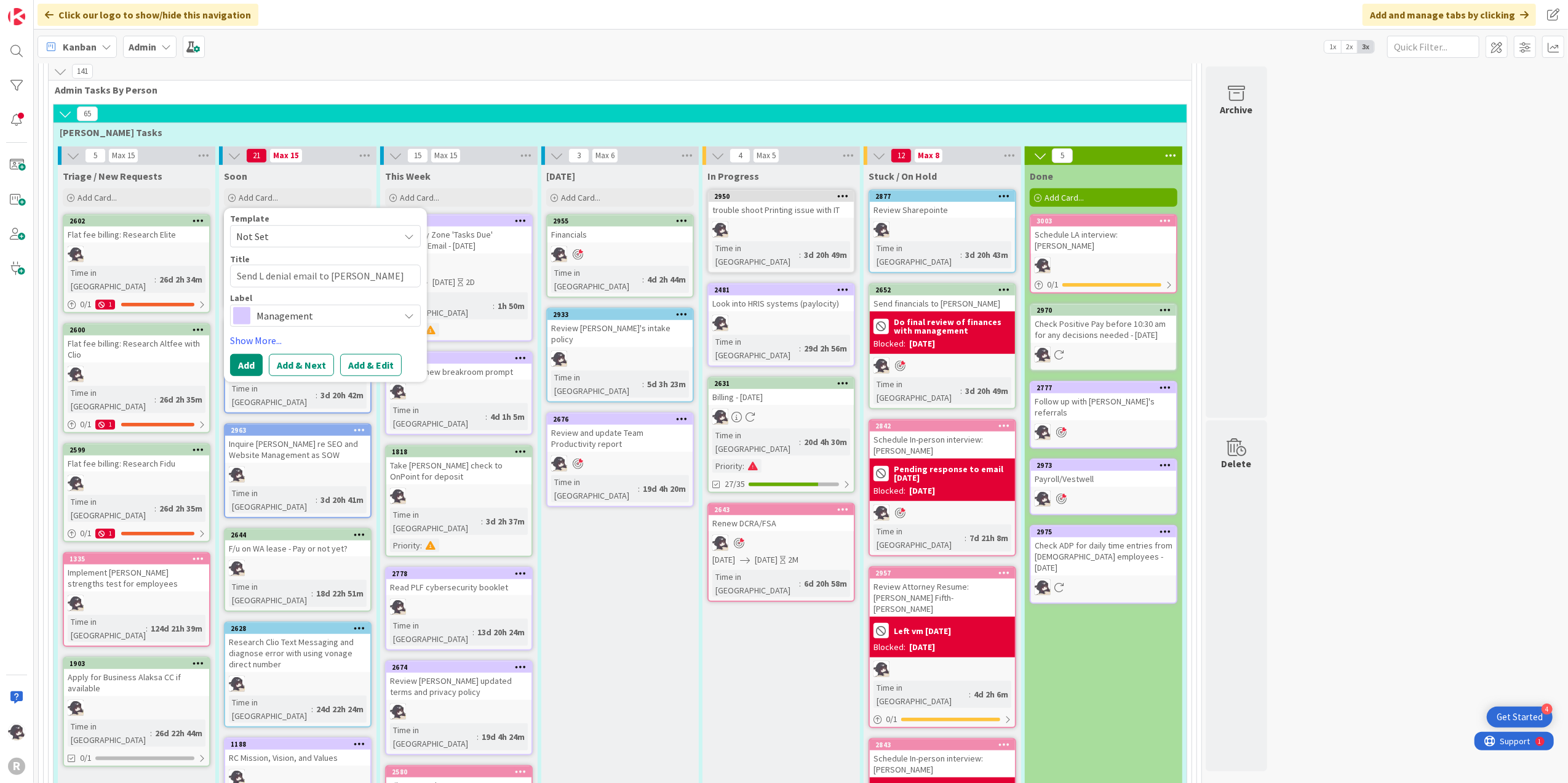
type textarea "Send LA denial email to [PERSON_NAME]"
click at [335, 265] on textarea "Send LA denial email to [PERSON_NAME]" at bounding box center [325, 276] width 190 height 23
type textarea "x"
type textarea "Send LA denial email toGabriella [PERSON_NAME]"
type textarea "x"
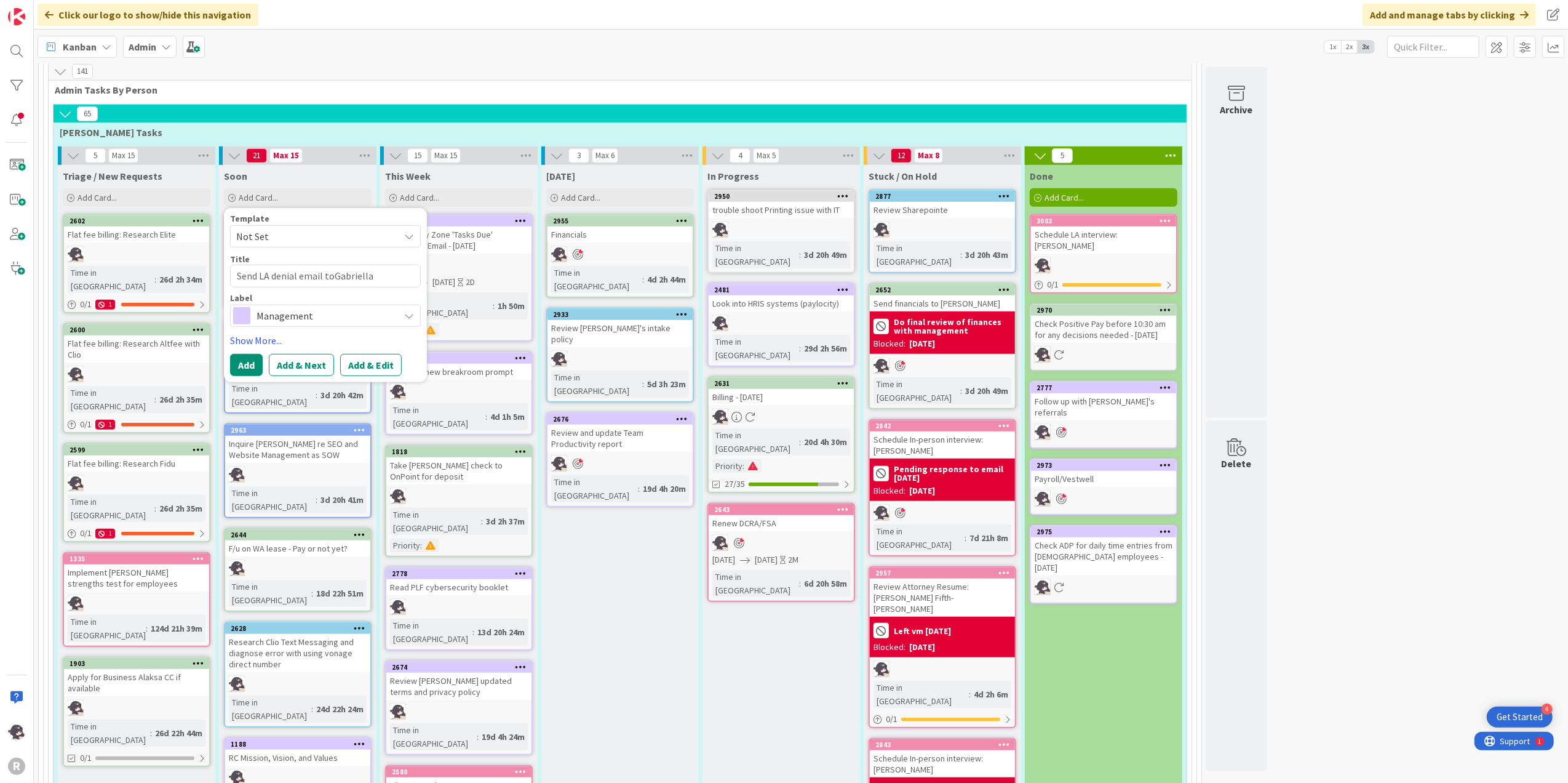
type textarea "Send LA denial email tGabriella [PERSON_NAME]"
type textarea "x"
type textarea "Send LA denial email [PERSON_NAME]"
type textarea "x"
type textarea "Send LA denial email :[PERSON_NAME]"
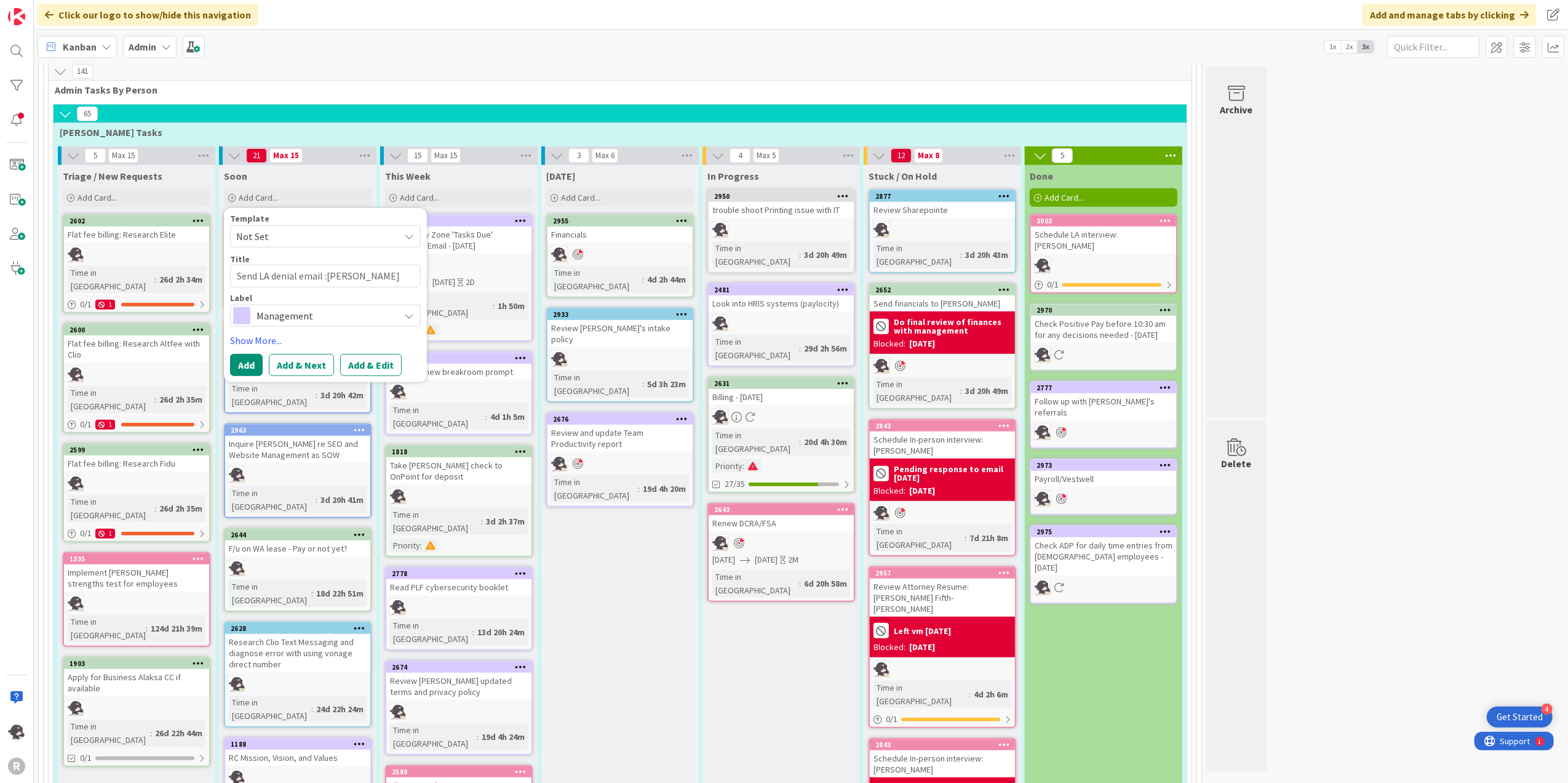
type textarea "x"
type textarea "Send LA denial email [PERSON_NAME]"
type textarea "x"
type textarea "Send LA denial emailGabriella [PERSON_NAME]"
type textarea "x"
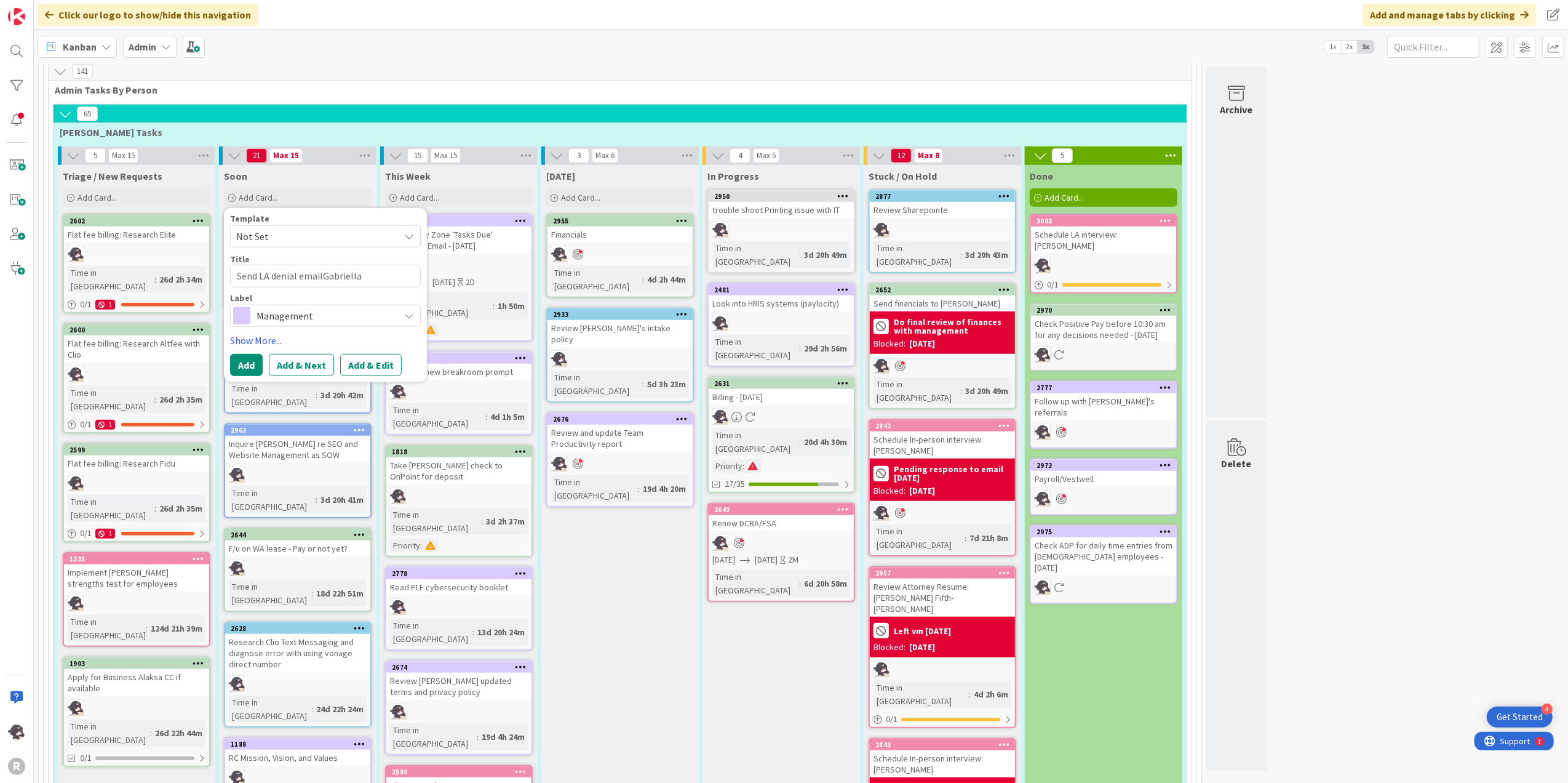
type textarea "Send LA denial email:[PERSON_NAME]"
type textarea "x"
type textarea "Send LA denial email: [PERSON_NAME]"
click at [288, 307] on span "Management" at bounding box center [325, 315] width 137 height 17
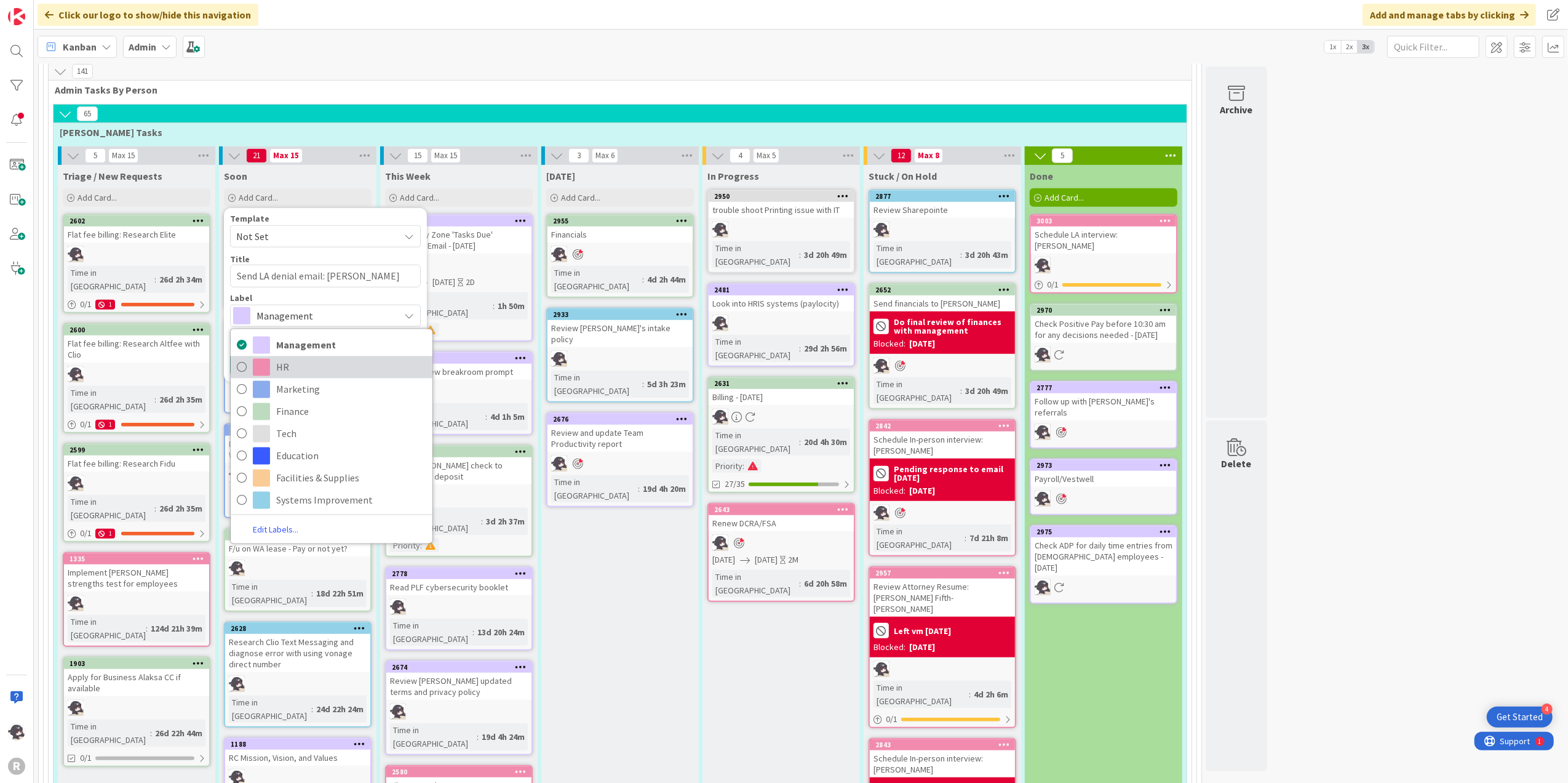
click at [281, 358] on span "HR" at bounding box center [351, 367] width 150 height 19
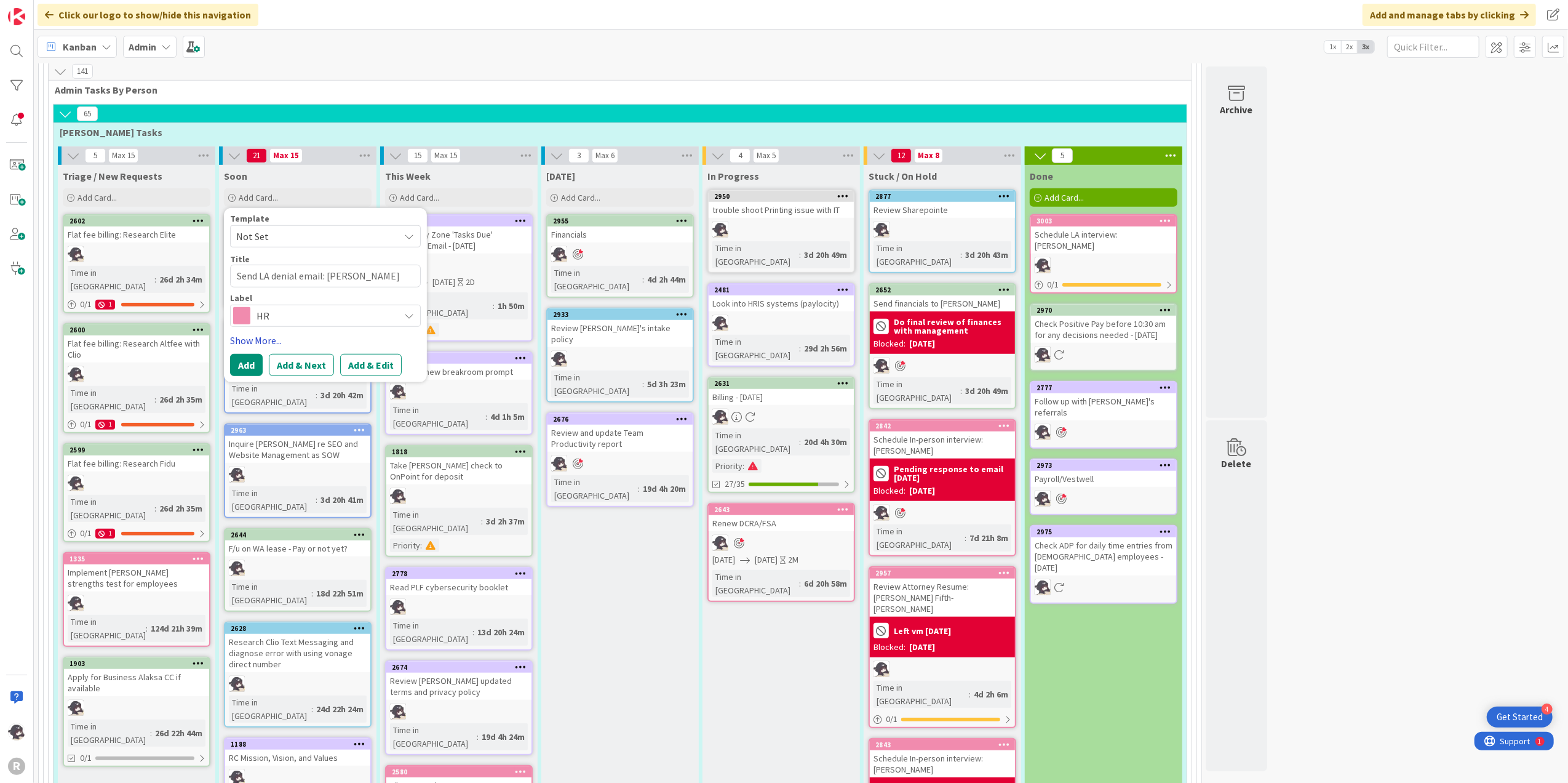
click at [269, 333] on link "Show More..." at bounding box center [325, 340] width 190 height 14
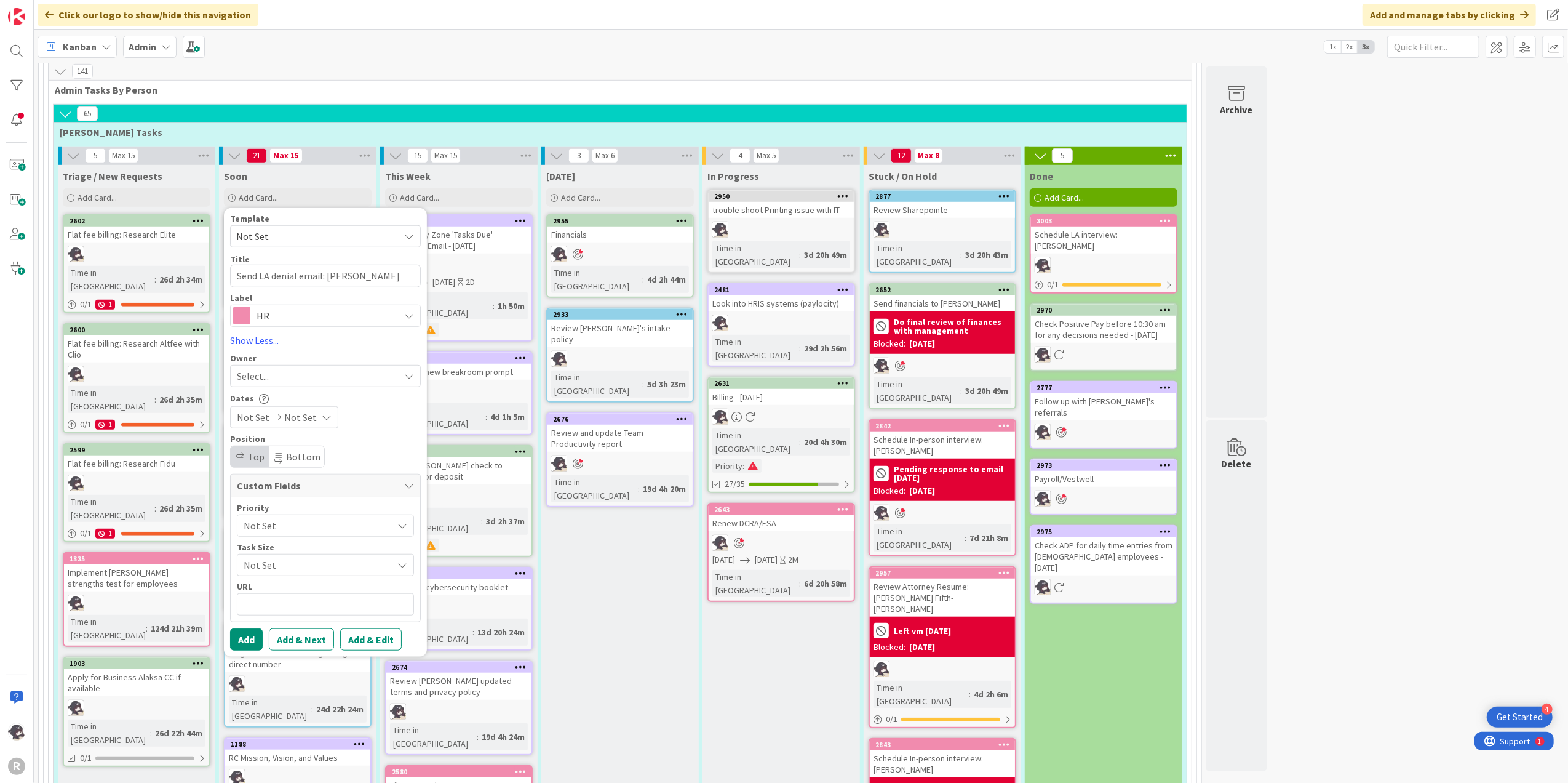
click at [281, 369] on div "Select..." at bounding box center [318, 376] width 162 height 14
click at [299, 447] on span "[PERSON_NAME]" at bounding box center [307, 456] width 60 height 19
click at [248, 628] on button "Add" at bounding box center [246, 639] width 32 height 22
type textarea "x"
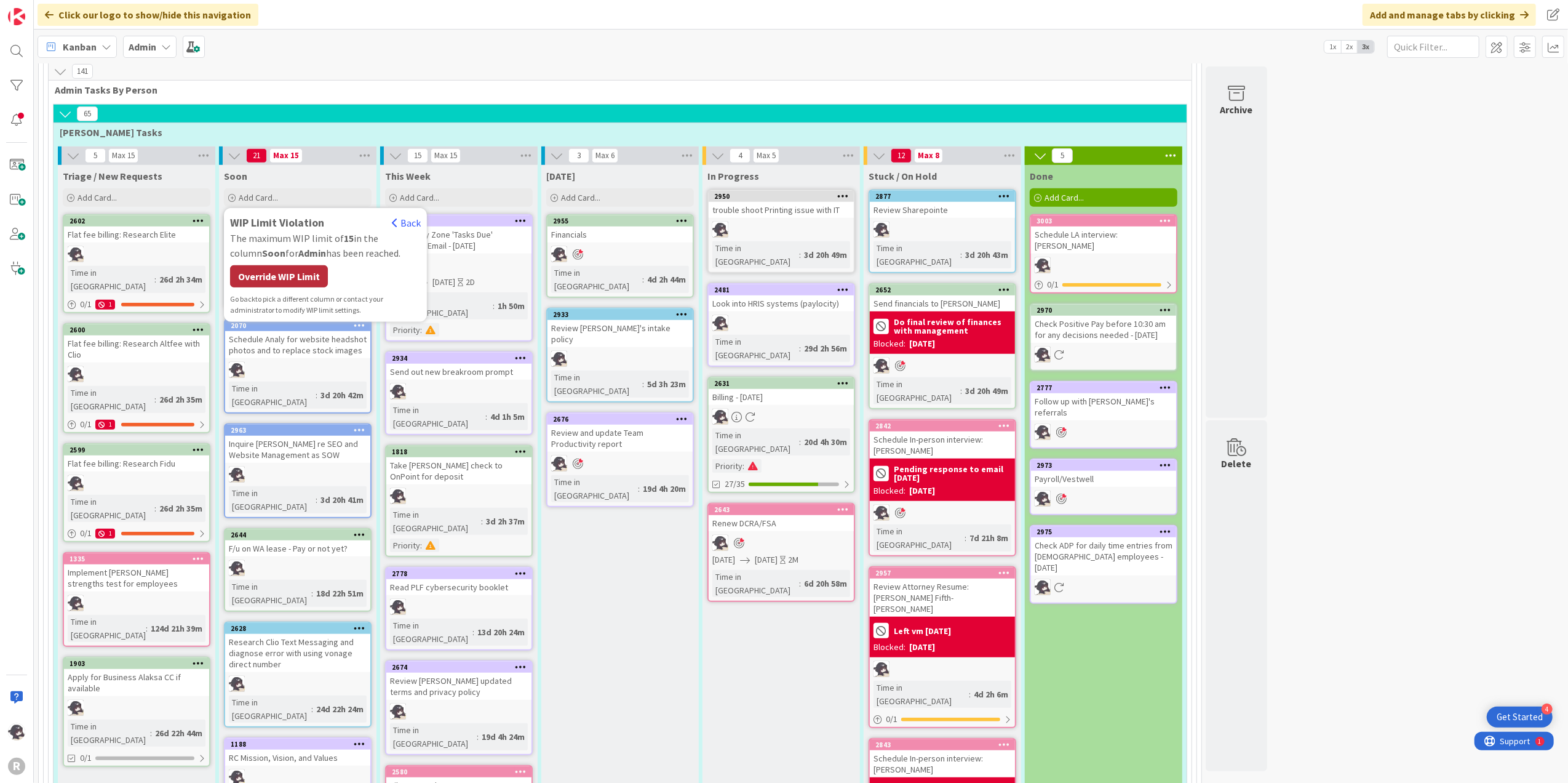
click at [284, 272] on div "Override WIP Limit" at bounding box center [279, 277] width 98 height 22
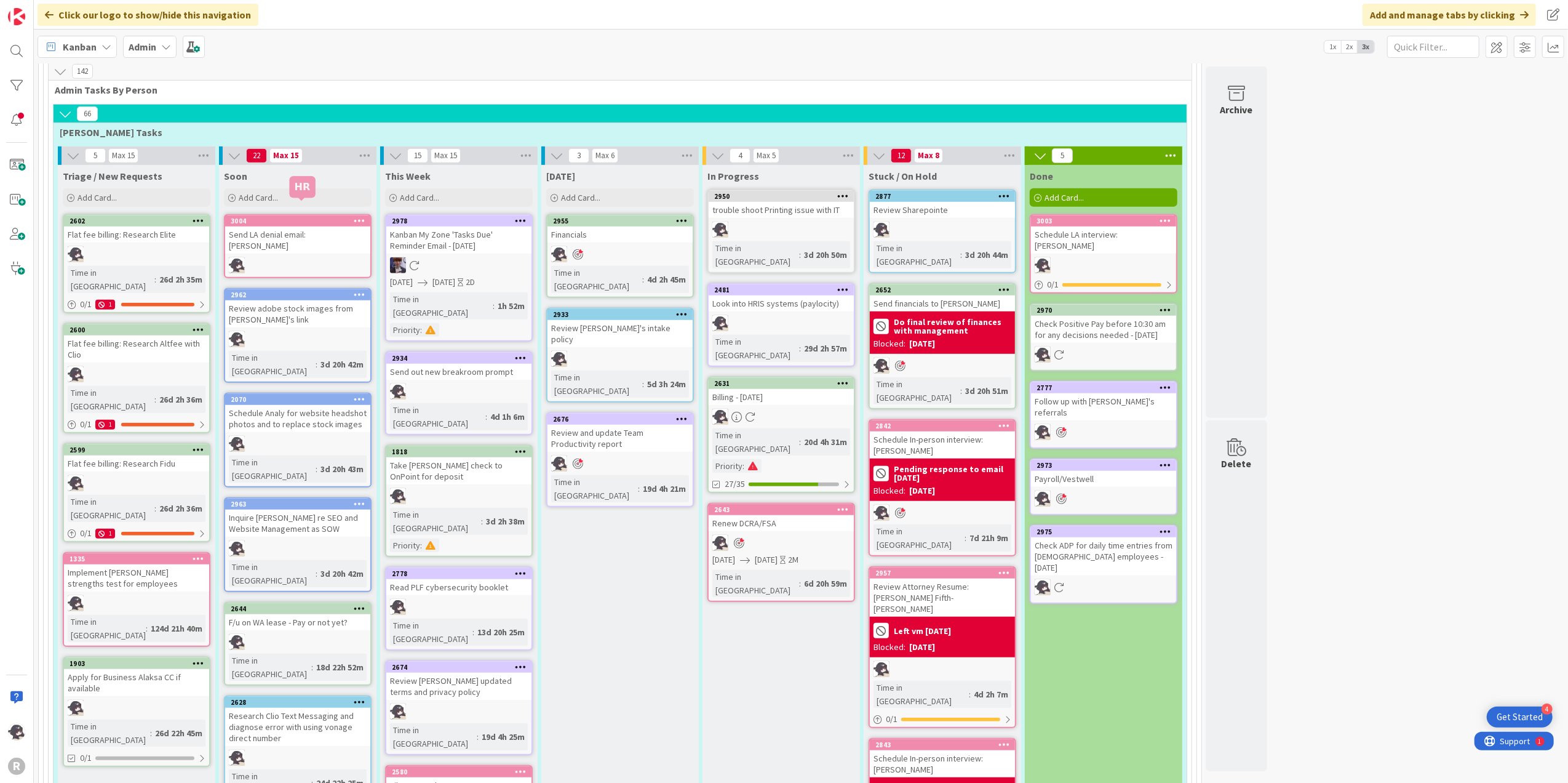
click at [316, 217] on div "3004" at bounding box center [300, 221] width 140 height 9
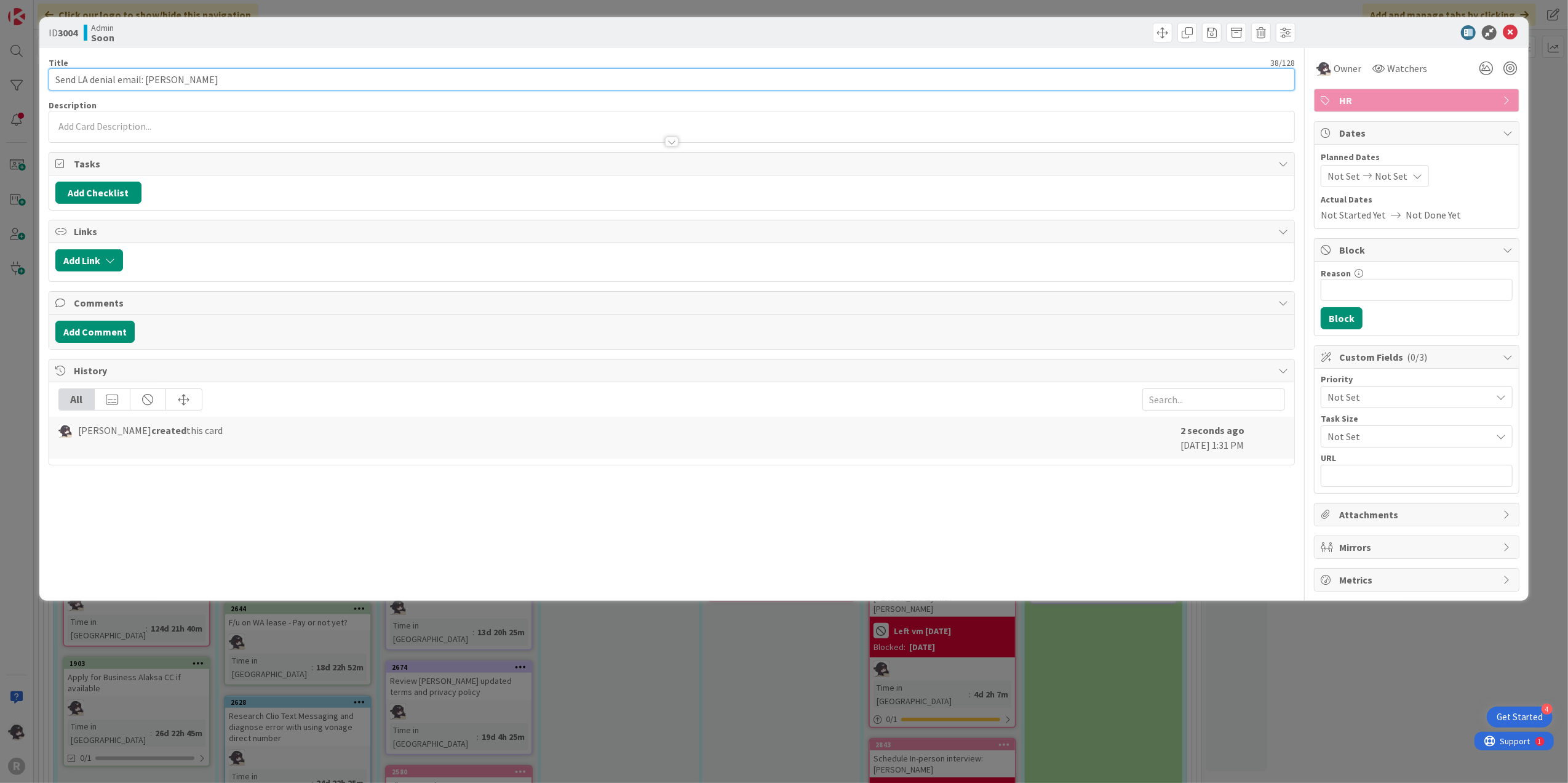
drag, startPoint x: 230, startPoint y: 75, endPoint x: -2, endPoint y: 65, distance: 232.2
click at [0, 65] on html "4 Get Started R Click our logo to show/hide this navigation Add and manage tabs…" at bounding box center [784, 392] width 1568 height 783
click at [103, 264] on button "Add Link" at bounding box center [89, 260] width 67 height 22
click at [117, 362] on input "text" at bounding box center [147, 365] width 173 height 22
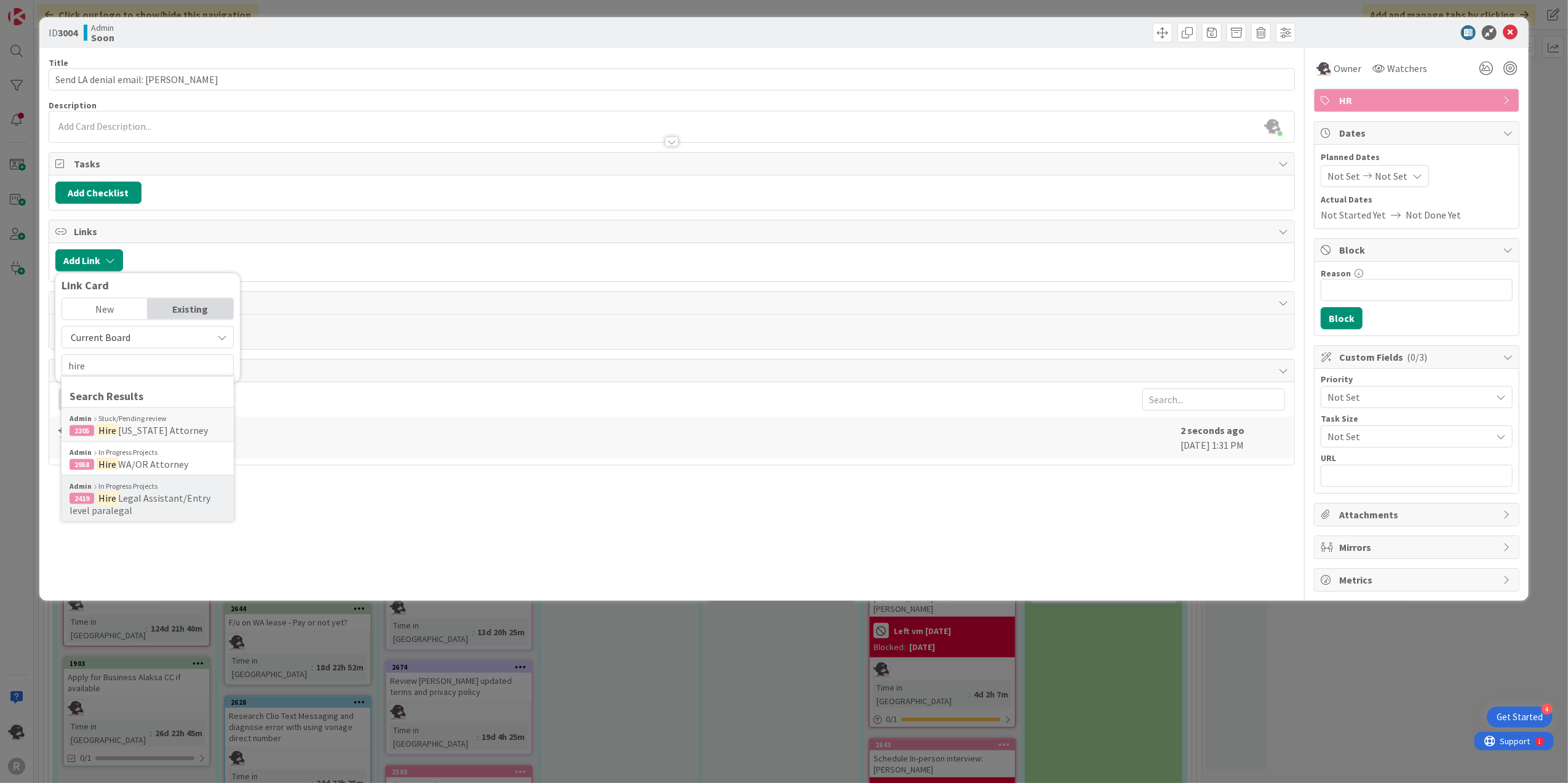
click at [157, 502] on span "Legal Assistant/Entry level paralegal" at bounding box center [140, 504] width 141 height 25
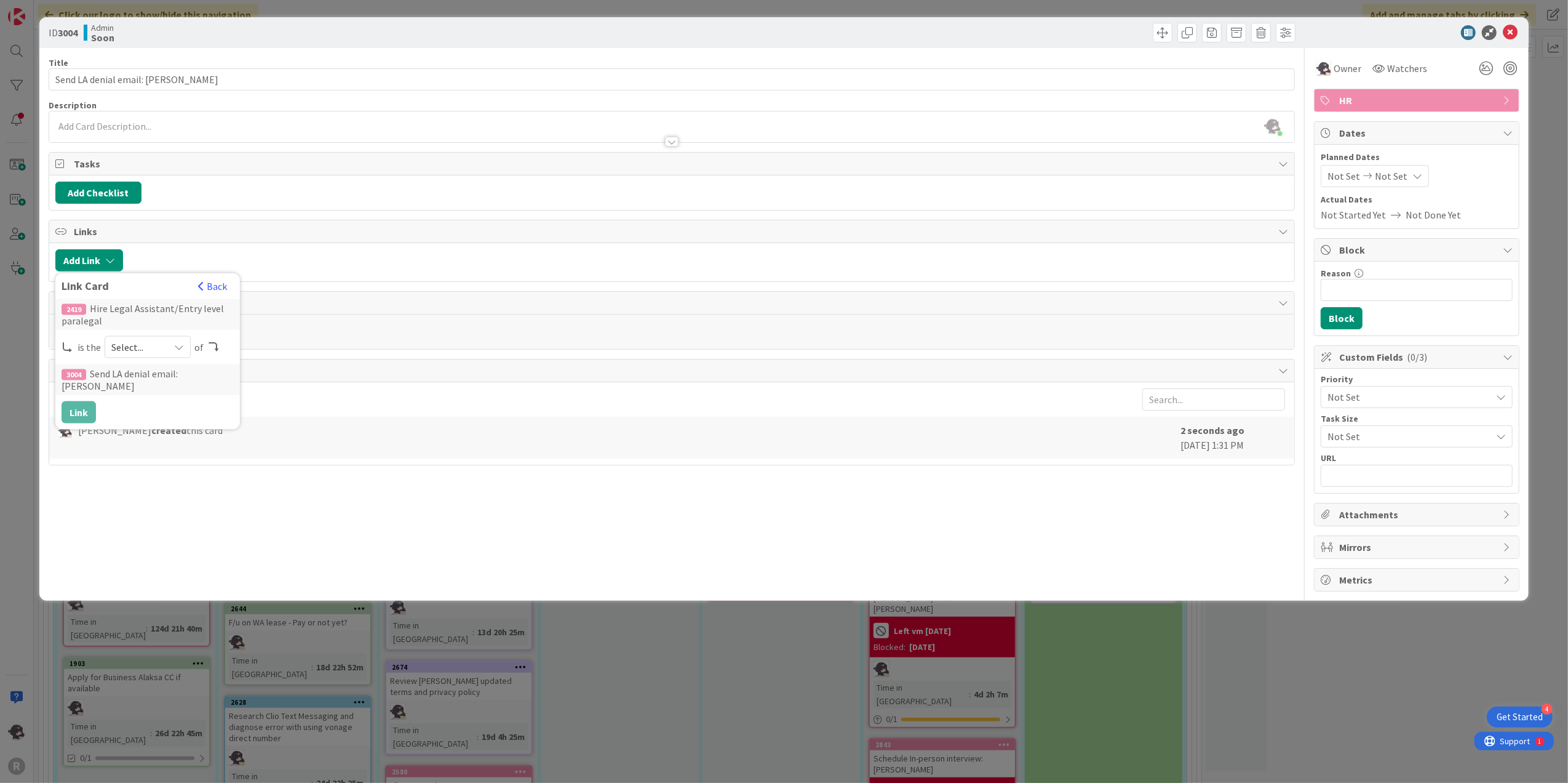
click at [123, 356] on span "Select..." at bounding box center [137, 347] width 52 height 17
click at [153, 380] on span "parent" at bounding box center [213, 376] width 139 height 19
click at [89, 414] on button "Link" at bounding box center [78, 412] width 34 height 22
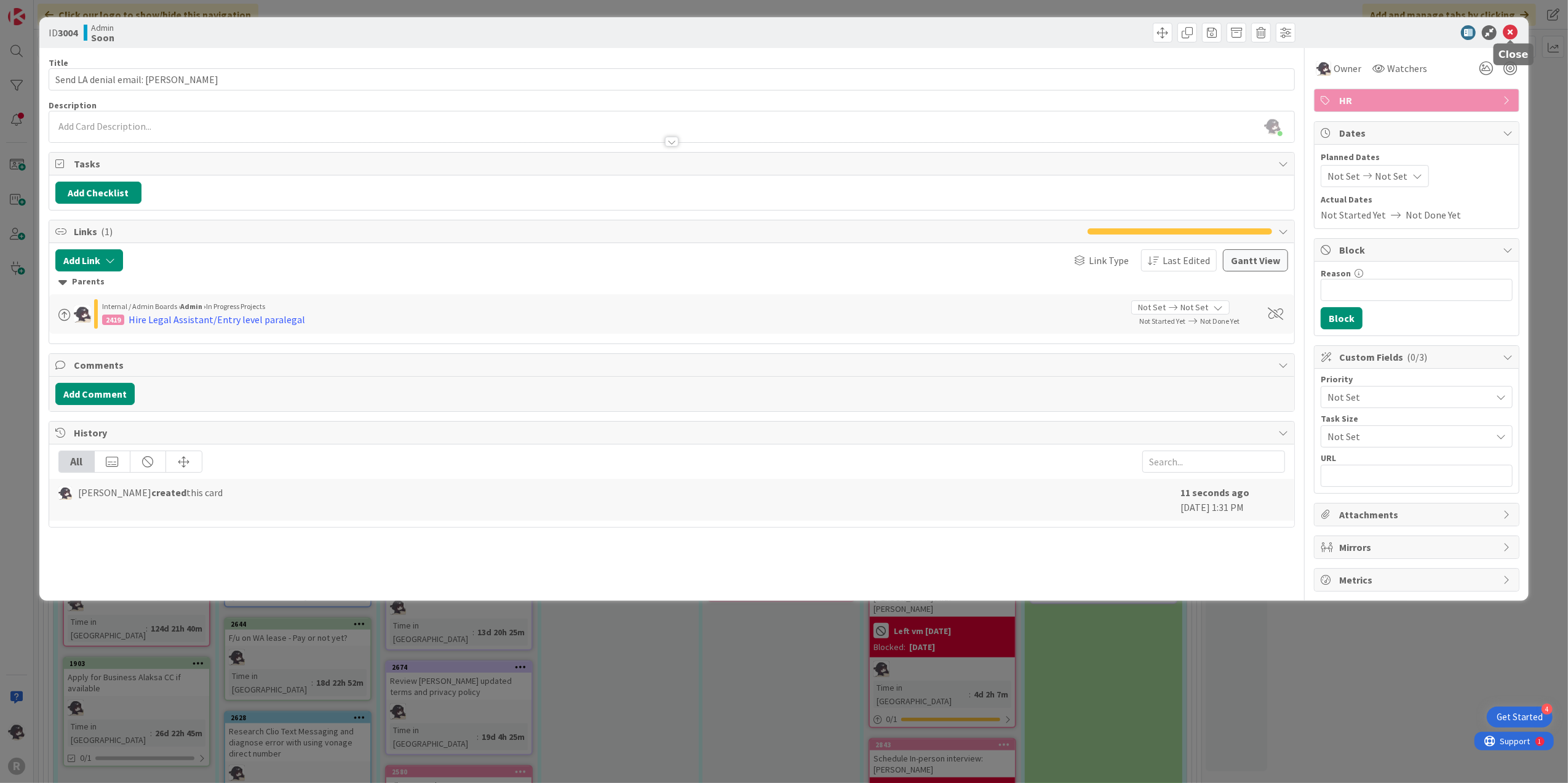
click at [1511, 33] on icon at bounding box center [1510, 32] width 14 height 14
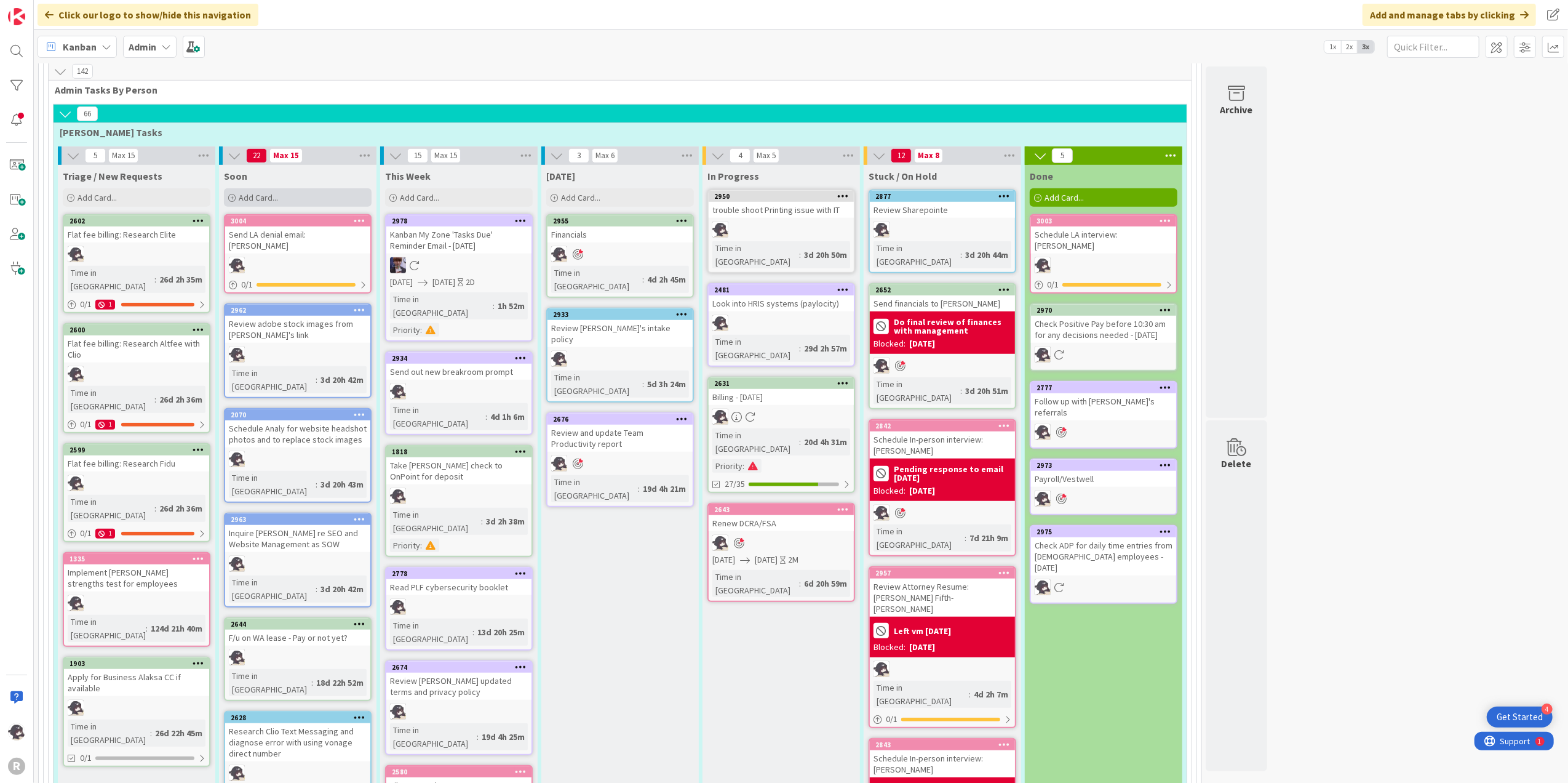
click at [301, 189] on div "Add Card..." at bounding box center [298, 197] width 148 height 19
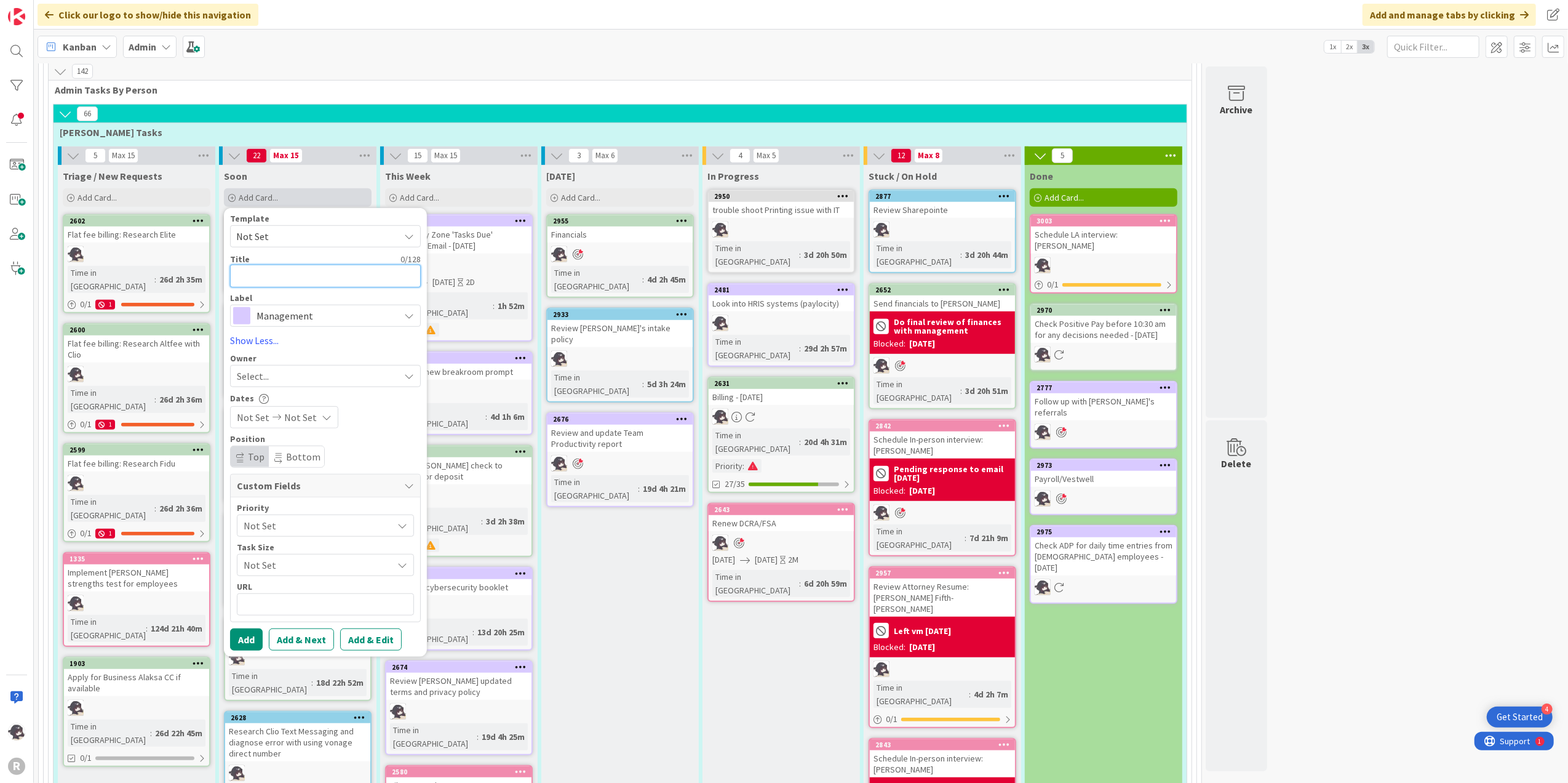
paste textarea "Send LA denial email: [PERSON_NAME]"
drag, startPoint x: 404, startPoint y: 257, endPoint x: 332, endPoint y: 265, distance: 72.4
click at [332, 265] on textarea "Send LA denial email: [PERSON_NAME]" at bounding box center [325, 276] width 190 height 23
click at [324, 307] on span "Management" at bounding box center [325, 315] width 137 height 17
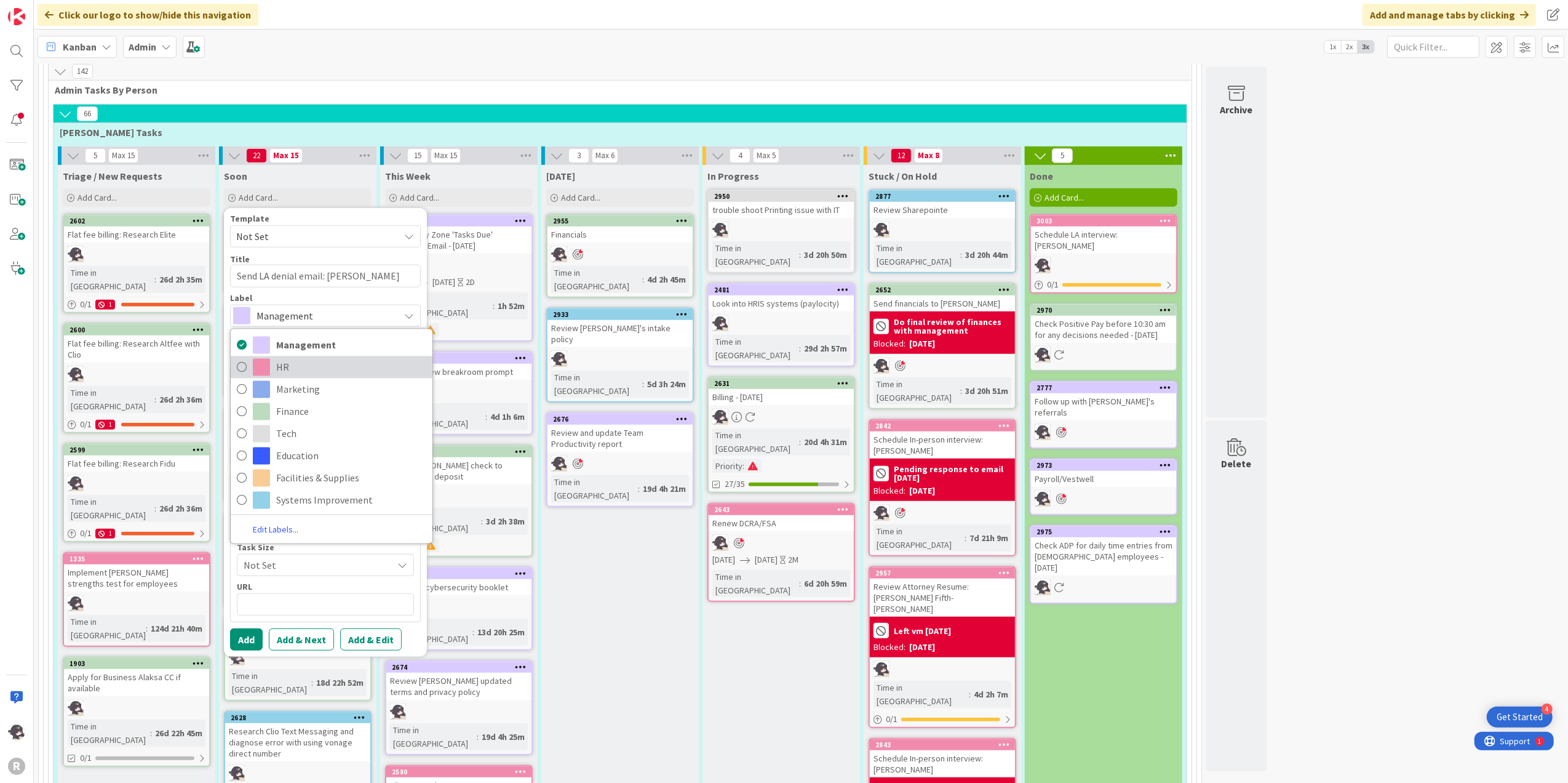
click at [307, 358] on span "HR" at bounding box center [351, 367] width 150 height 19
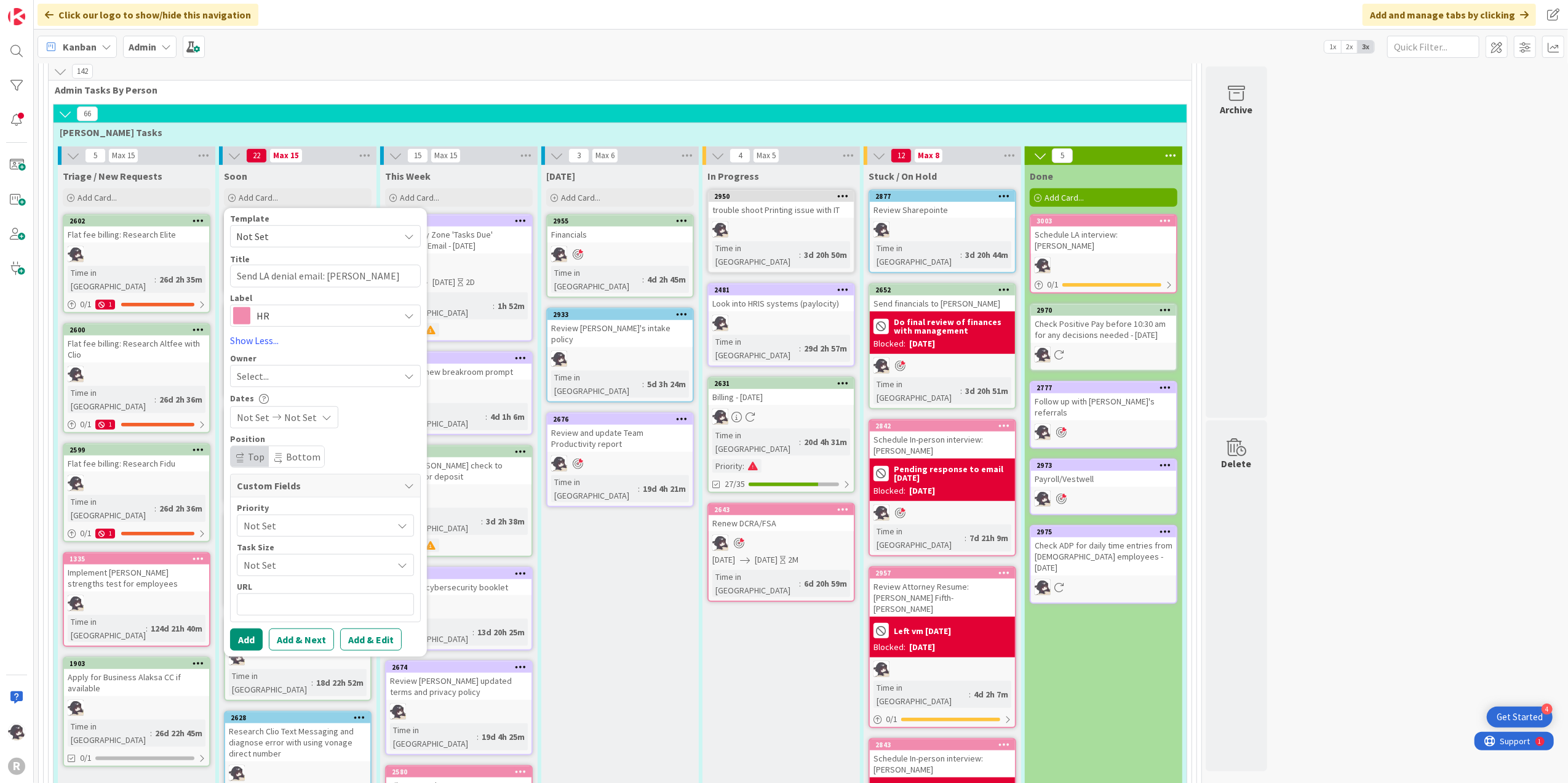
click at [273, 369] on div "Select..." at bounding box center [318, 376] width 162 height 14
click at [318, 449] on span "[PERSON_NAME]" at bounding box center [307, 456] width 60 height 19
click at [249, 628] on button "Add" at bounding box center [246, 639] width 32 height 22
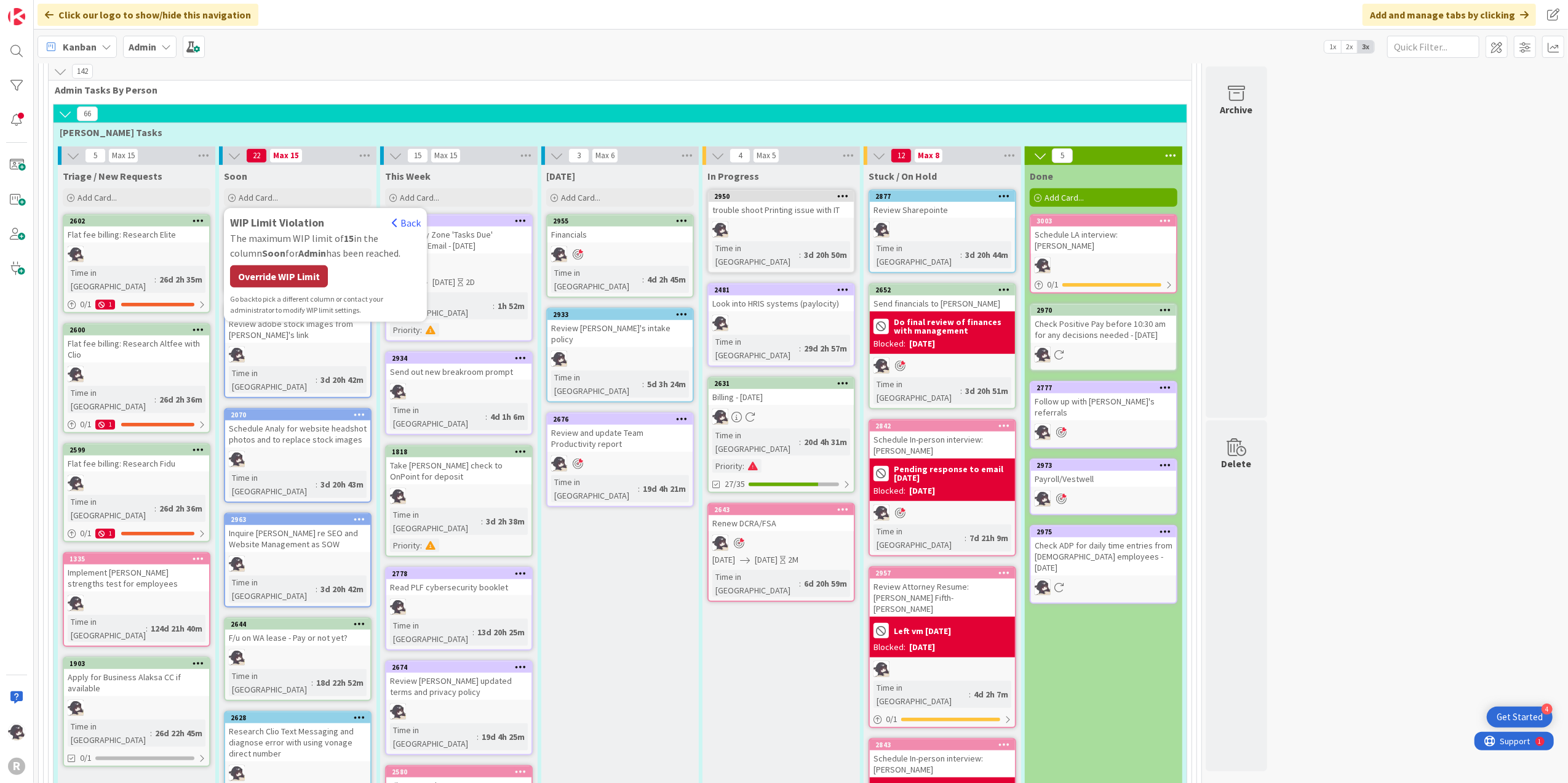
click at [284, 266] on div "Override WIP Limit" at bounding box center [279, 277] width 98 height 22
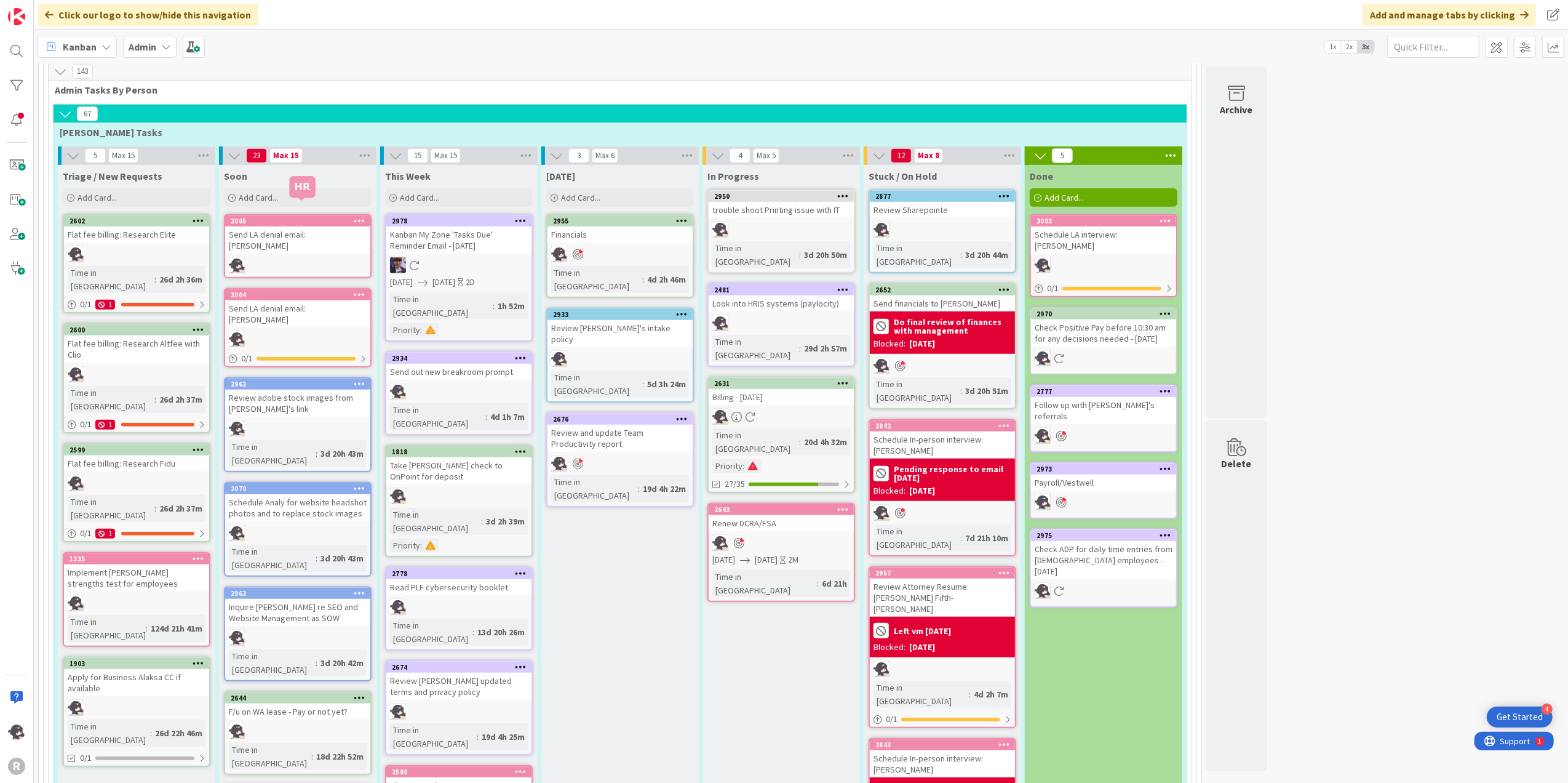
click at [318, 217] on div "3005" at bounding box center [300, 221] width 140 height 9
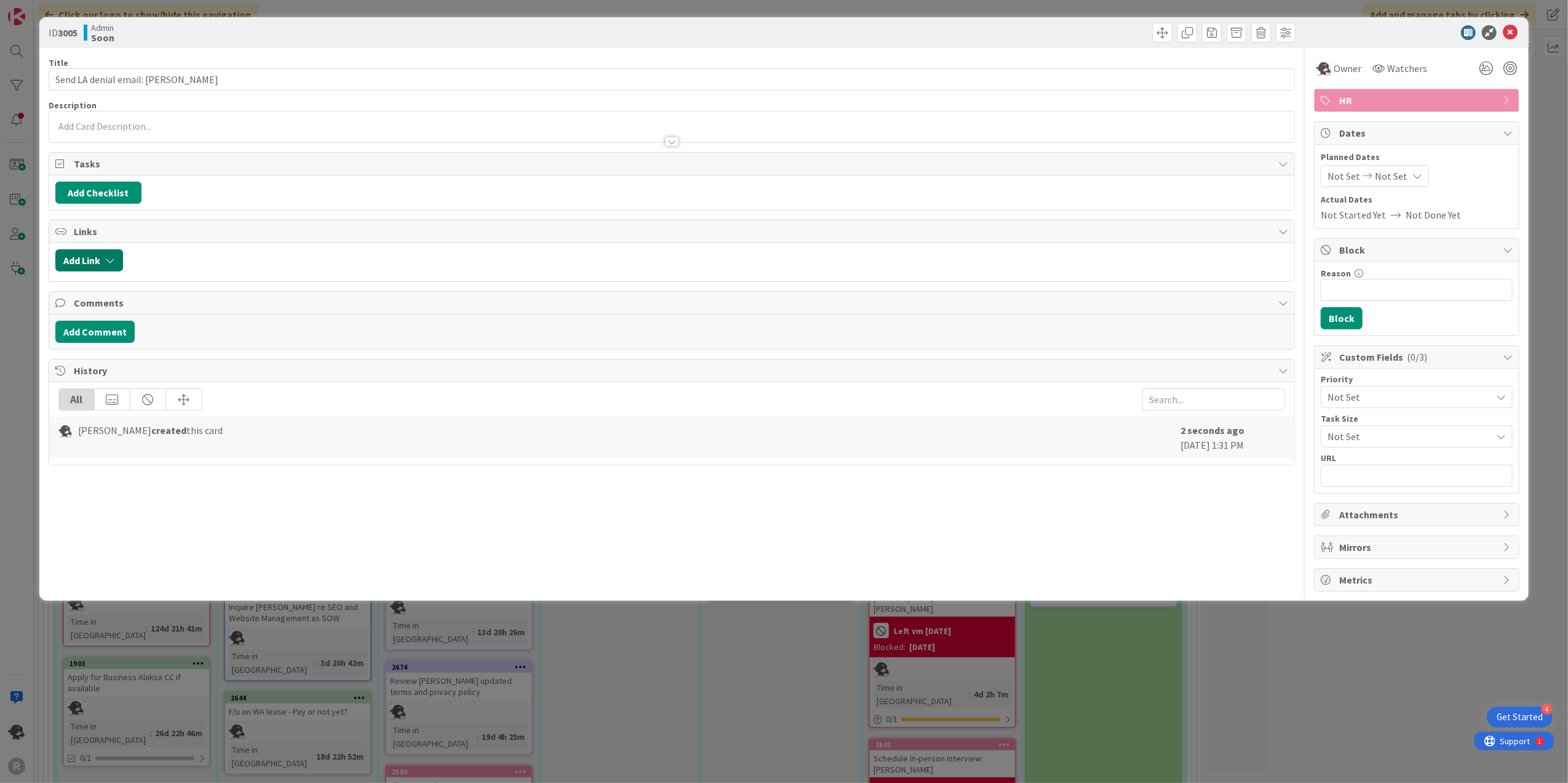
click at [91, 264] on button "Add Link" at bounding box center [89, 260] width 67 height 22
click at [120, 369] on input "text" at bounding box center [147, 365] width 173 height 22
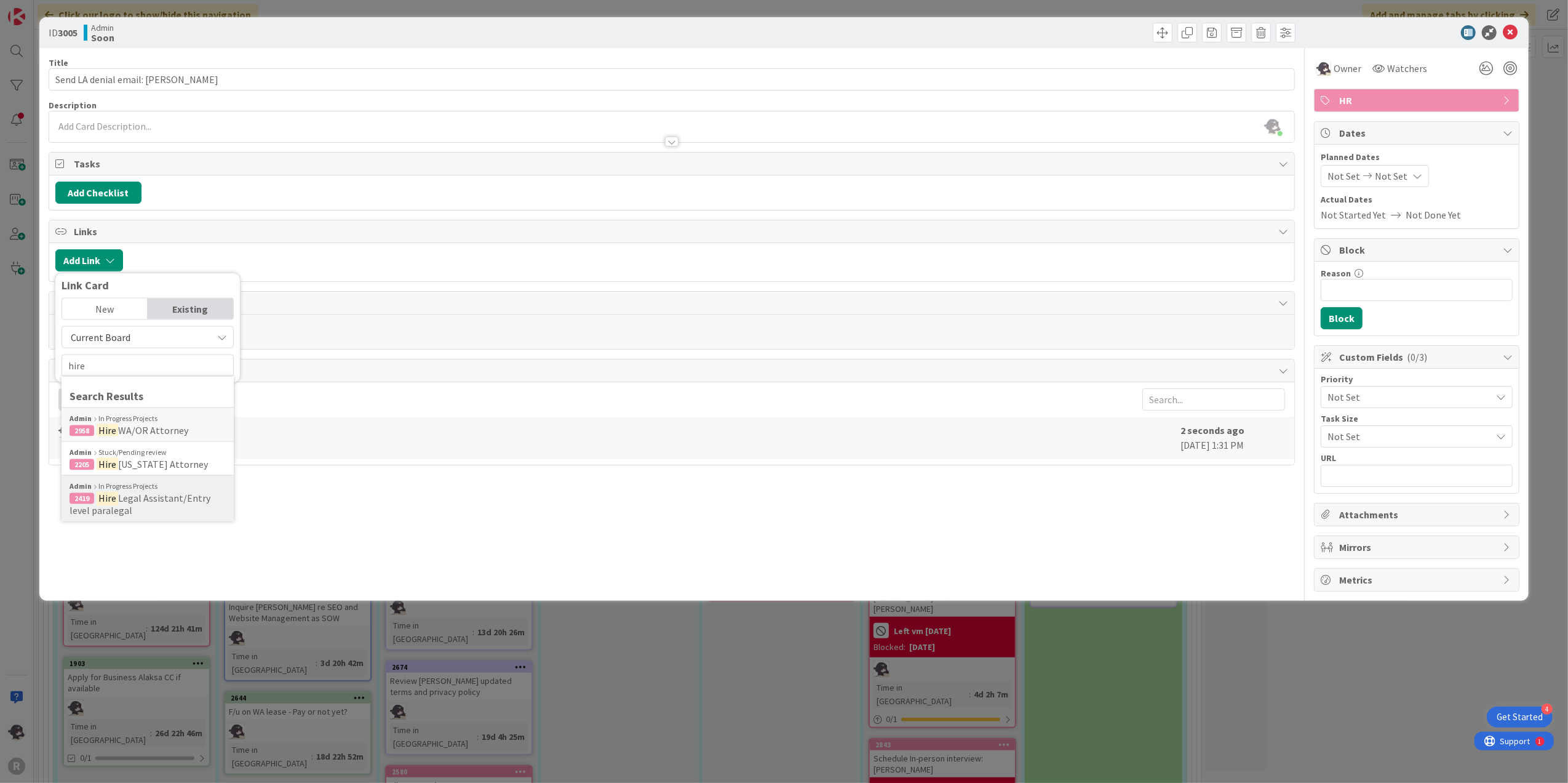
click at [156, 500] on span "Legal Assistant/Entry level paralegal" at bounding box center [140, 504] width 141 height 25
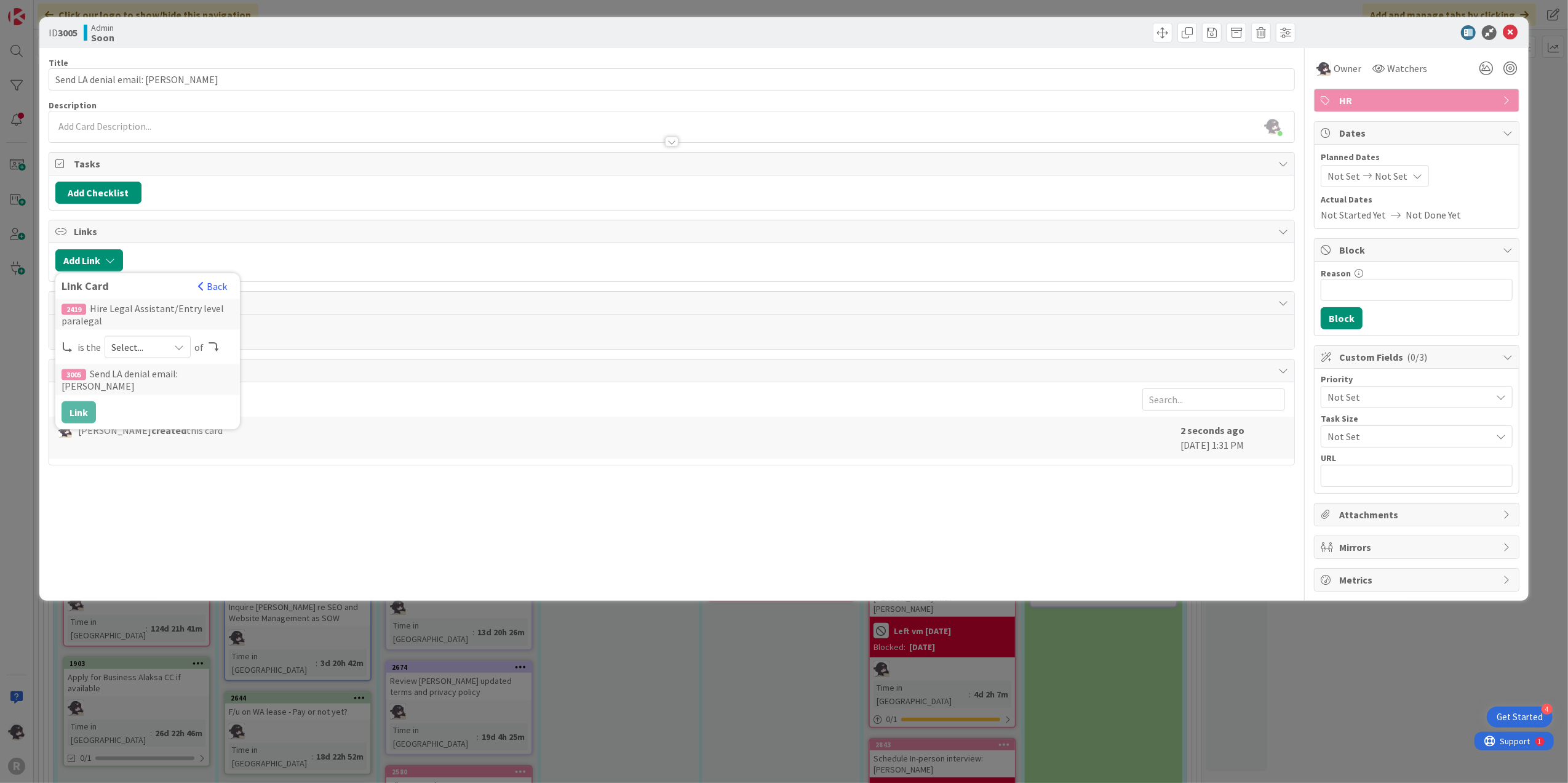
click at [113, 347] on span "Select..." at bounding box center [137, 347] width 52 height 17
click at [129, 375] on span at bounding box center [132, 376] width 10 height 10
click at [85, 401] on button "Link" at bounding box center [78, 412] width 34 height 22
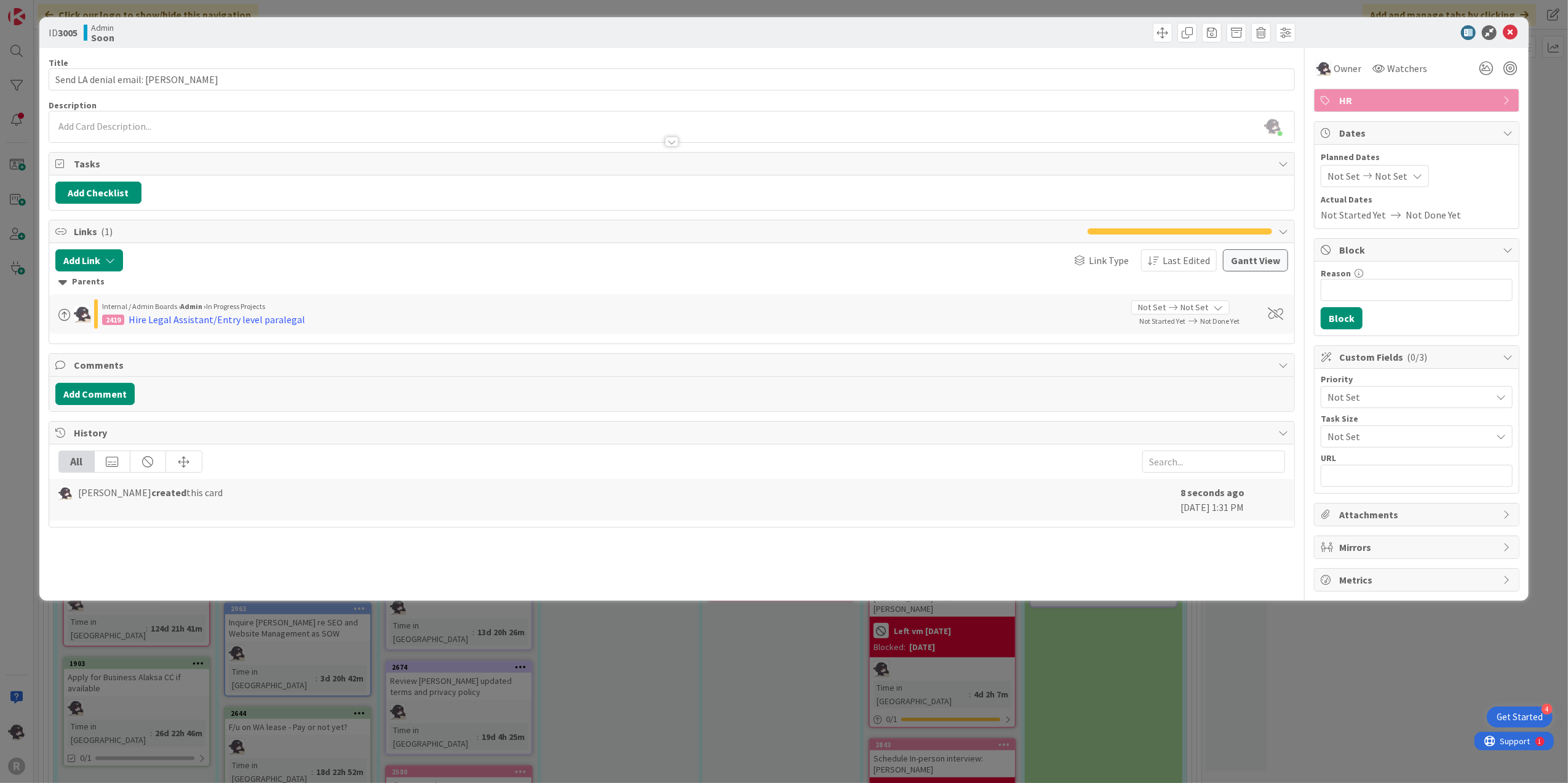
click at [1519, 28] on div at bounding box center [1411, 32] width 218 height 14
click at [1514, 32] on icon at bounding box center [1510, 32] width 14 height 14
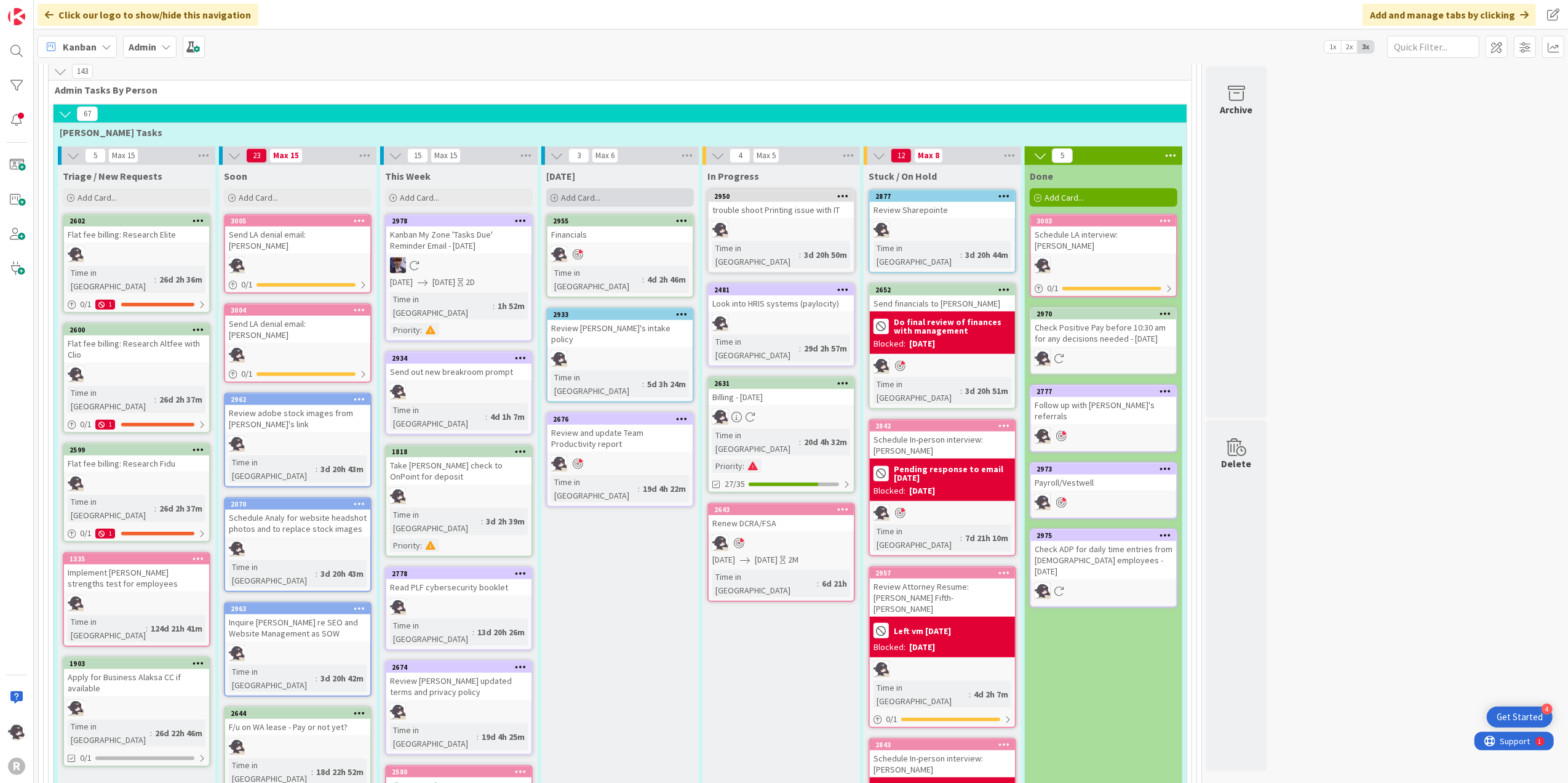
click at [653, 189] on div "Add Card..." at bounding box center [620, 197] width 148 height 19
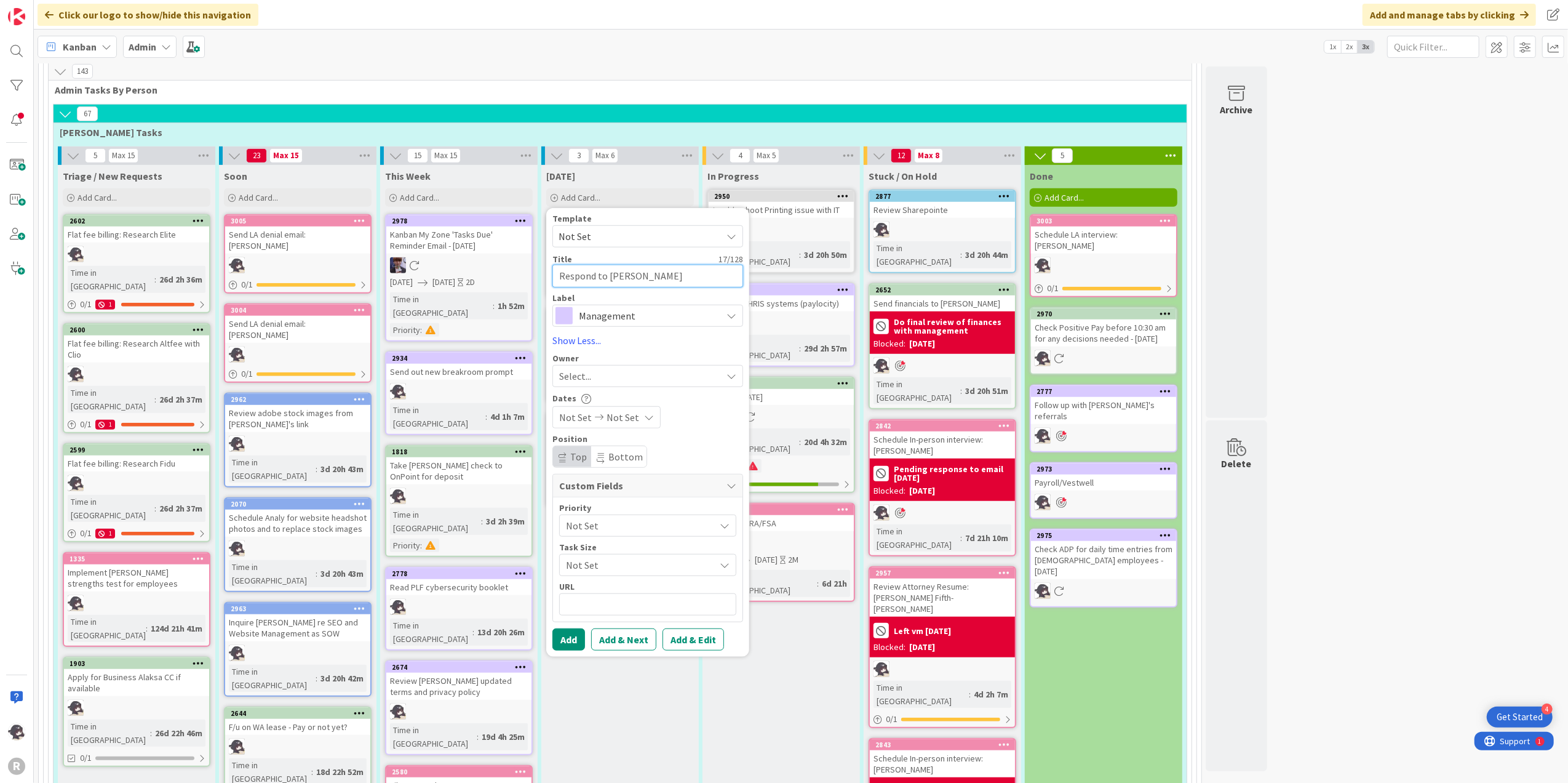
click at [575, 265] on textarea "Respond to [PERSON_NAME]" at bounding box center [647, 276] width 190 height 23
click at [621, 369] on div "Select..." at bounding box center [640, 376] width 162 height 14
click at [616, 447] on span "[PERSON_NAME]" at bounding box center [629, 456] width 60 height 19
click at [701, 307] on span "Management" at bounding box center [647, 315] width 137 height 17
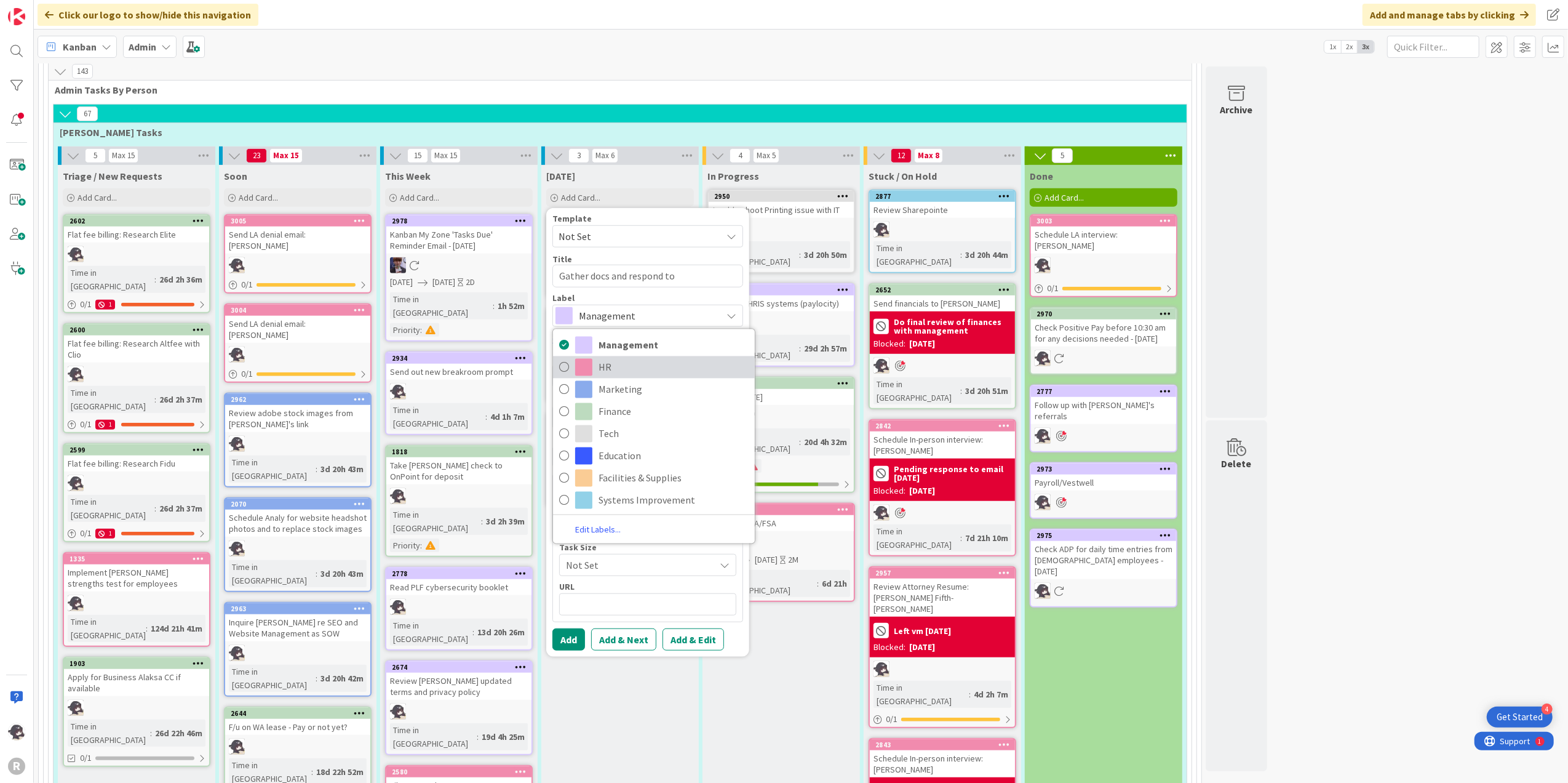
click at [605, 358] on span "HR" at bounding box center [674, 367] width 150 height 19
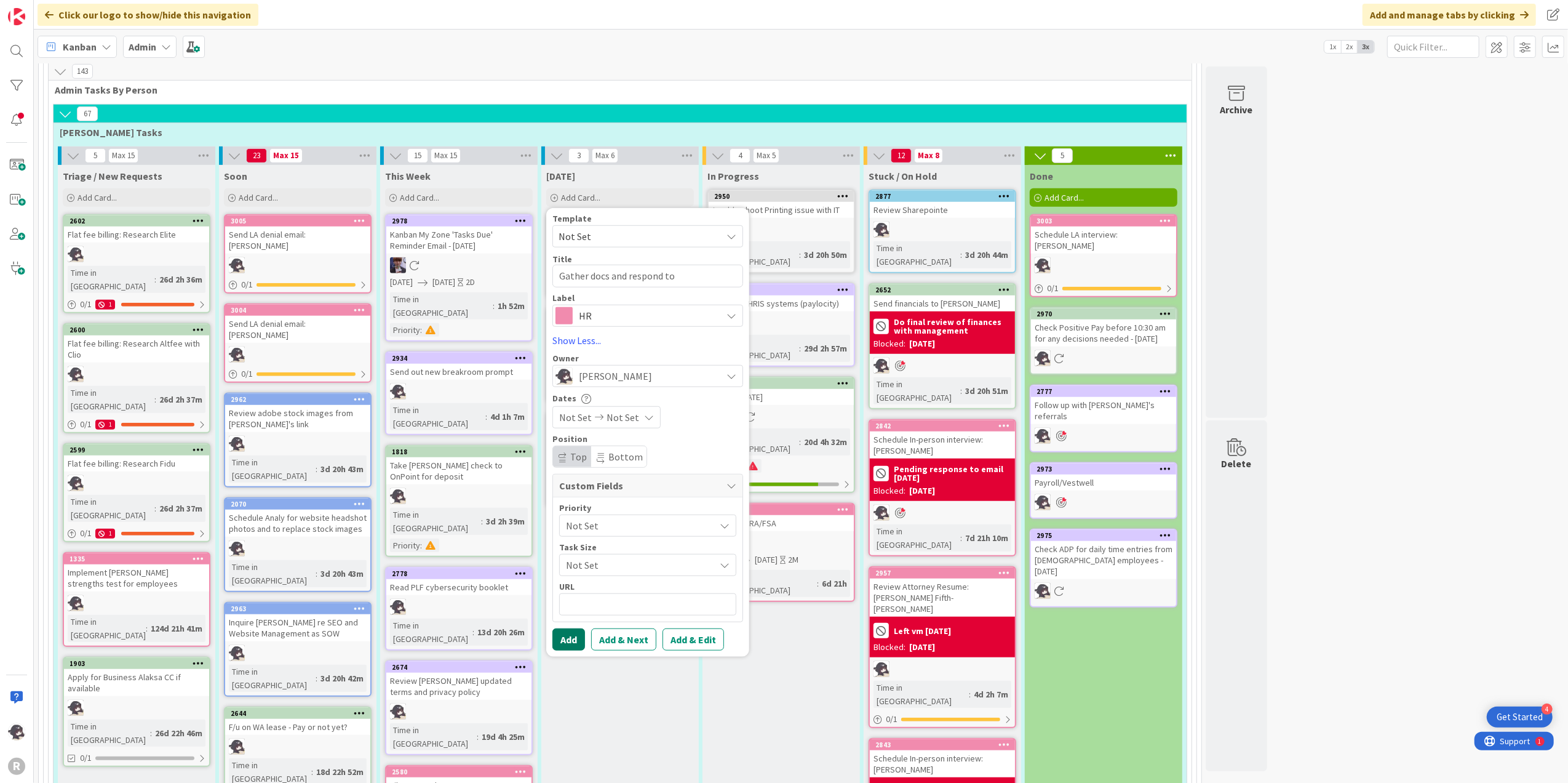
click at [578, 628] on button "Add" at bounding box center [568, 639] width 32 height 22
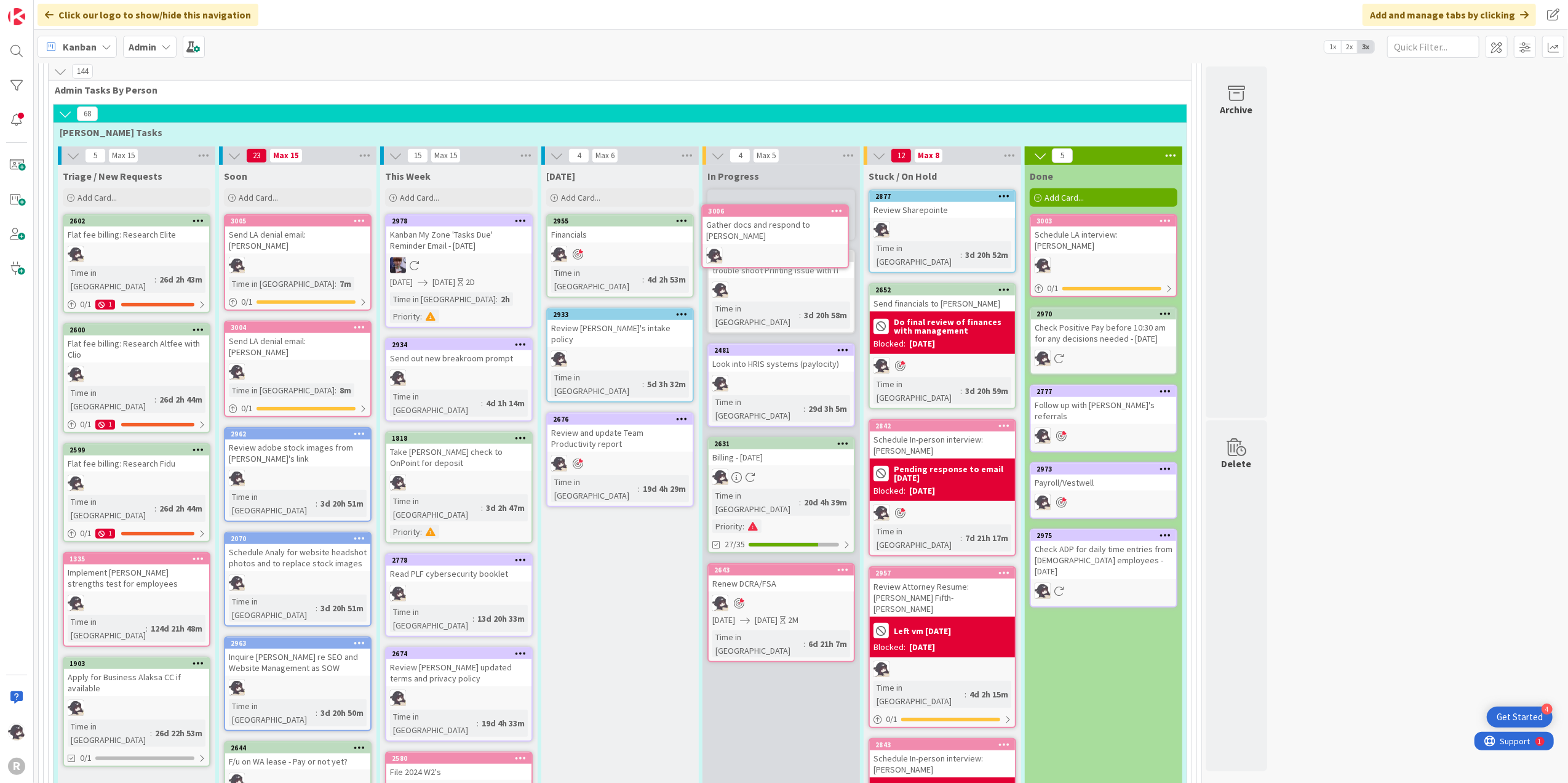
scroll to position [850, 0]
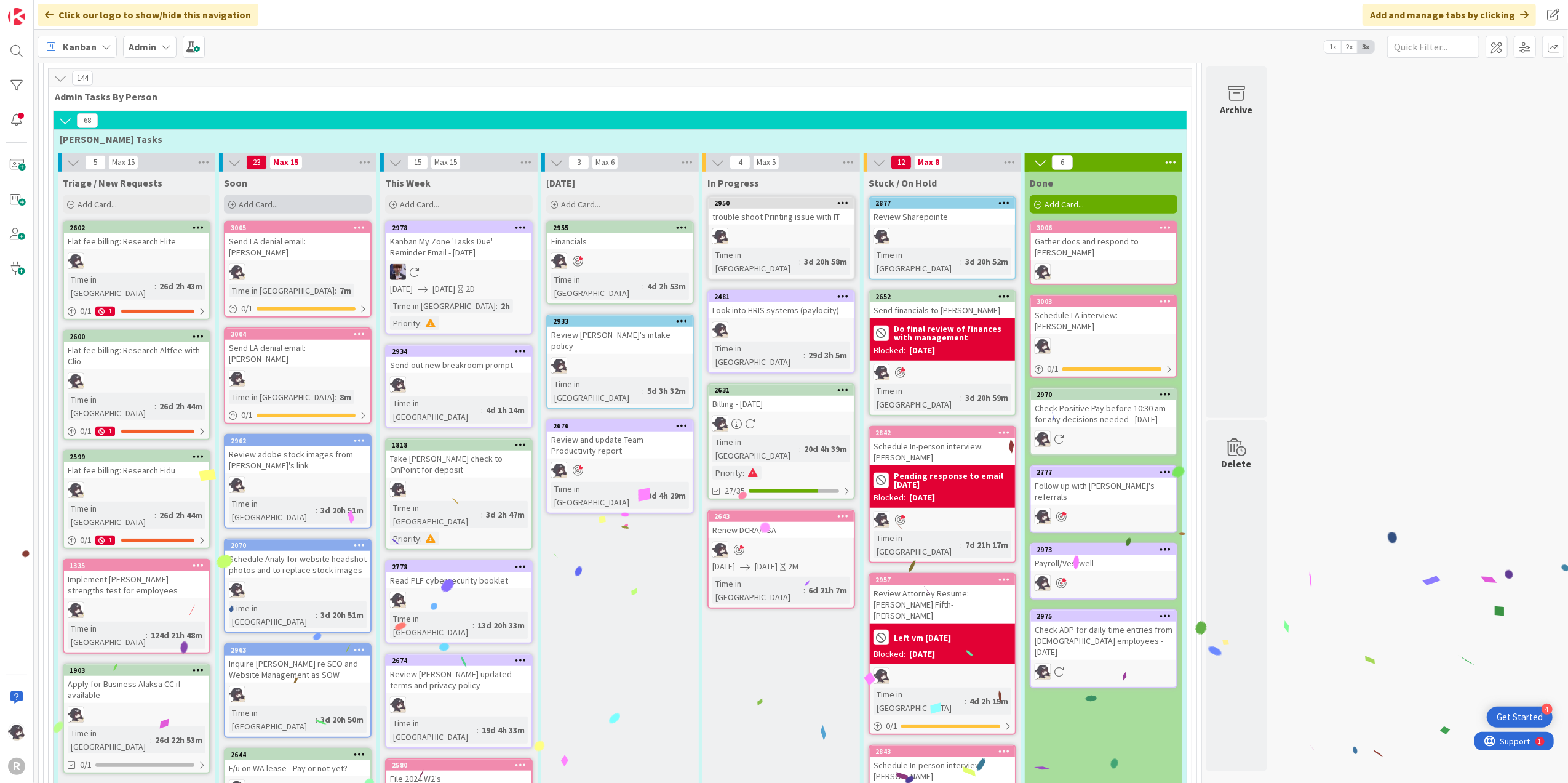
click at [267, 199] on span "Add Card..." at bounding box center [258, 204] width 39 height 11
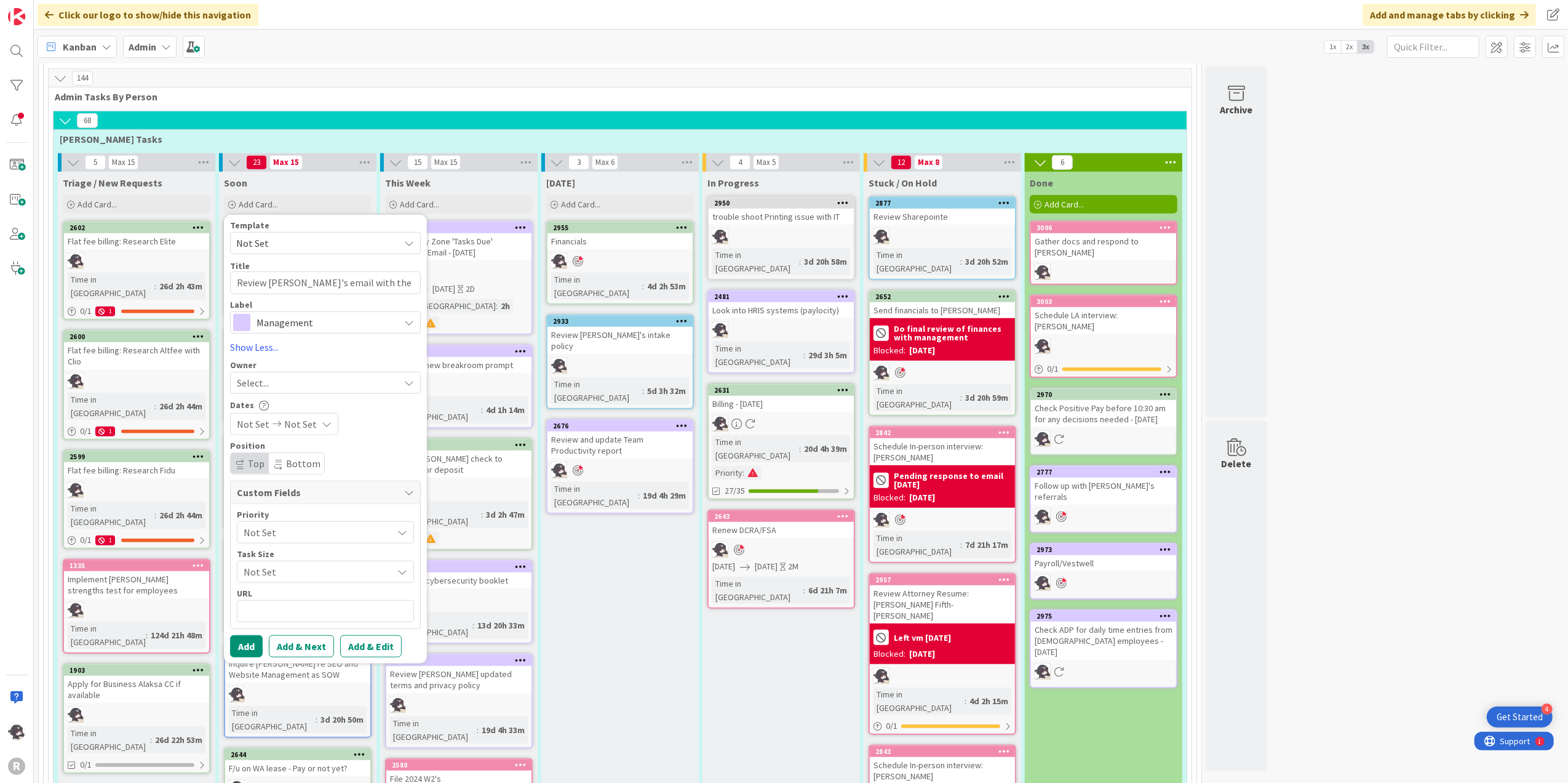
click at [323, 314] on span "Management" at bounding box center [325, 322] width 137 height 17
click at [294, 365] on span "HR" at bounding box center [351, 374] width 150 height 19
click at [248, 376] on span "Select..." at bounding box center [252, 383] width 32 height 14
click at [299, 453] on span "[PERSON_NAME]" at bounding box center [307, 462] width 60 height 19
click at [257, 635] on button "Add" at bounding box center [246, 646] width 32 height 22
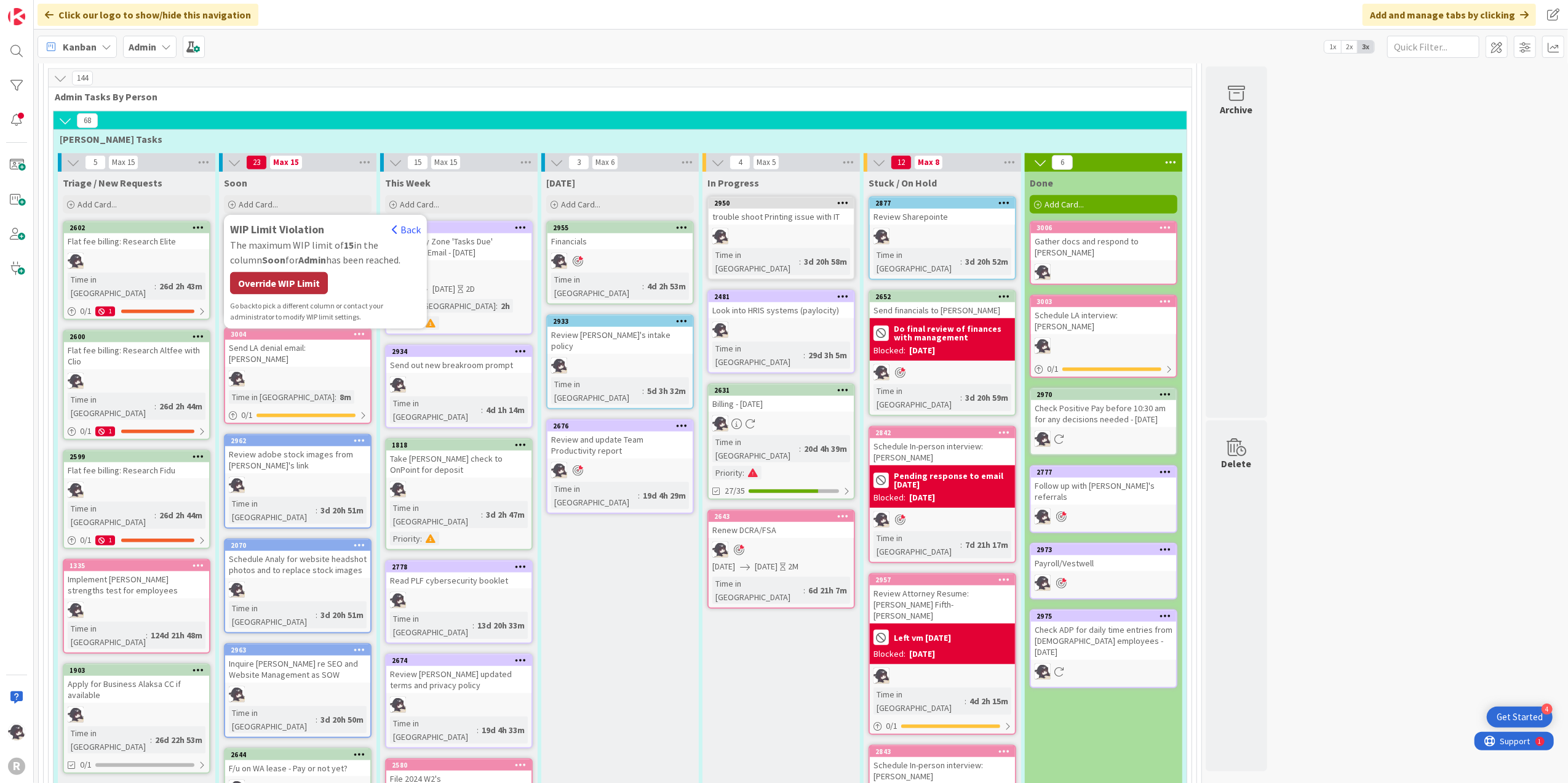
click at [271, 272] on div "Override WIP Limit" at bounding box center [279, 283] width 98 height 22
